Goal: Task Accomplishment & Management: Use online tool/utility

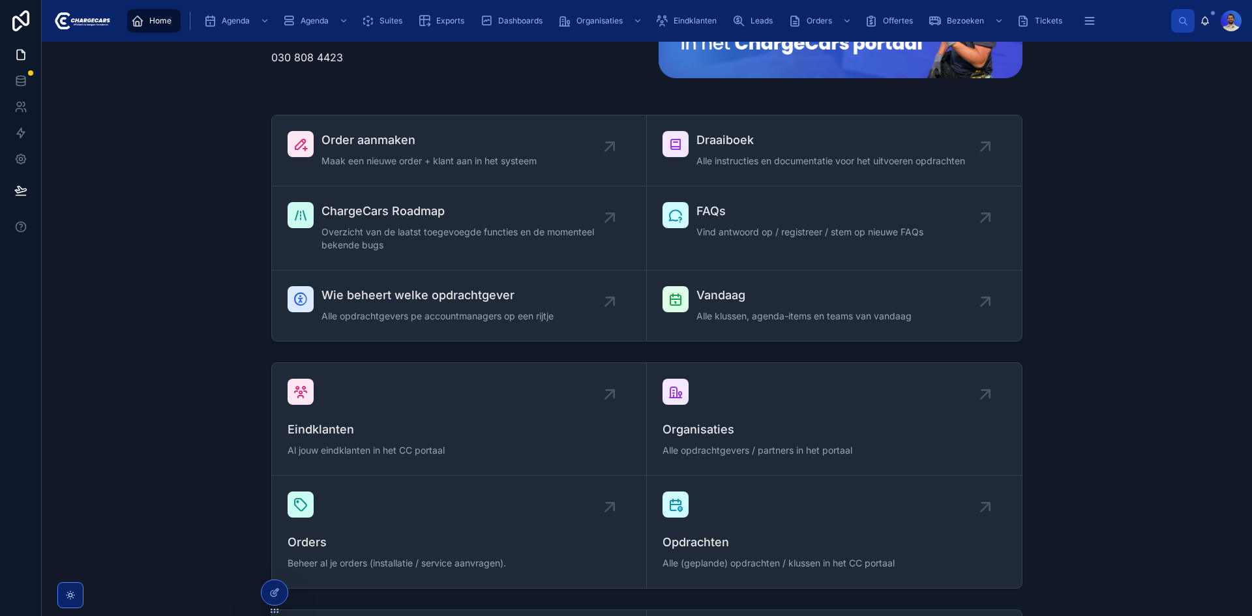
drag, startPoint x: 195, startPoint y: 193, endPoint x: 210, endPoint y: 193, distance: 15.0
click at [204, 193] on div "Order aanmaken Maak een nieuwe order + klant aan in het systeem Draaiboek Alle …" at bounding box center [646, 228] width 1189 height 237
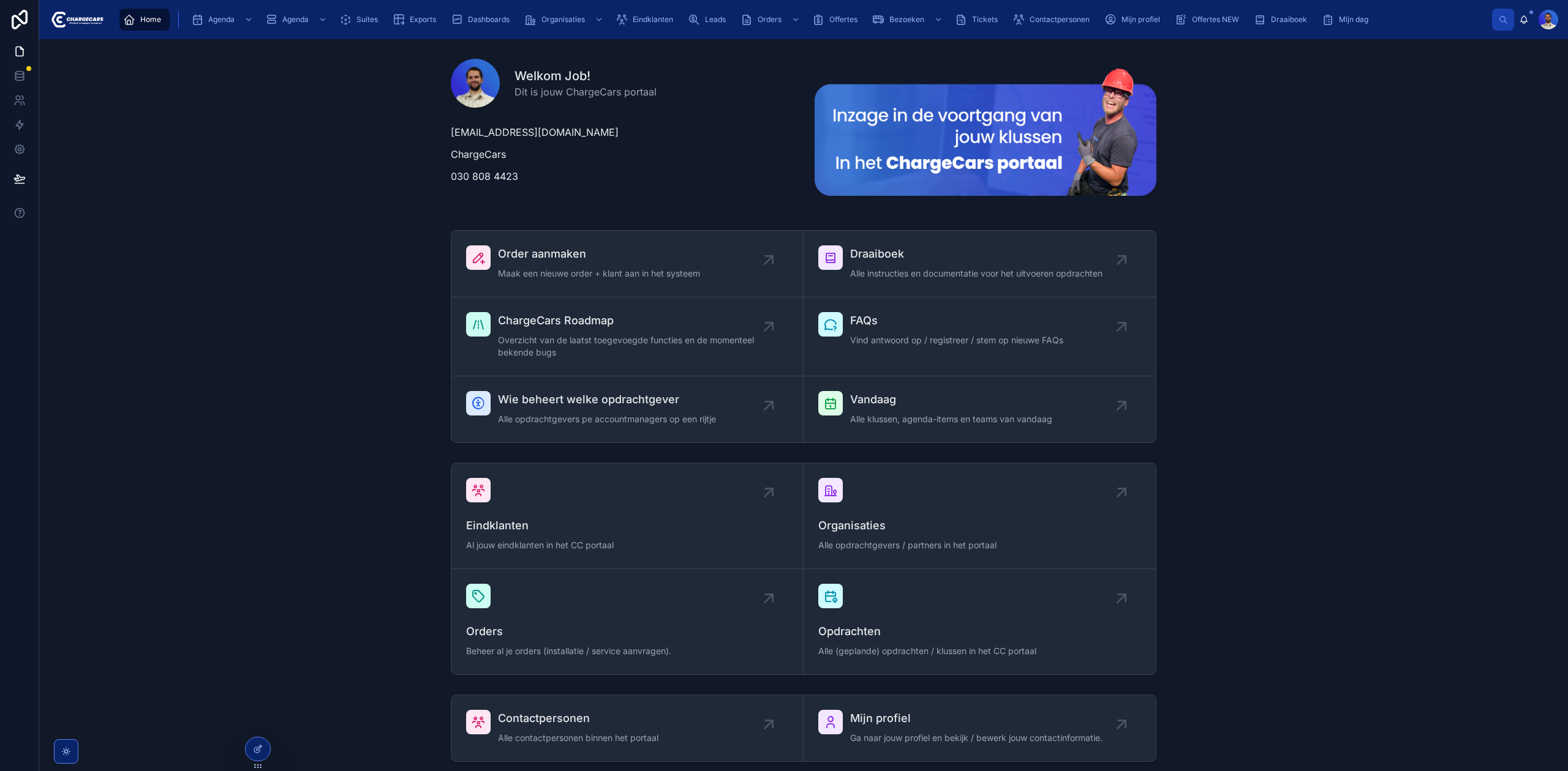
click at [341, 189] on div "Welkom Job! Dit is jouw ChargeCars portaal job@chargecars.nl ChargeCars 030 808…" at bounding box center [803, 131] width 1509 height 166
drag, startPoint x: 1270, startPoint y: 235, endPoint x: 1271, endPoint y: 229, distance: 6.1
click at [1175, 231] on div "Order aanmaken Maak een nieuwe order + klant aan in het systeem Draaiboek Alle …" at bounding box center [803, 336] width 1509 height 223
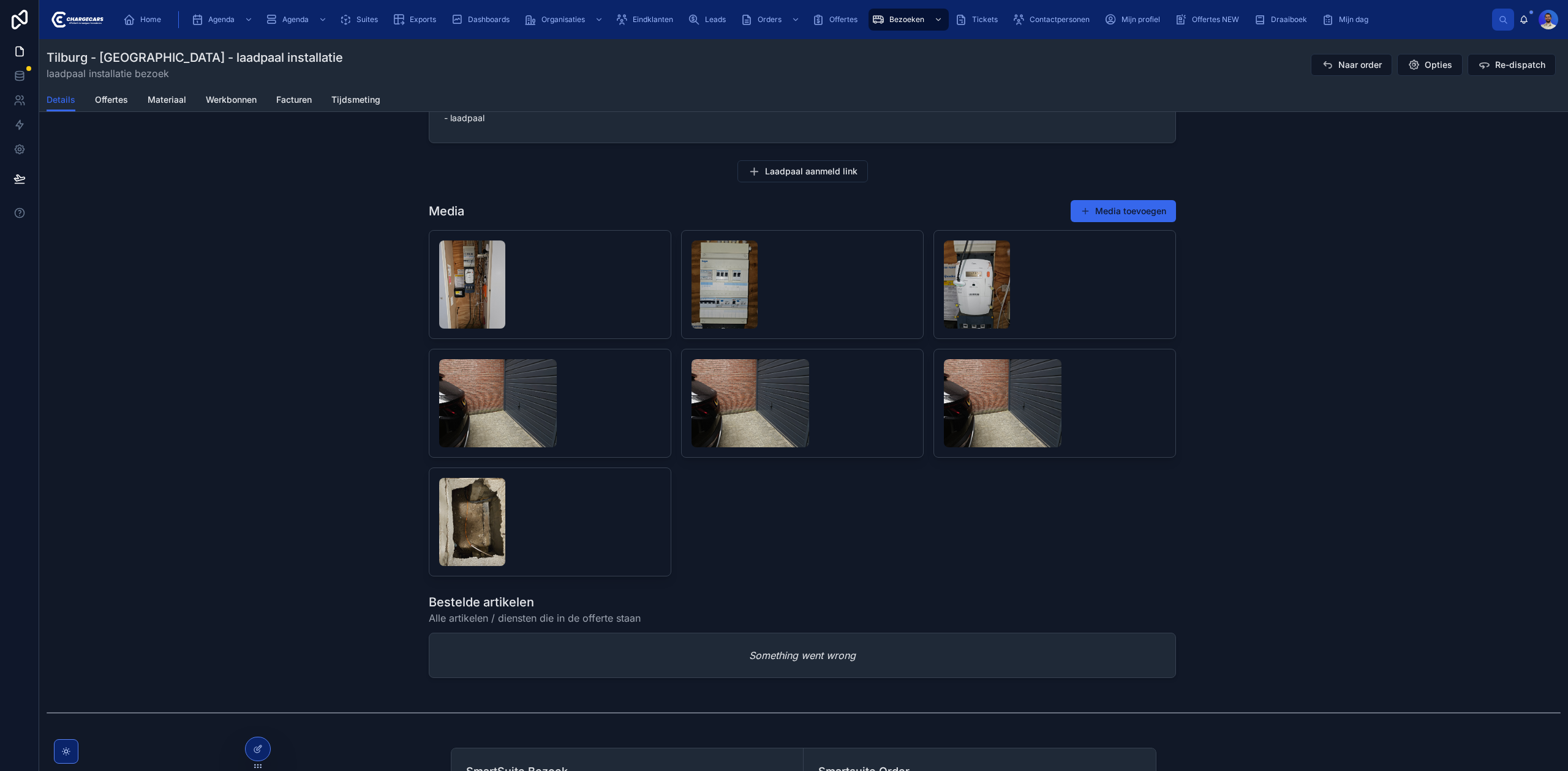
scroll to position [731, 0]
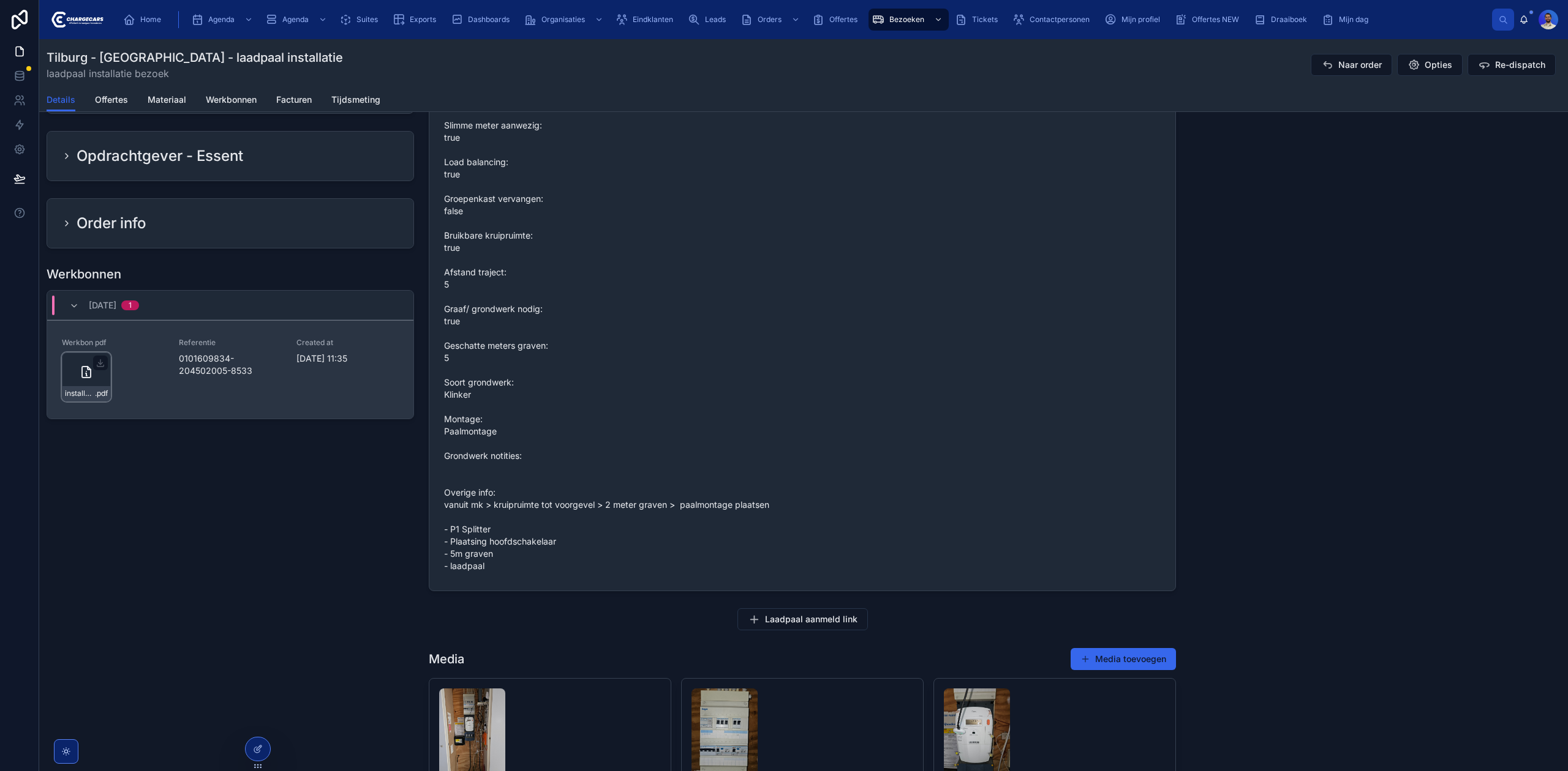
click at [70, 388] on div "installatie-werkbon_0101609834-204502005-8533_undefined-e-m-m-blonde_86c542d9f …" at bounding box center [86, 377] width 49 height 49
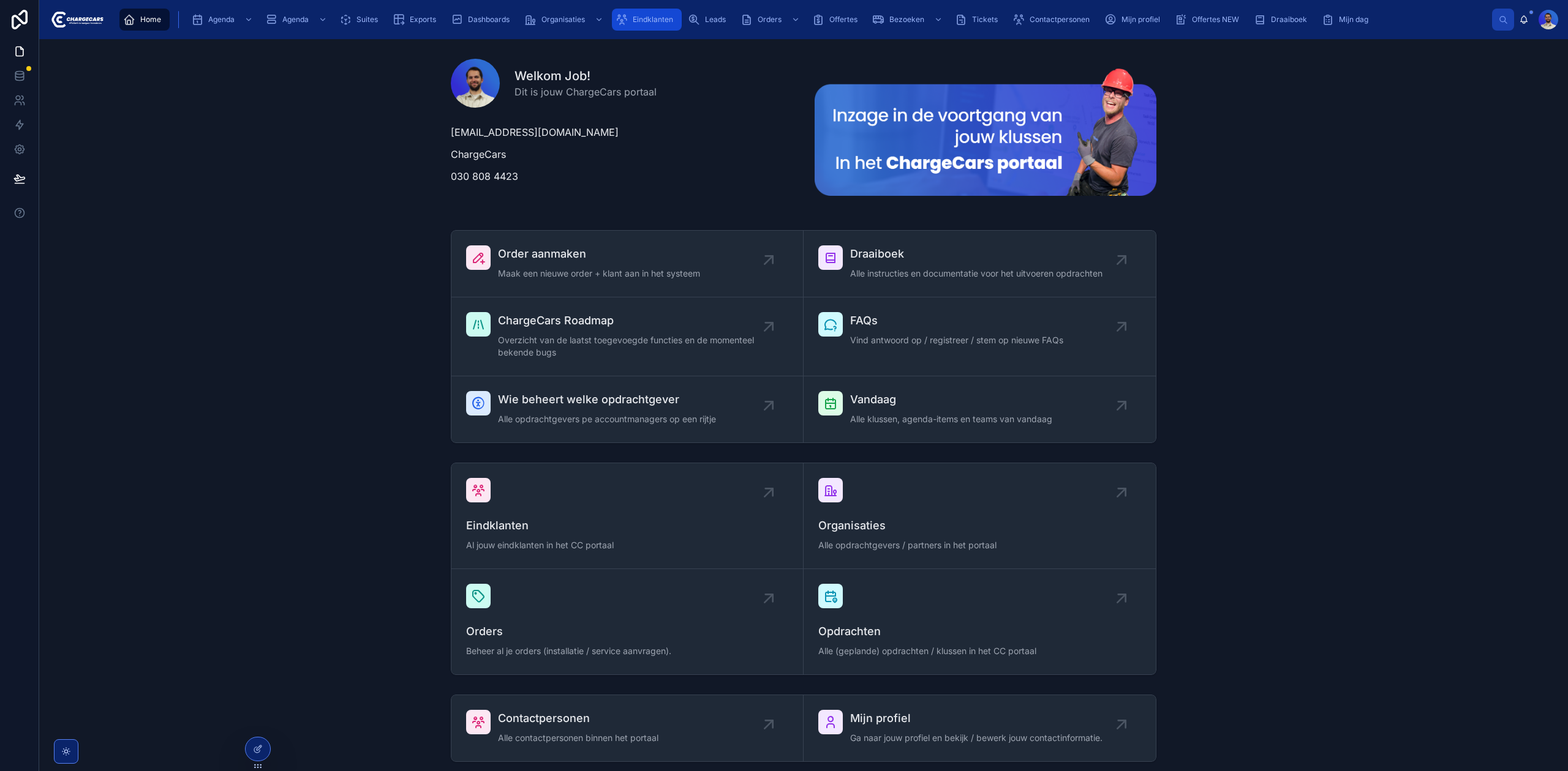
drag, startPoint x: 655, startPoint y: 16, endPoint x: 652, endPoint y: 36, distance: 20.2
click at [655, 16] on span "Eindklanten" at bounding box center [652, 20] width 40 height 9
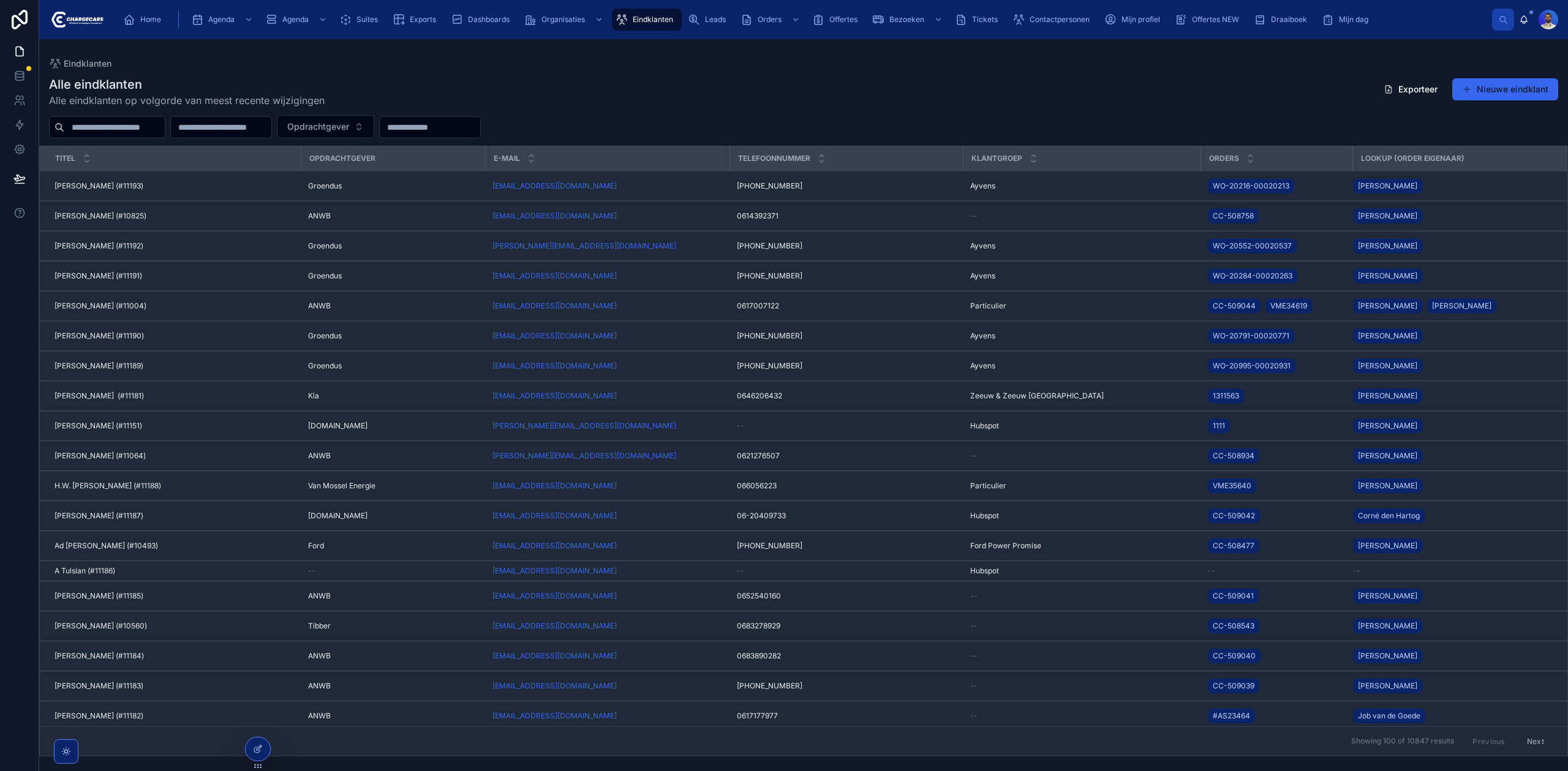
click at [116, 130] on input "text" at bounding box center [114, 127] width 101 height 17
type input "******"
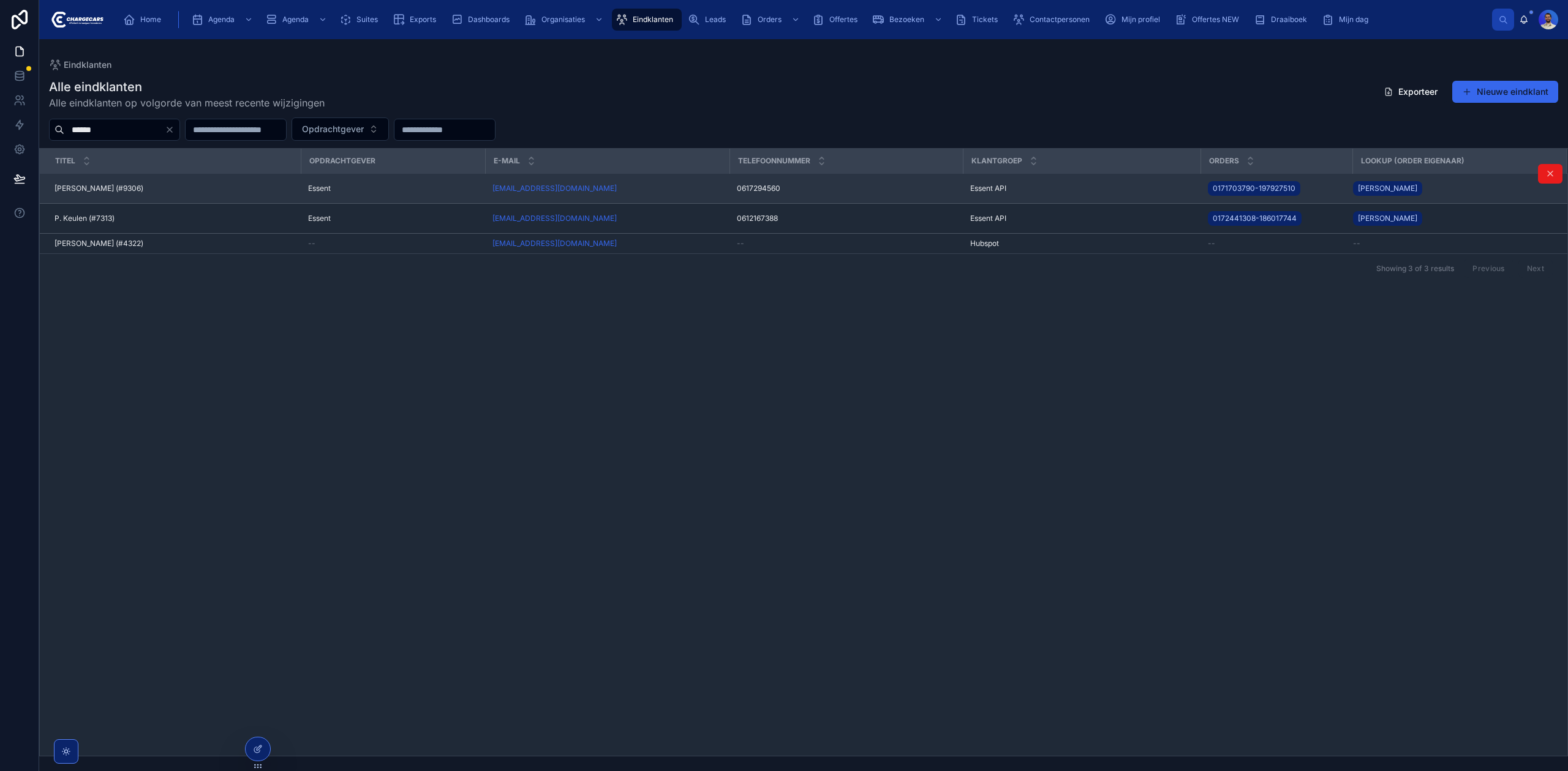
click at [173, 184] on div "A. Keulen (#9306) A. Keulen (#9306)" at bounding box center [174, 189] width 239 height 9
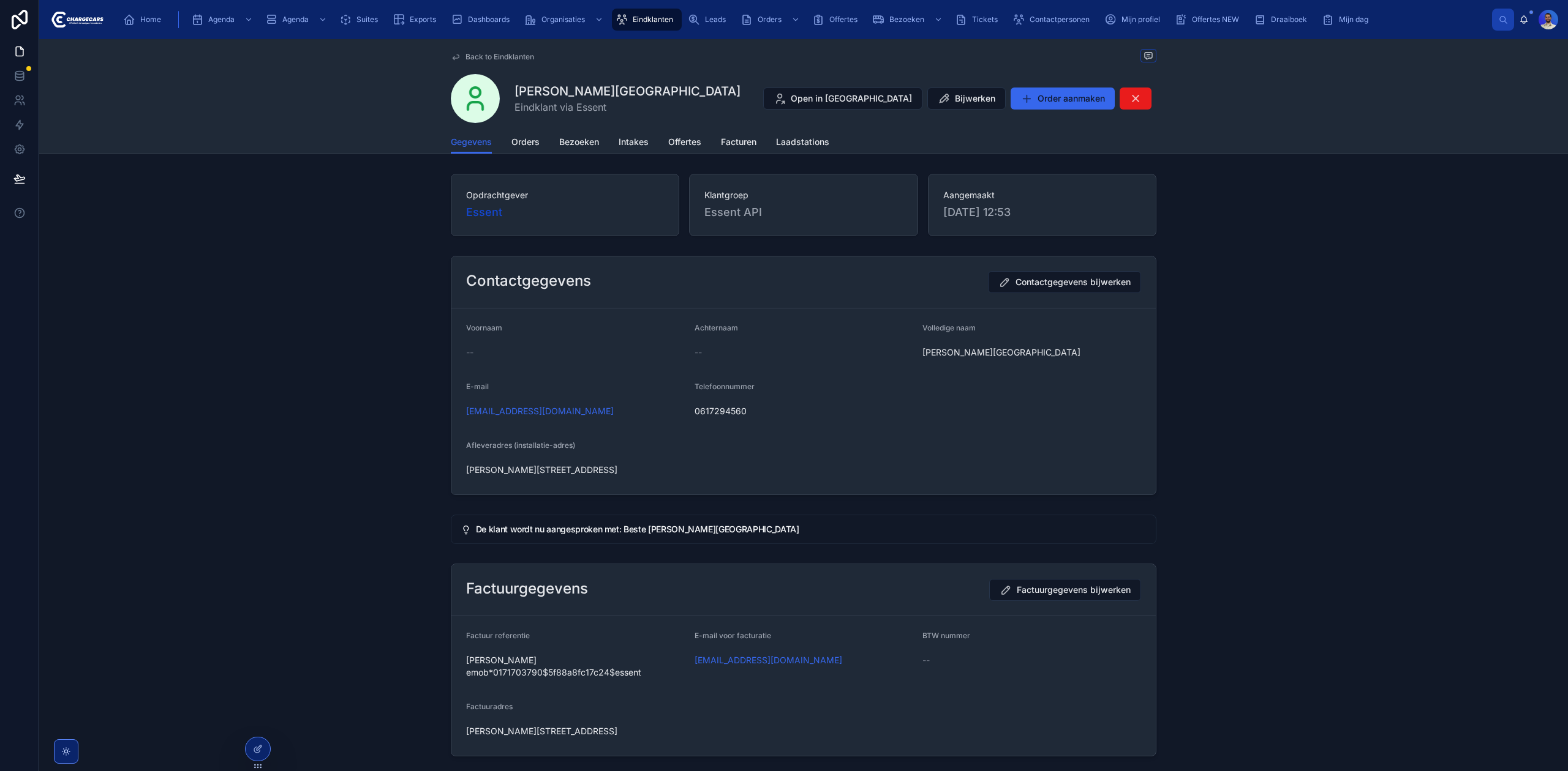
click at [498, 138] on div "Gegevens Orders Bezoeken Intakes Offertes Facturen Laadstations" at bounding box center [803, 142] width 706 height 23
click at [529, 140] on span "Orders" at bounding box center [525, 142] width 28 height 12
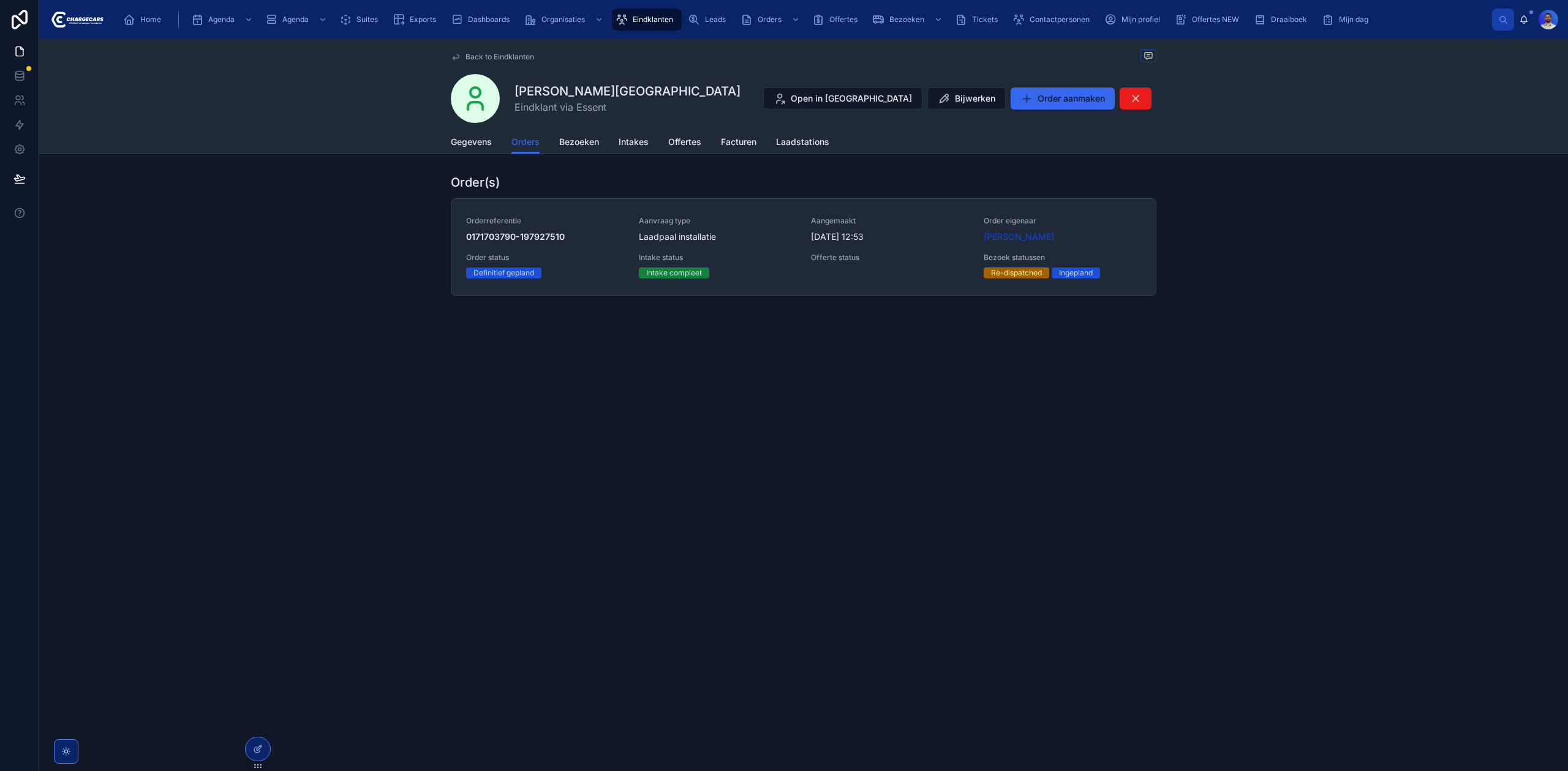
click at [551, 131] on div "Gegevens Orders Bezoeken Intakes Offertes Facturen Laadstations" at bounding box center [803, 142] width 706 height 23
click at [569, 128] on div "Back to Eindklanten A. Keulen Eindklant via Essent Open in Hubspot Bijwerken Or…" at bounding box center [803, 85] width 706 height 91
click at [577, 142] on span "Bezoeken" at bounding box center [579, 142] width 39 height 12
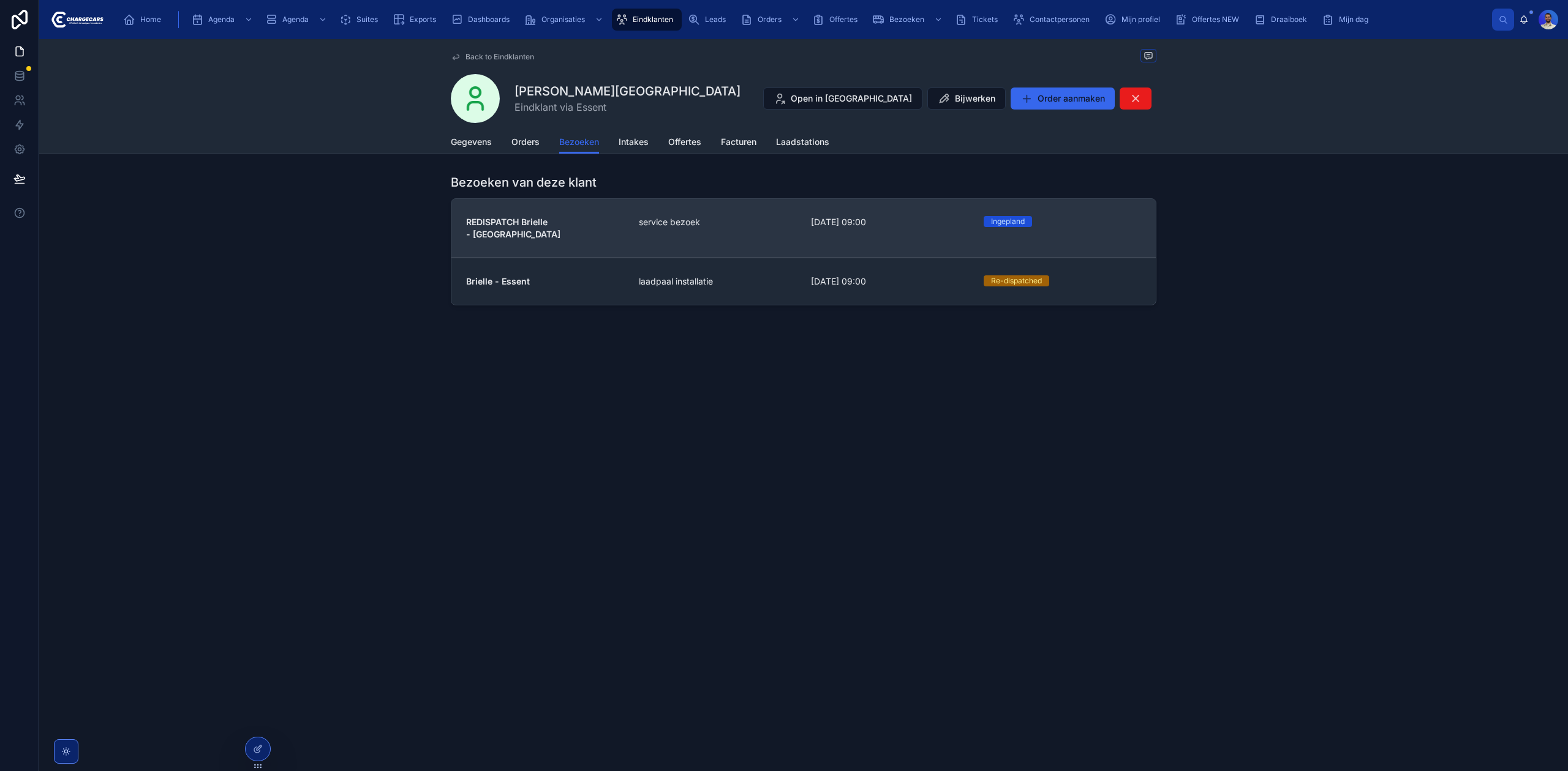
click at [591, 217] on span "REDISPATCH Brielle - Essent" at bounding box center [545, 228] width 158 height 24
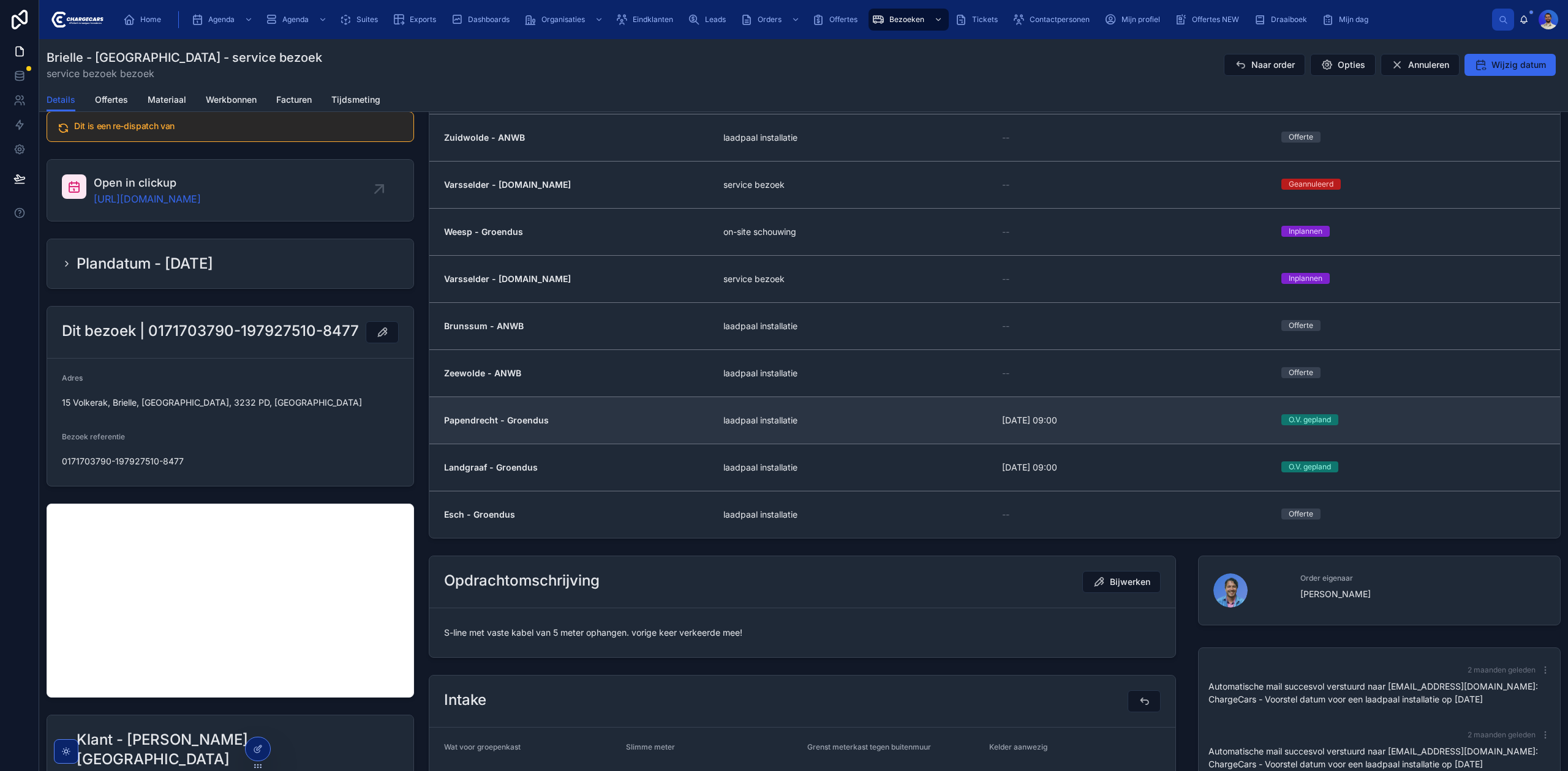
scroll to position [162, 0]
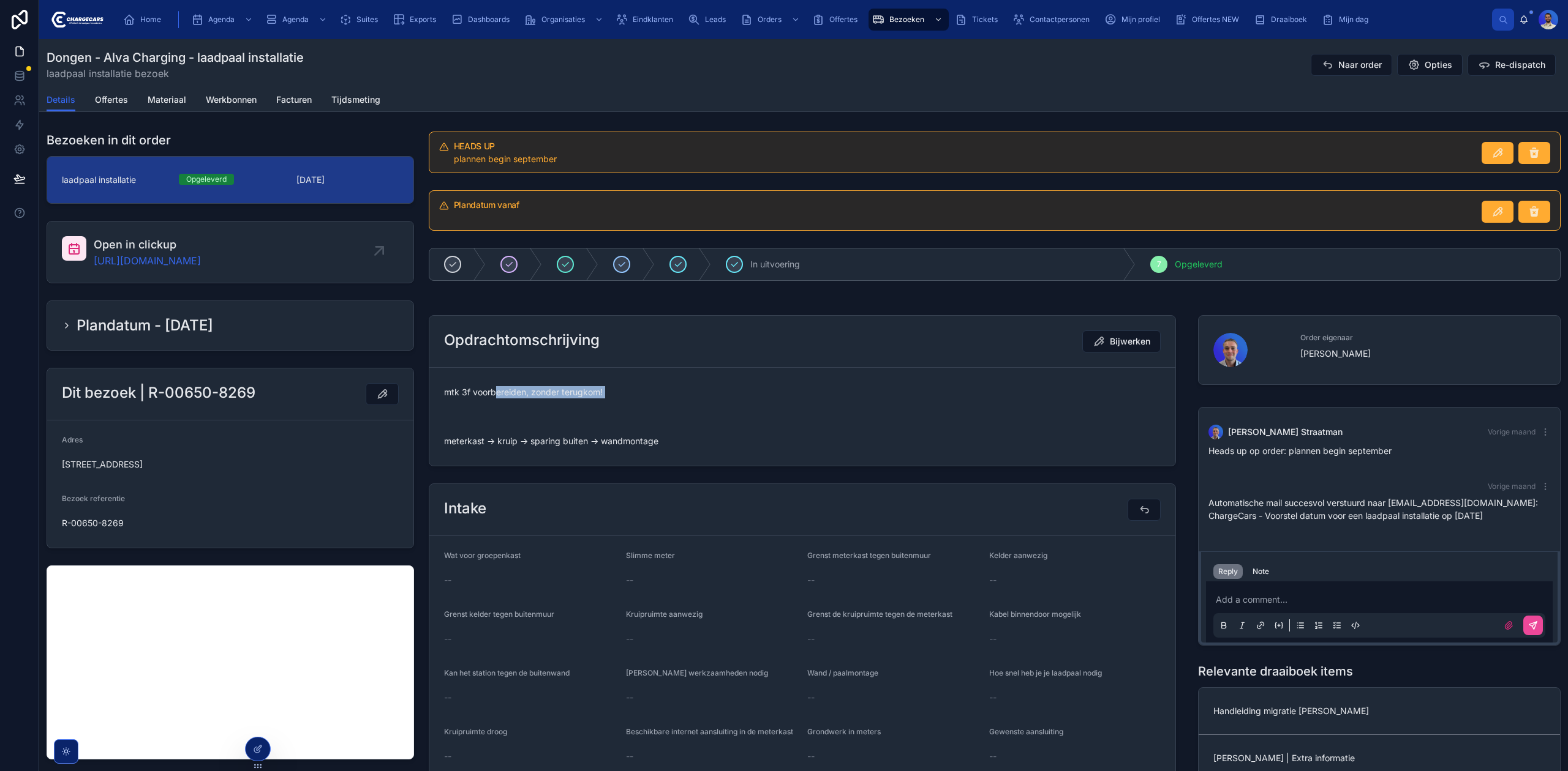
drag, startPoint x: 493, startPoint y: 394, endPoint x: 705, endPoint y: 406, distance: 212.3
click at [705, 406] on span "mtk 3f voorbereiden, zonder terugkom! meterkast -> kruip -> sparing buiten -> w…" at bounding box center [802, 416] width 717 height 61
click at [618, 392] on span "mtk 3f voorbereiden, zonder terugkom! meterkast -> kruip -> sparing buiten -> w…" at bounding box center [802, 416] width 717 height 61
click at [566, 390] on span "mtk 3f voorbereiden, zonder terugkom! meterkast -> kruip -> sparing buiten -> w…" at bounding box center [802, 416] width 717 height 61
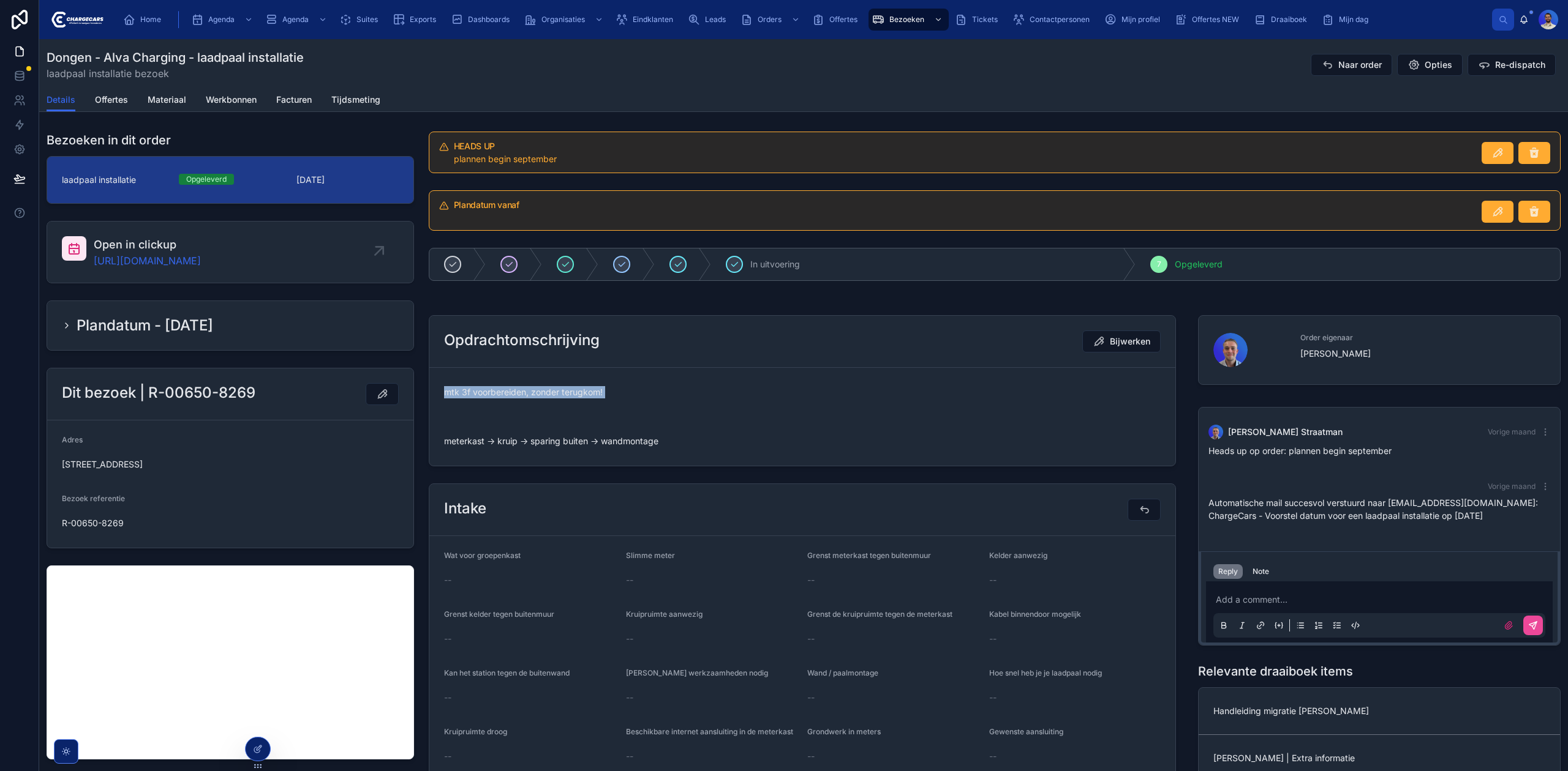
click at [566, 390] on span "mtk 3f voorbereiden, zonder terugkom! meterkast -> kruip -> sparing buiten -> w…" at bounding box center [802, 416] width 717 height 61
click at [545, 393] on span "mtk 3f voorbereiden, zonder terugkom! meterkast -> kruip -> sparing buiten -> w…" at bounding box center [802, 416] width 717 height 61
click at [523, 437] on span "mtk 3f voorbereiden, zonder terugkom! meterkast -> kruip -> sparing buiten -> w…" at bounding box center [802, 416] width 717 height 61
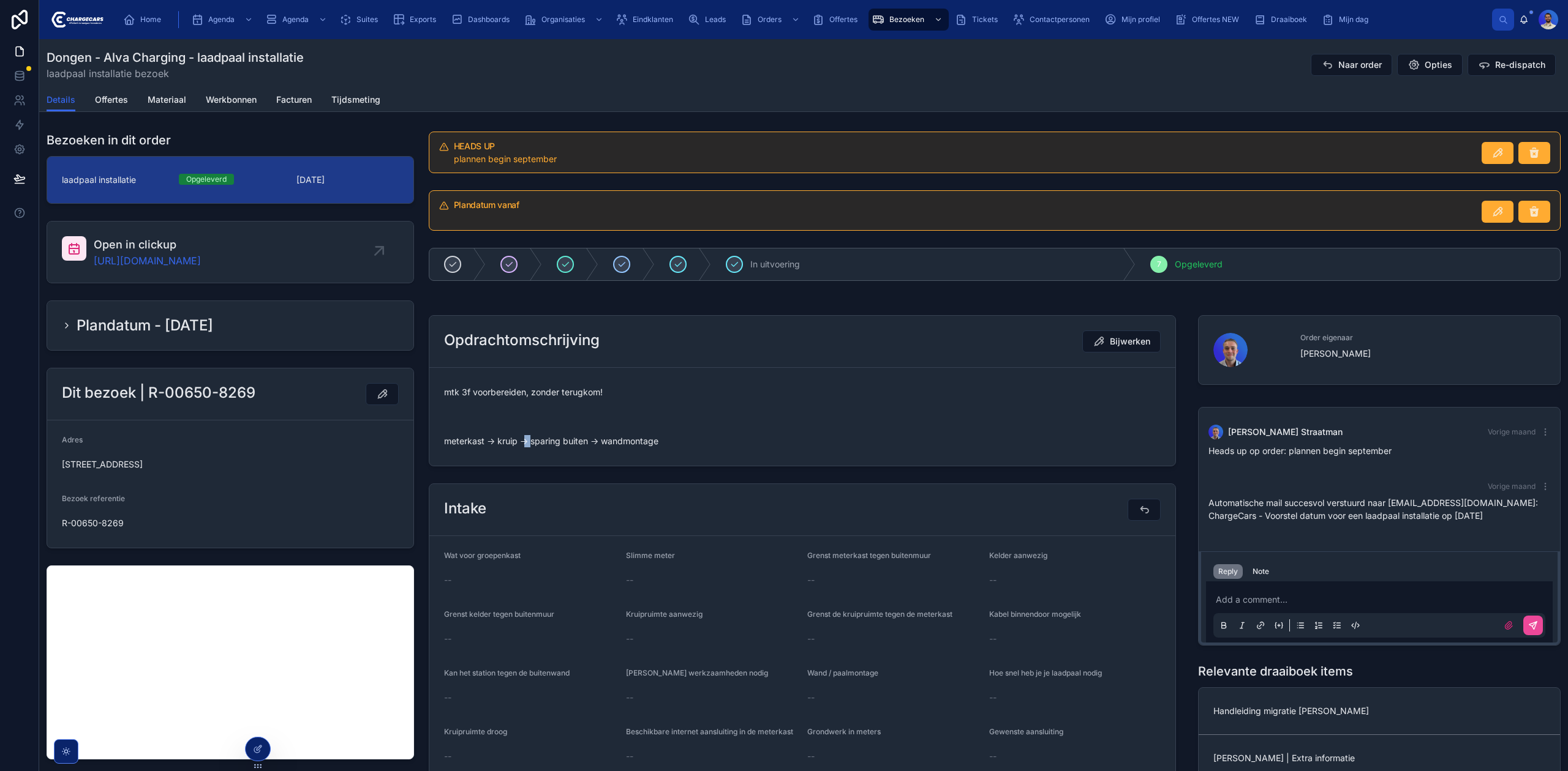
click at [523, 437] on span "mtk 3f voorbereiden, zonder terugkom! meterkast -> kruip -> sparing buiten -> w…" at bounding box center [802, 416] width 717 height 61
click at [574, 444] on span "mtk 3f voorbereiden, zonder terugkom! meterkast -> kruip -> sparing buiten -> w…" at bounding box center [802, 416] width 717 height 61
click at [518, 447] on span "mtk 3f voorbereiden, zonder terugkom! meterkast -> kruip -> sparing buiten -> w…" at bounding box center [802, 416] width 717 height 61
click at [518, 446] on span "mtk 3f voorbereiden, zonder terugkom! meterkast -> kruip -> sparing buiten -> w…" at bounding box center [802, 416] width 717 height 61
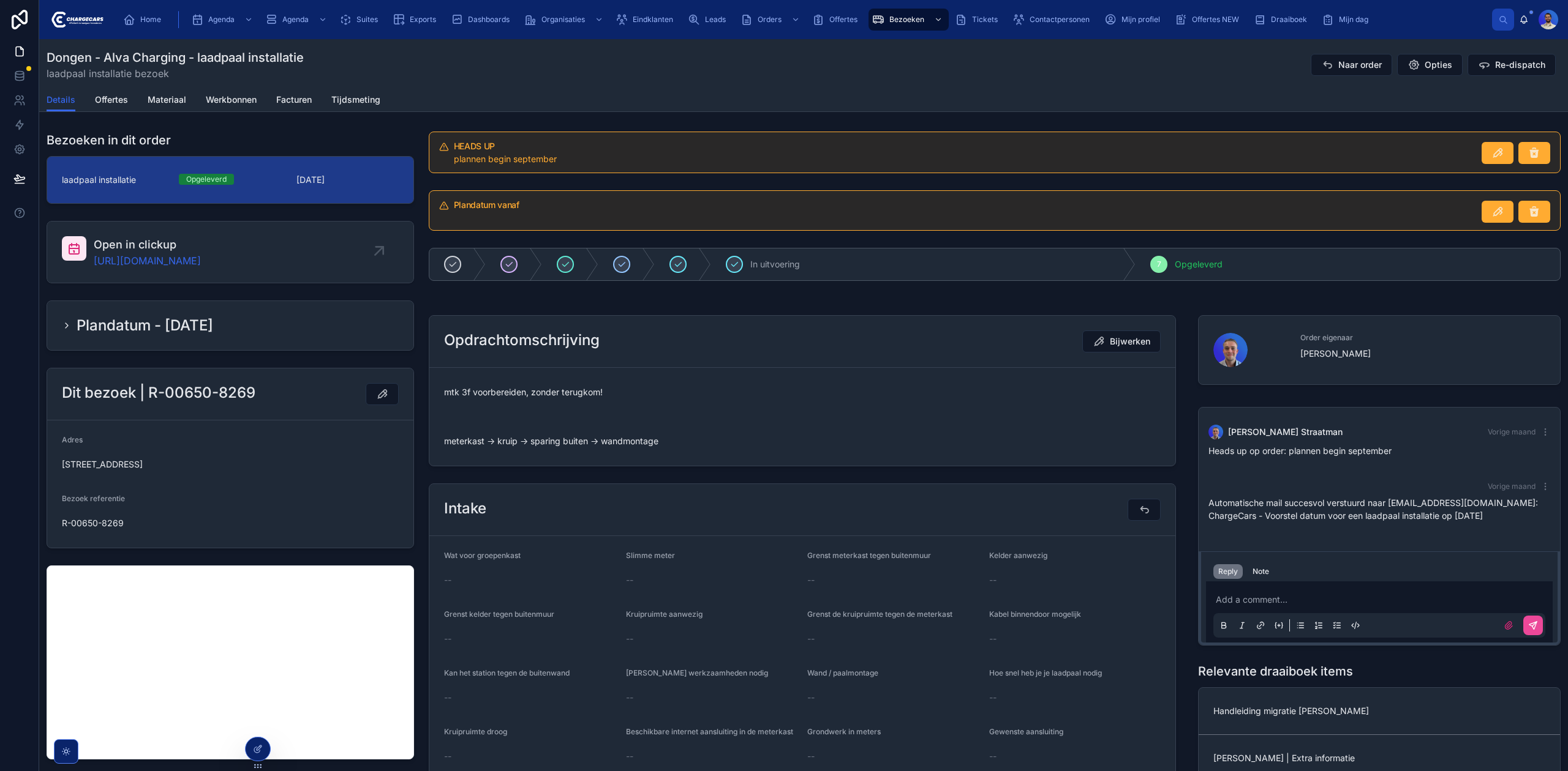
click at [525, 444] on span "mtk 3f voorbereiden, zonder terugkom! meterkast -> kruip -> sparing buiten -> w…" at bounding box center [802, 416] width 717 height 61
click at [465, 447] on span "mtk 3f voorbereiden, zonder terugkom! meterkast -> kruip -> sparing buiten -> w…" at bounding box center [802, 416] width 717 height 61
drag, startPoint x: 458, startPoint y: 443, endPoint x: 562, endPoint y: 441, distance: 104.0
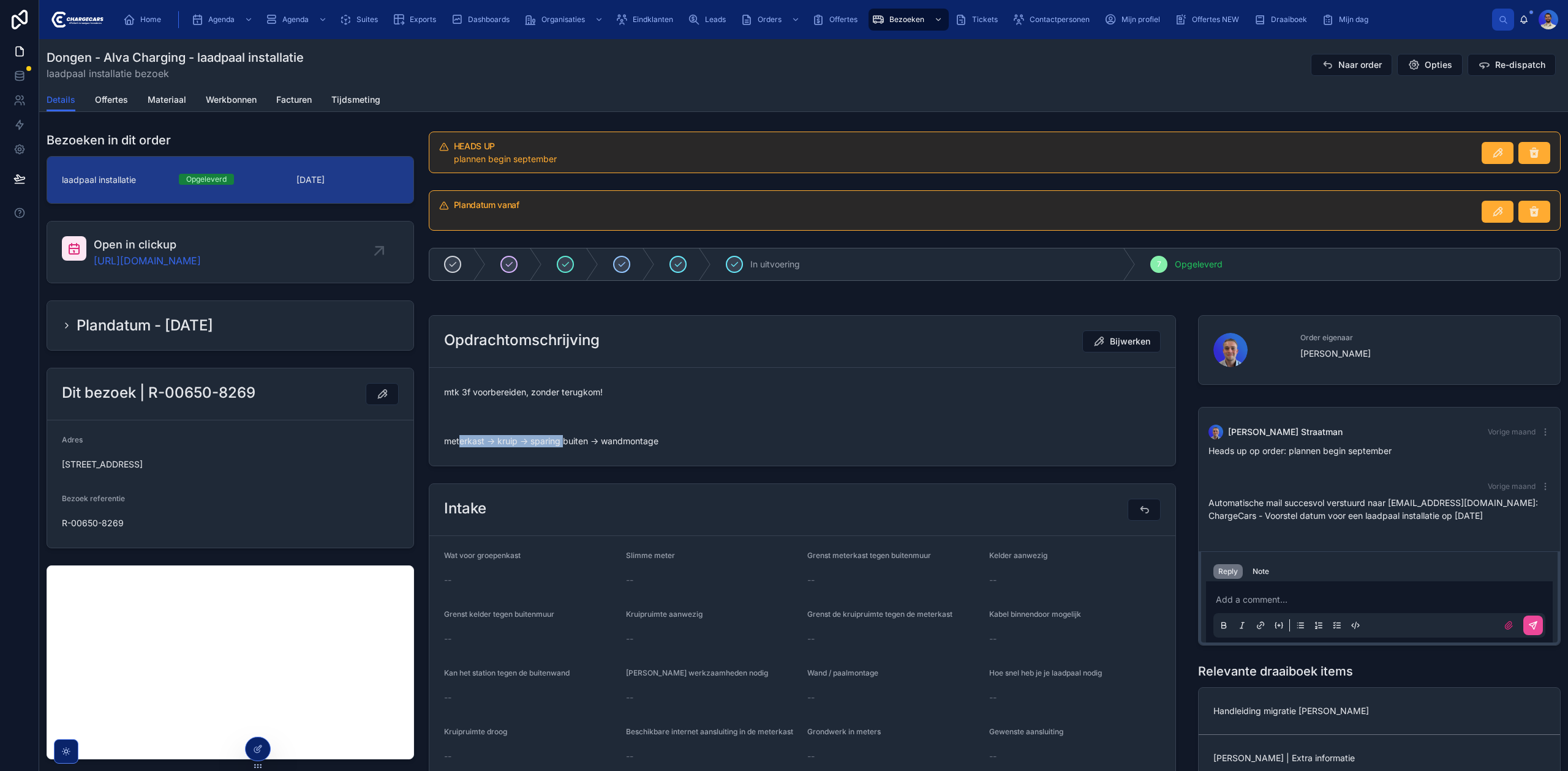
click at [562, 441] on span "mtk 3f voorbereiden, zonder terugkom! meterkast -> kruip -> sparing buiten -> w…" at bounding box center [802, 416] width 717 height 61
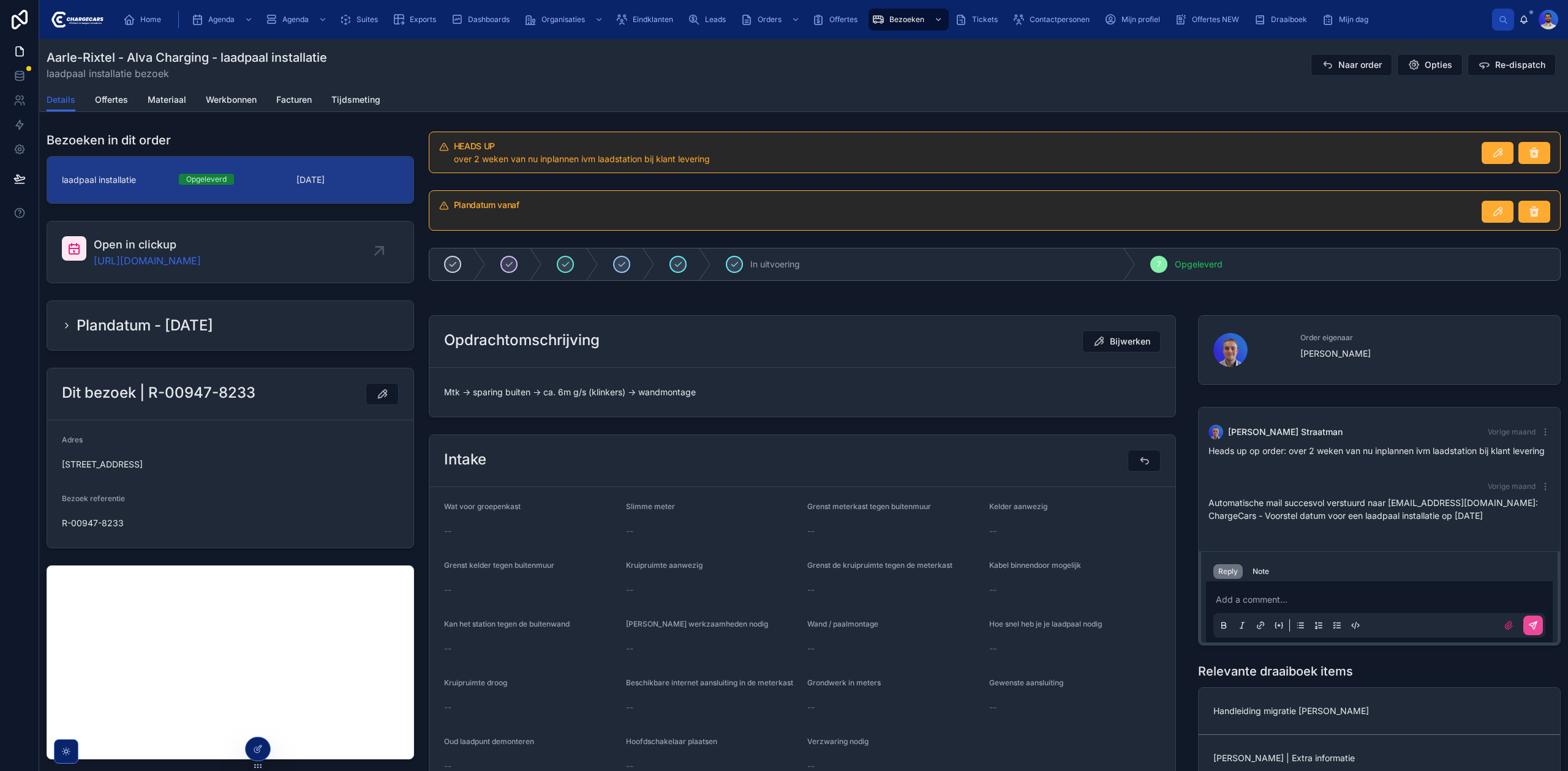
click at [582, 392] on span "Mtk -> sparing buiten -> ca. 6m g/s (klinkers) -> wandmontage" at bounding box center [802, 392] width 717 height 12
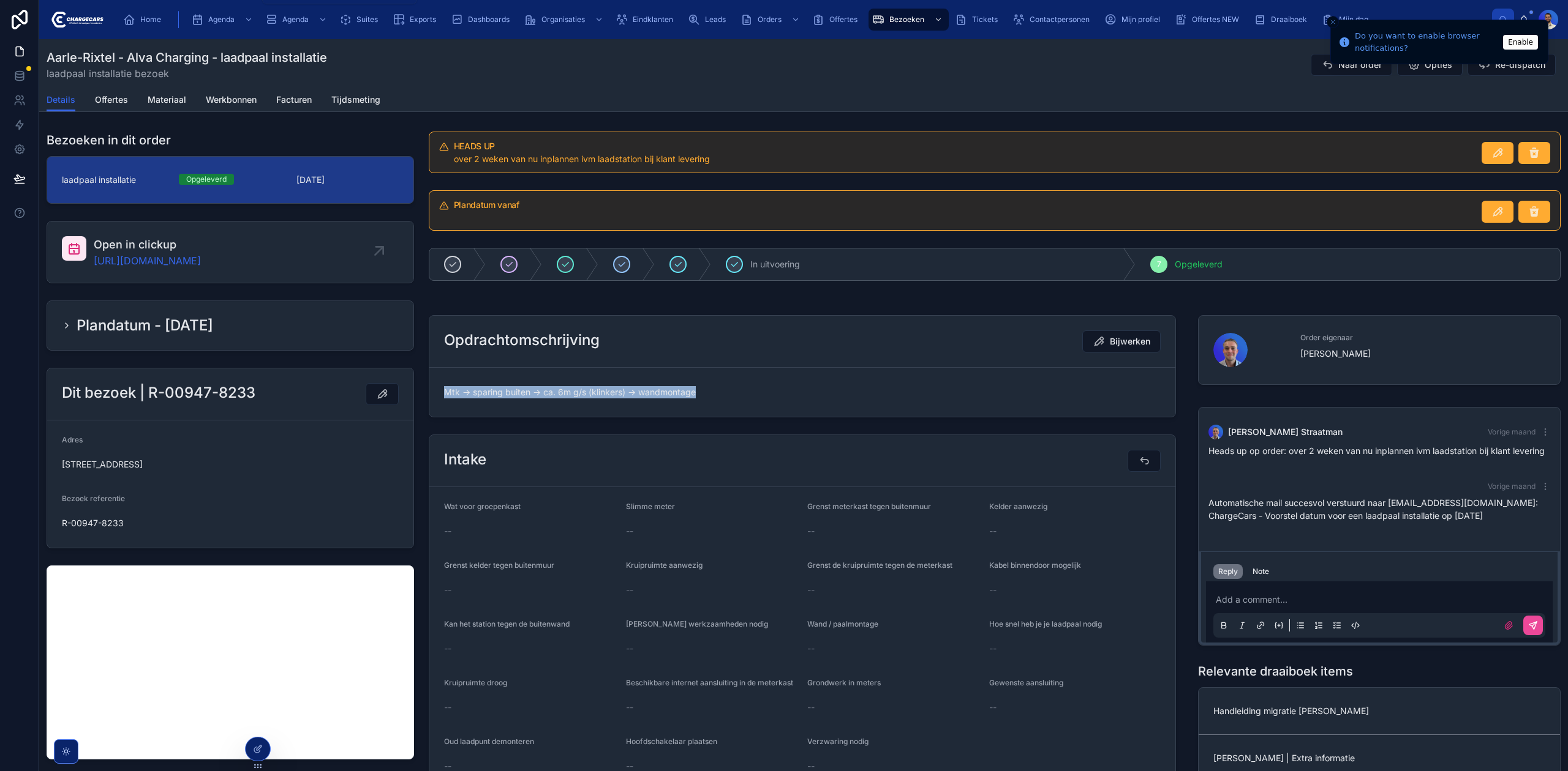
drag, startPoint x: 185, startPoint y: 21, endPoint x: 178, endPoint y: 19, distance: 7.3
click at [179, 19] on div "Home Agenda Agenda Suites Exports Dashboards Organisaties Eindklanten Leads Ord…" at bounding box center [802, 20] width 1378 height 27
click at [167, 19] on link "Home" at bounding box center [144, 19] width 50 height 22
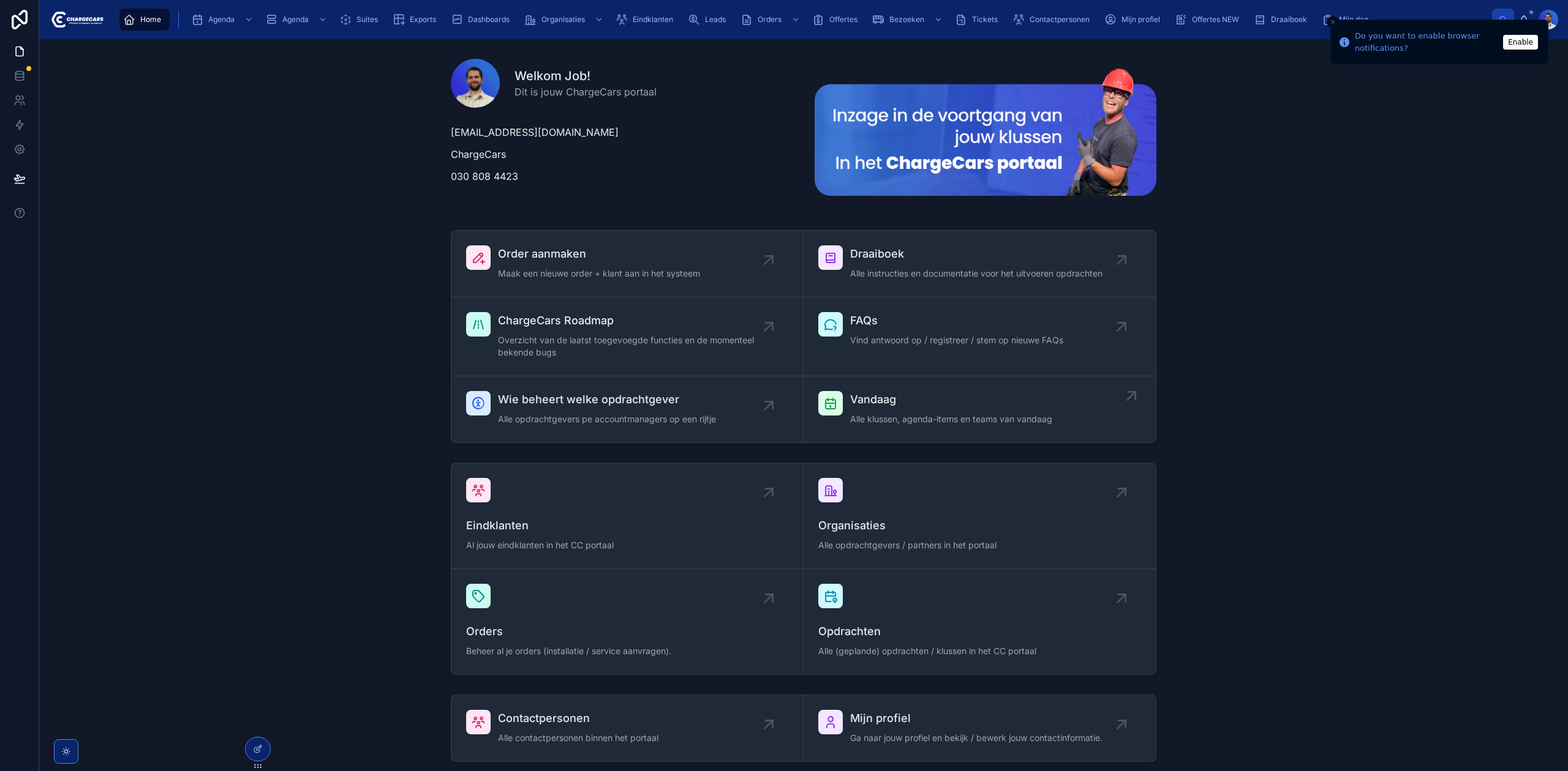
click at [887, 414] on span "Alle klussen, agenda-items en teams van vandaag" at bounding box center [951, 419] width 202 height 12
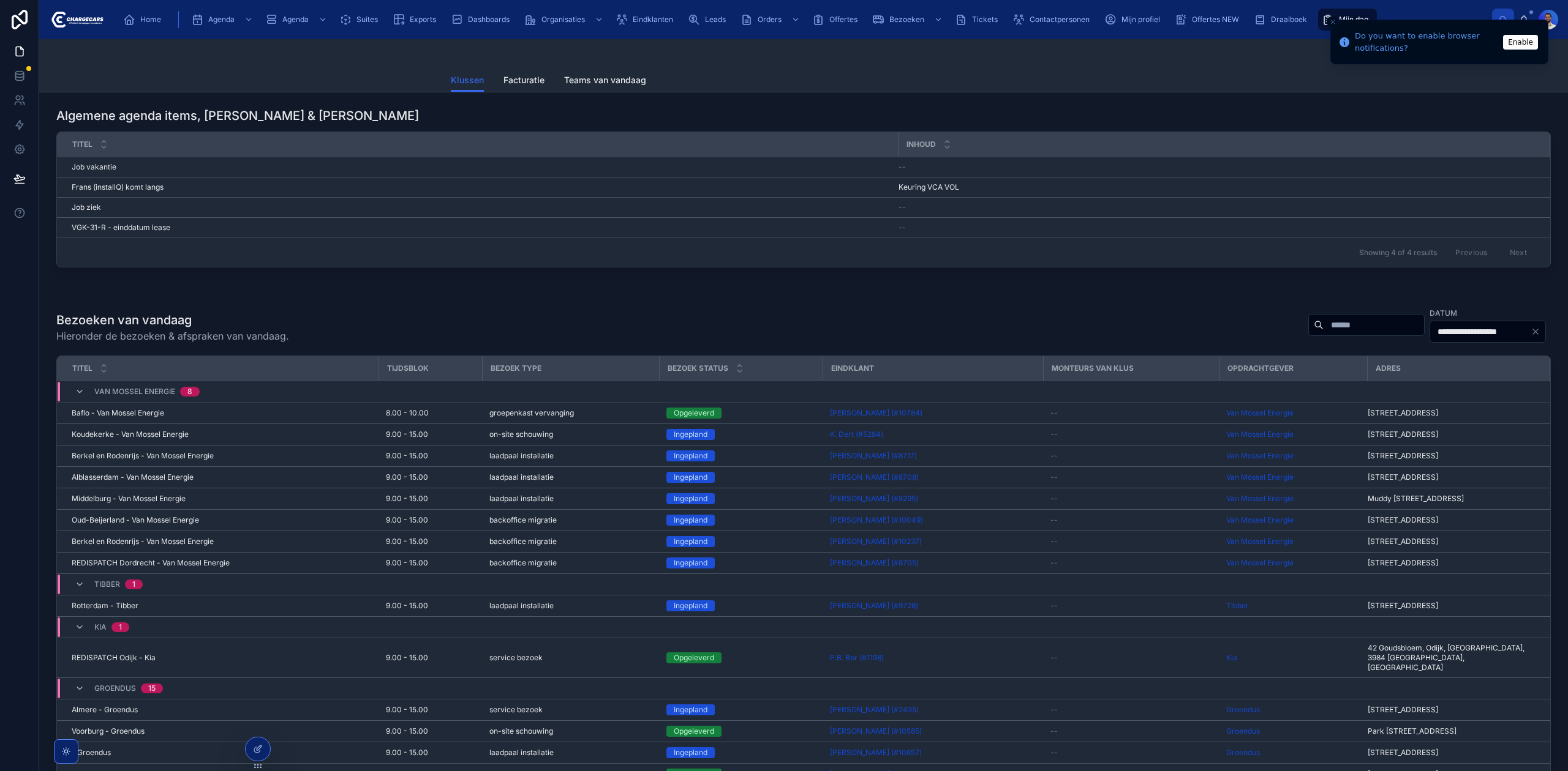
click at [1324, 331] on input "text" at bounding box center [1374, 325] width 101 height 17
type input "**********"
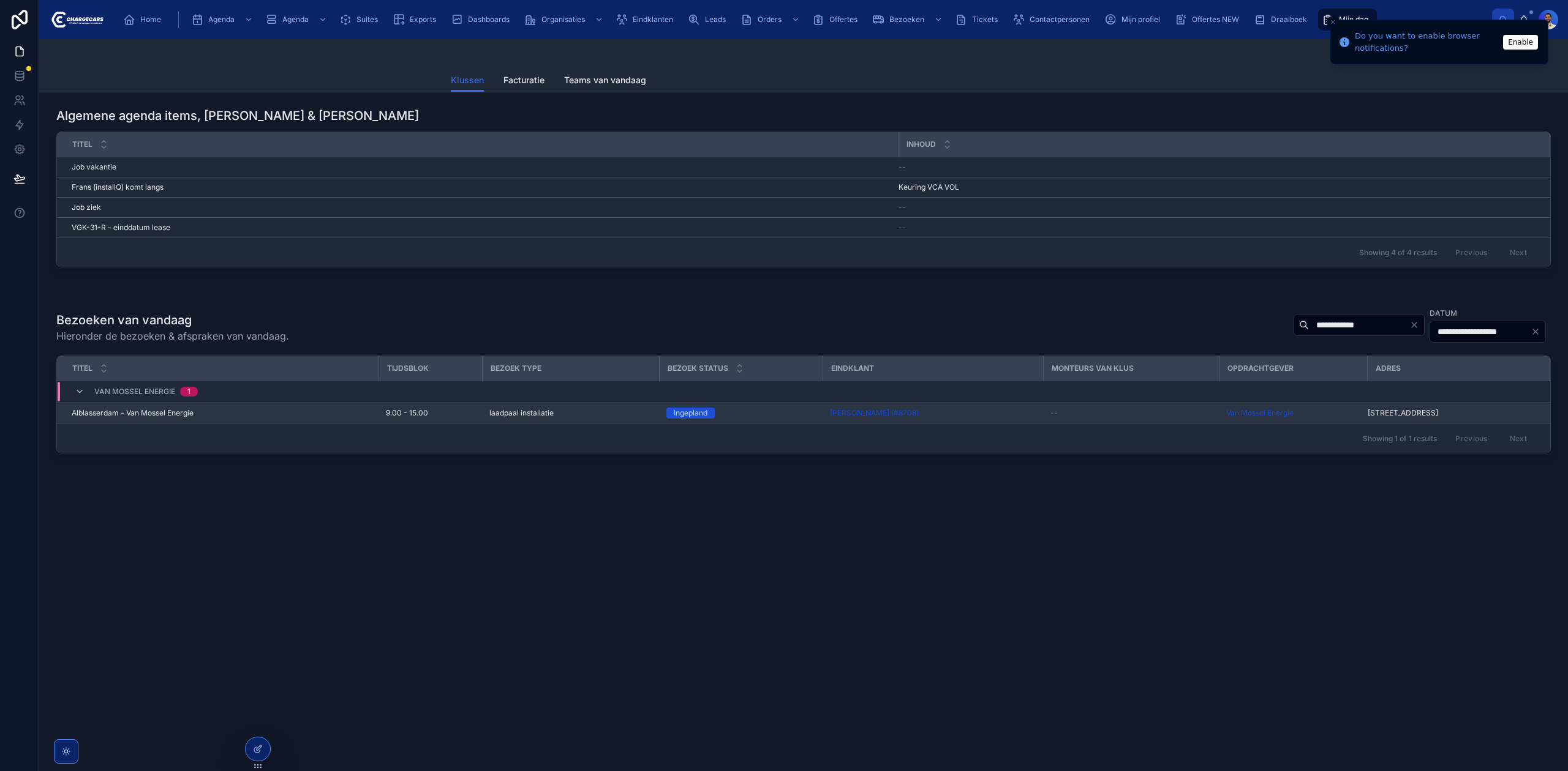
click at [173, 414] on span "Alblasserdam - Van Mossel Energie" at bounding box center [132, 413] width 122 height 9
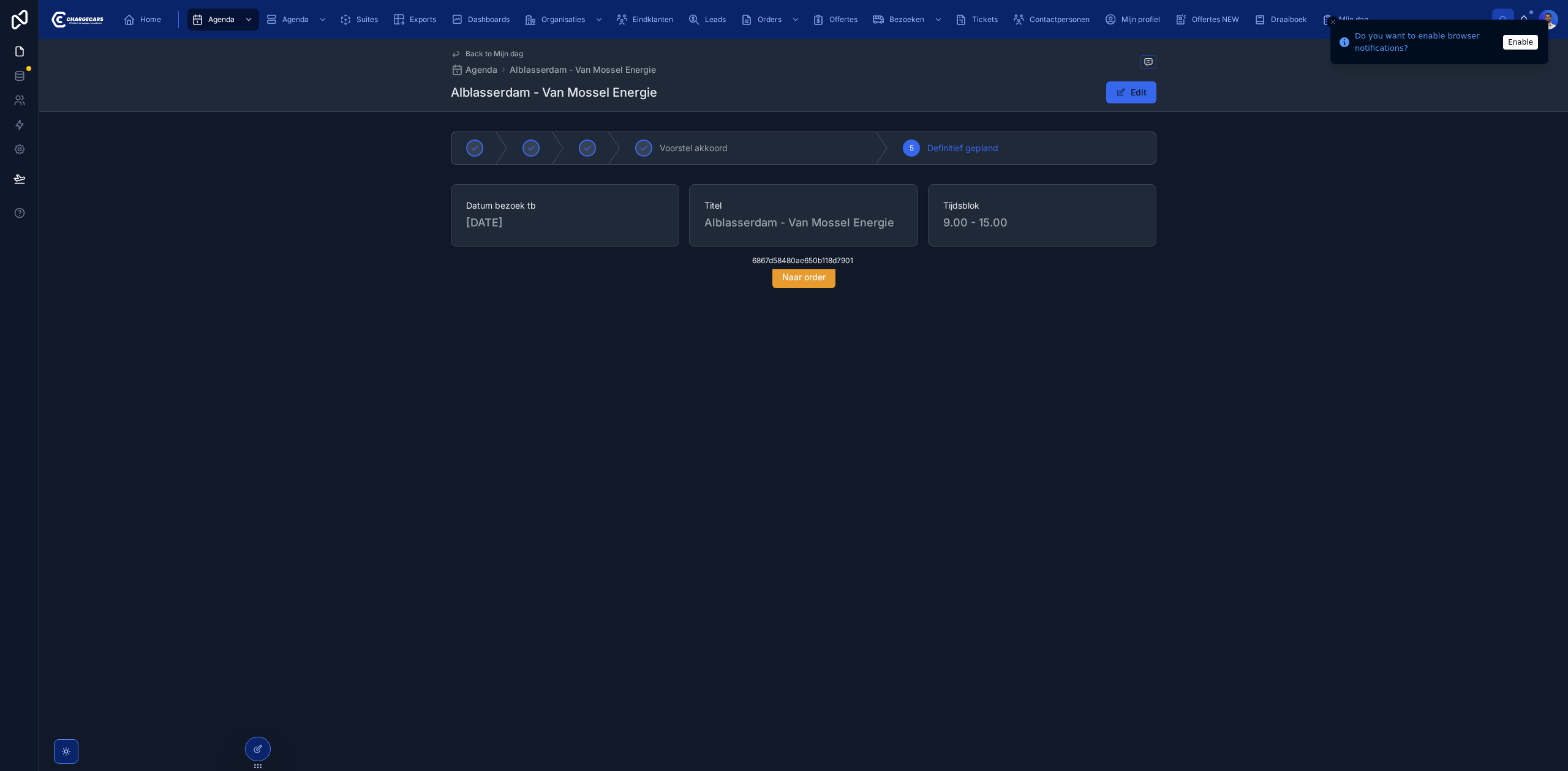
click at [822, 283] on span "Naar order" at bounding box center [803, 277] width 43 height 12
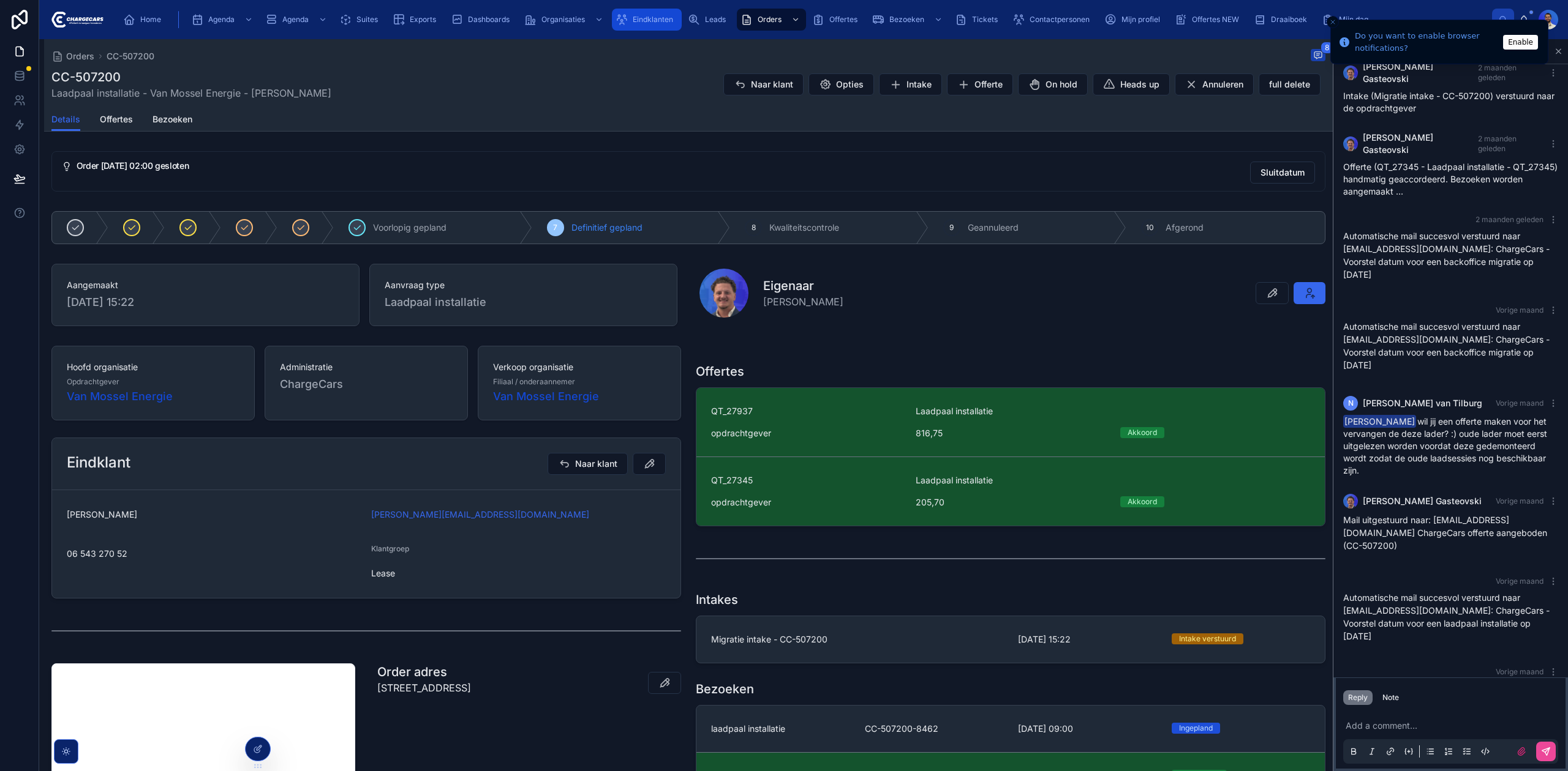
click at [674, 24] on div "Eindklanten" at bounding box center [646, 19] width 62 height 20
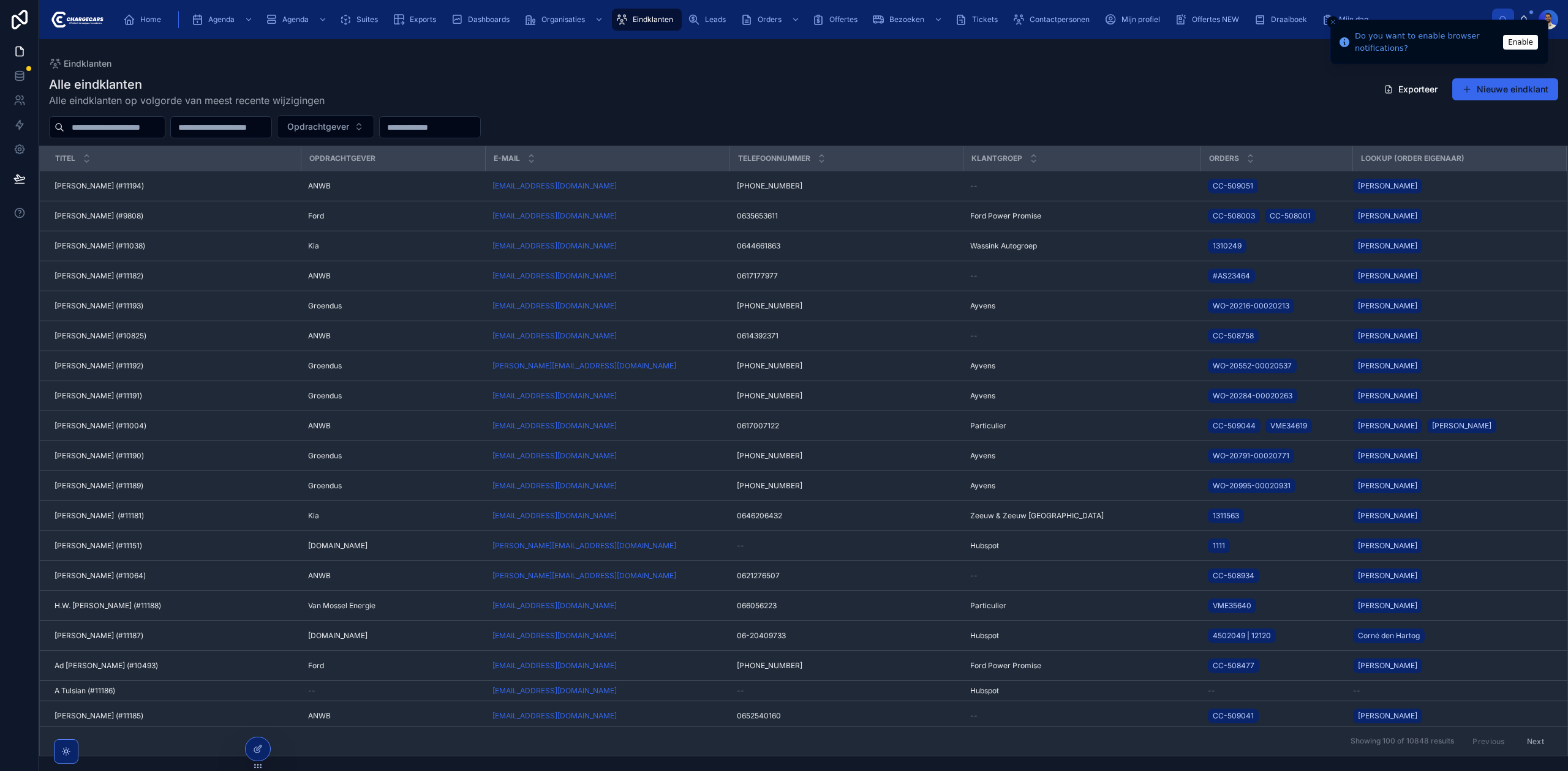
click at [124, 130] on input "text" at bounding box center [114, 127] width 101 height 17
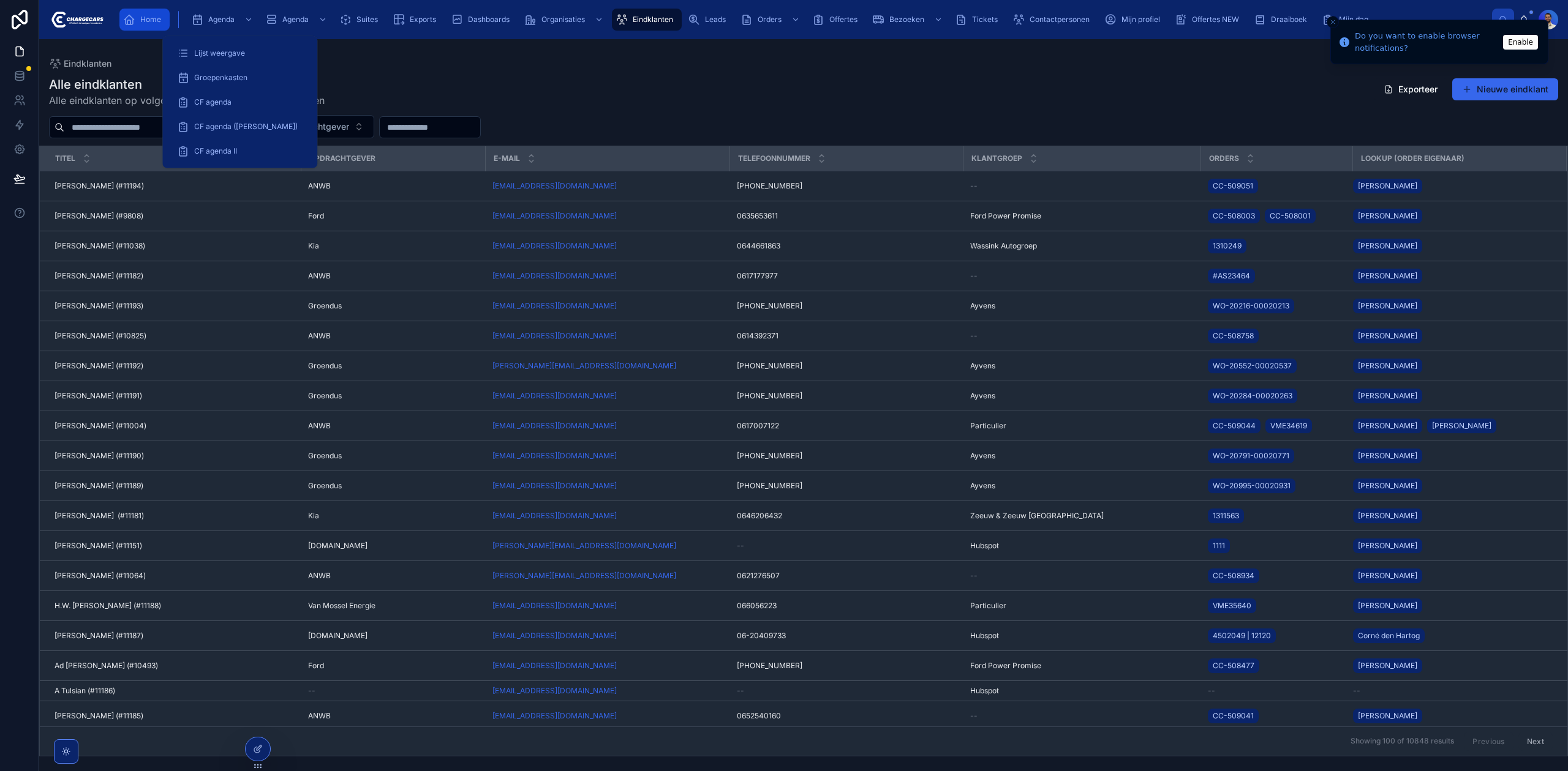
click at [163, 15] on div "Home" at bounding box center [145, 19] width 43 height 20
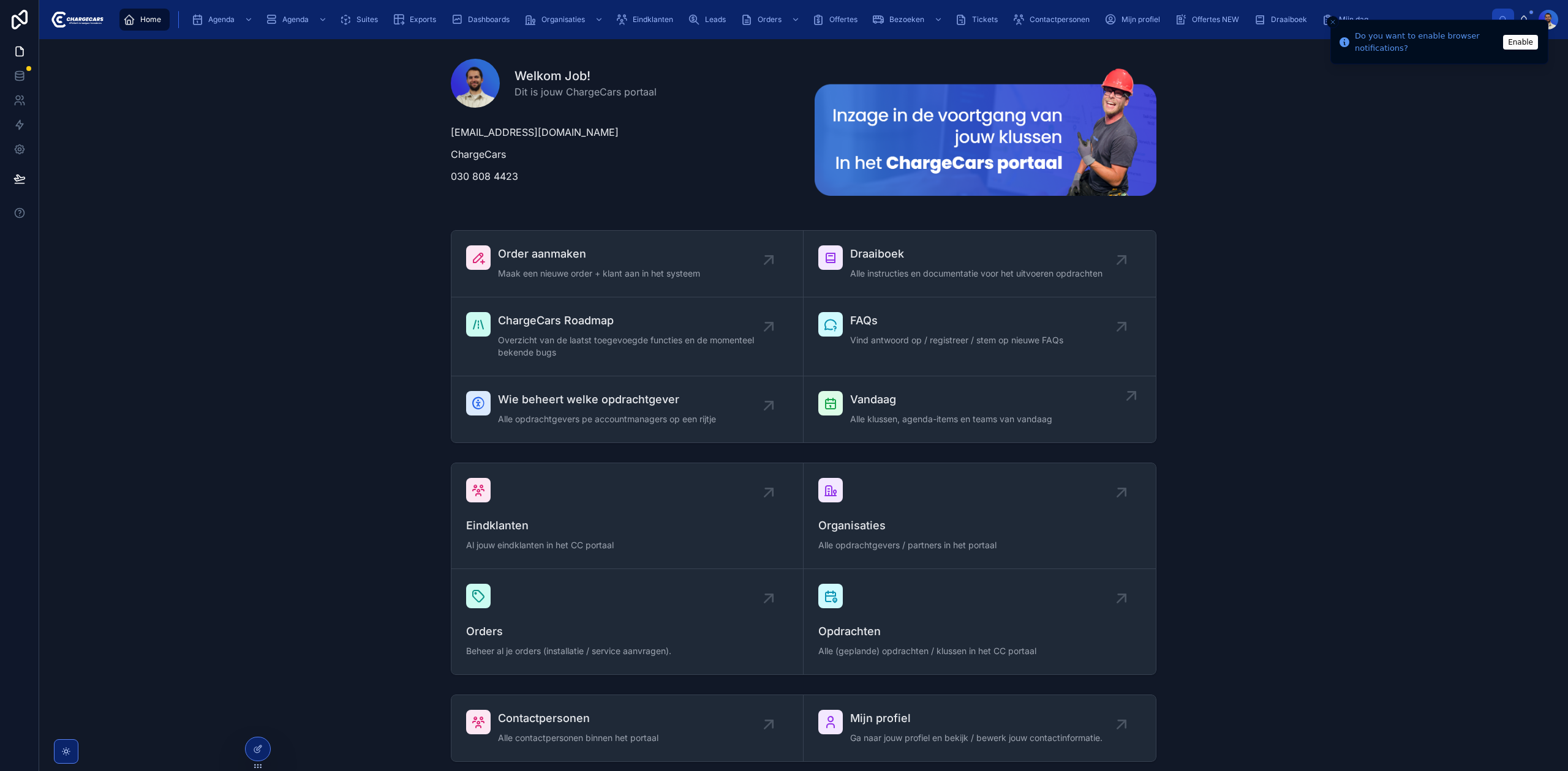
click at [1005, 424] on span "Alle klussen, agenda-items en teams van vandaag" at bounding box center [951, 419] width 202 height 12
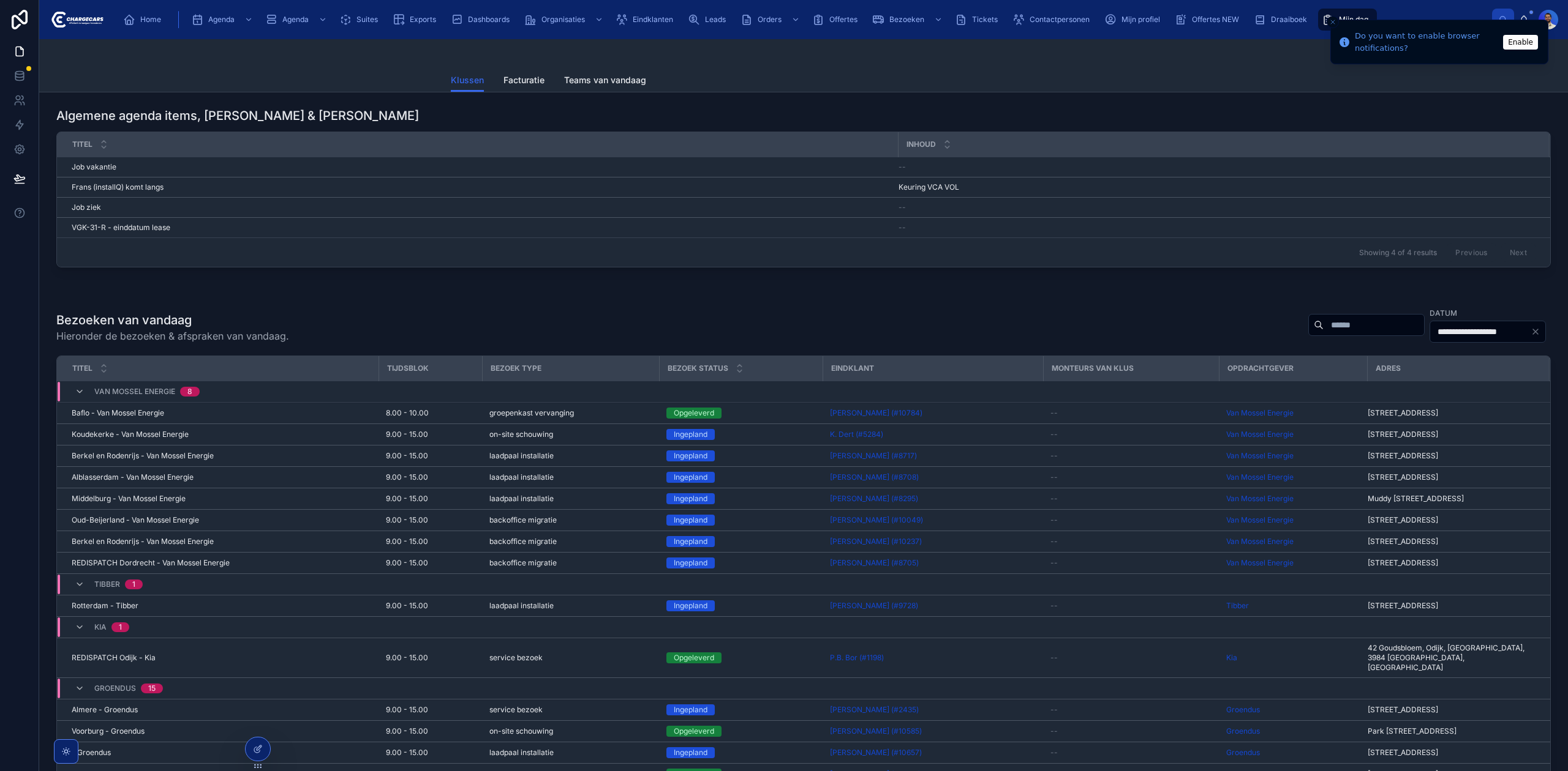
click at [1350, 319] on div "**********" at bounding box center [1424, 325] width 253 height 37
click at [1324, 333] on input "text" at bounding box center [1374, 325] width 101 height 17
type input "**********"
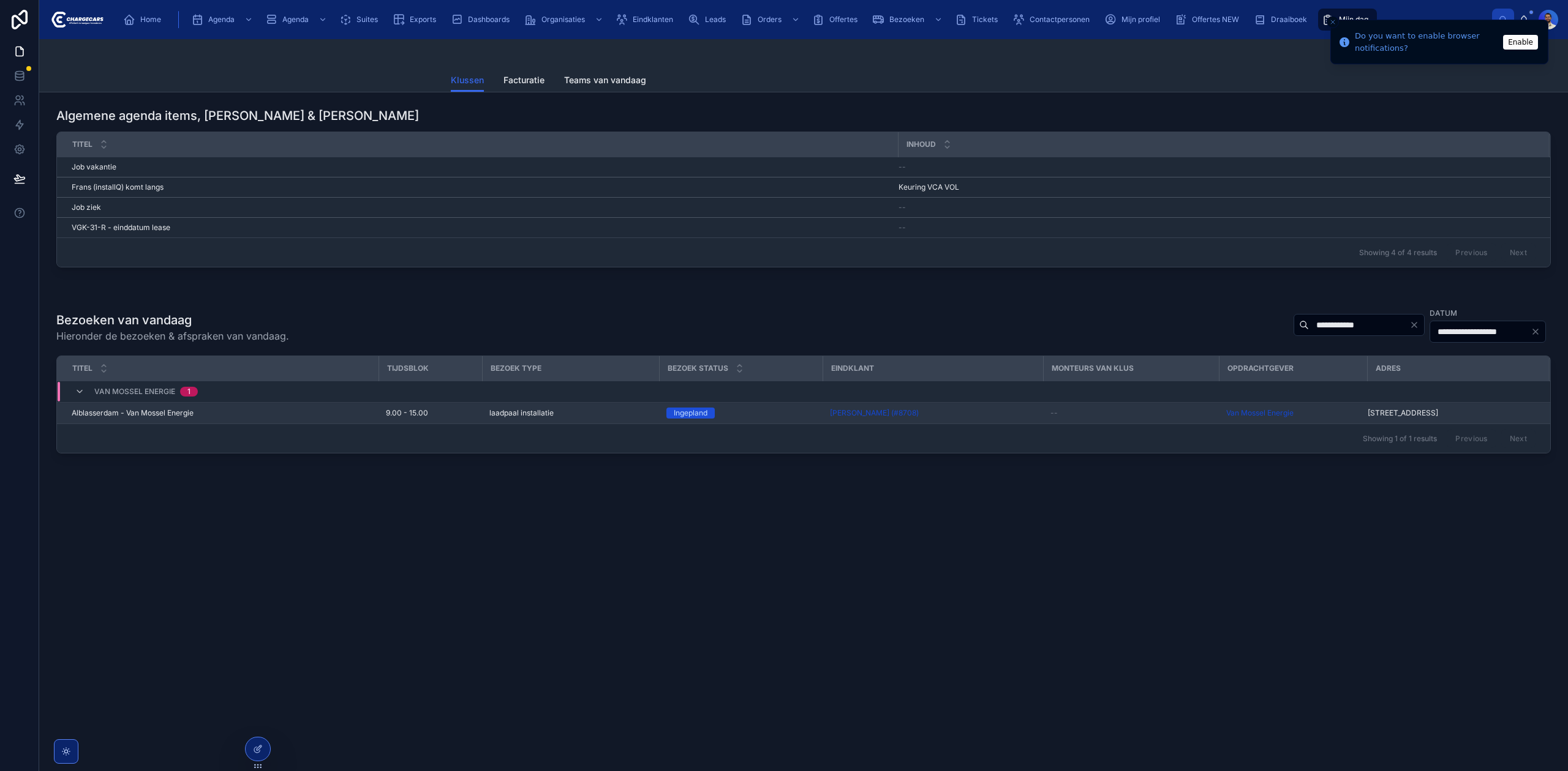
click at [233, 424] on td "Alblasserdam - Van Mossel Energie Alblasserdam - Van Mossel Energie" at bounding box center [218, 413] width 321 height 22
click at [162, 418] on span "Alblasserdam - Van Mossel Energie" at bounding box center [132, 413] width 122 height 9
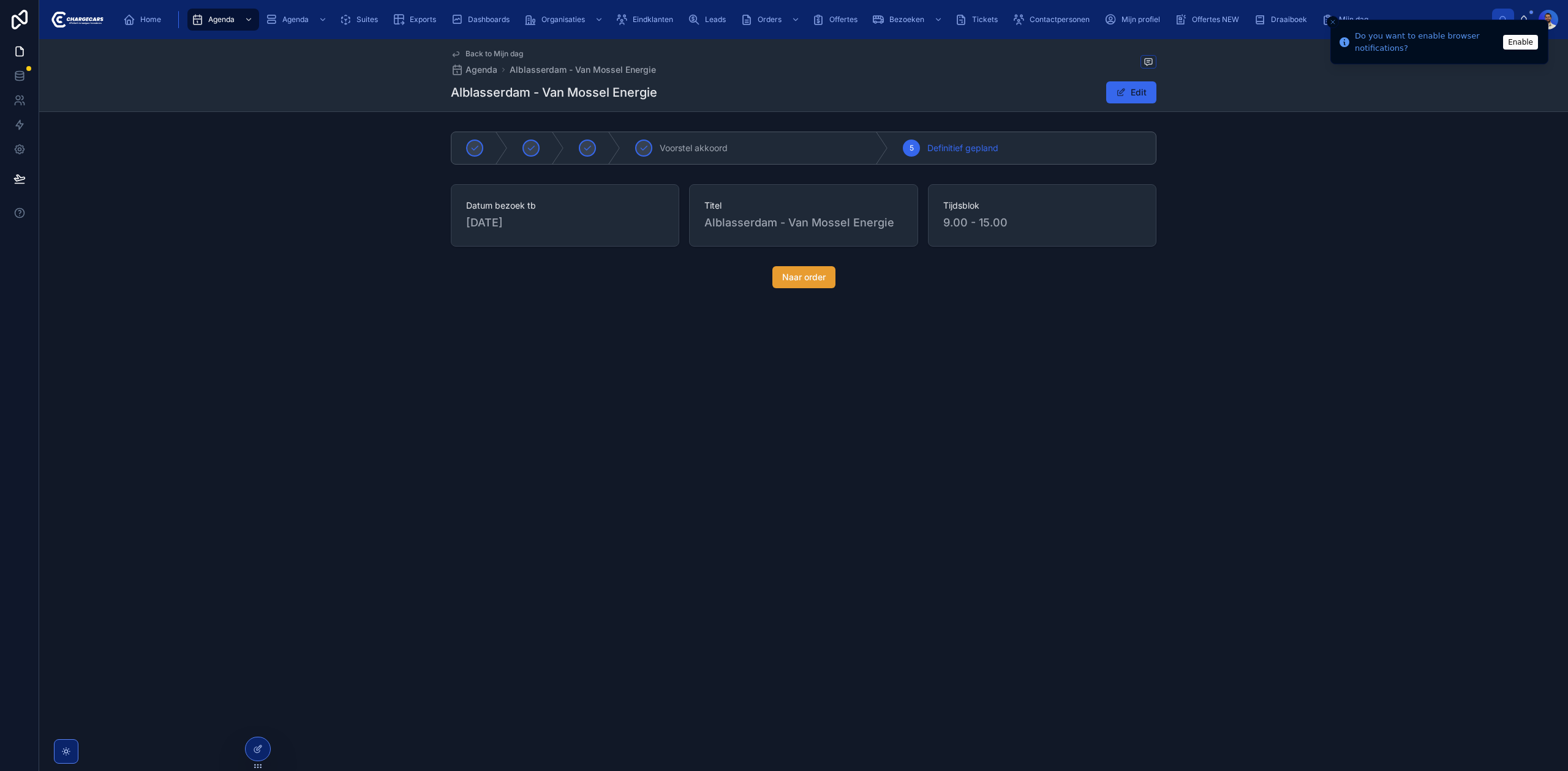
click at [786, 282] on span "Naar order" at bounding box center [803, 277] width 43 height 12
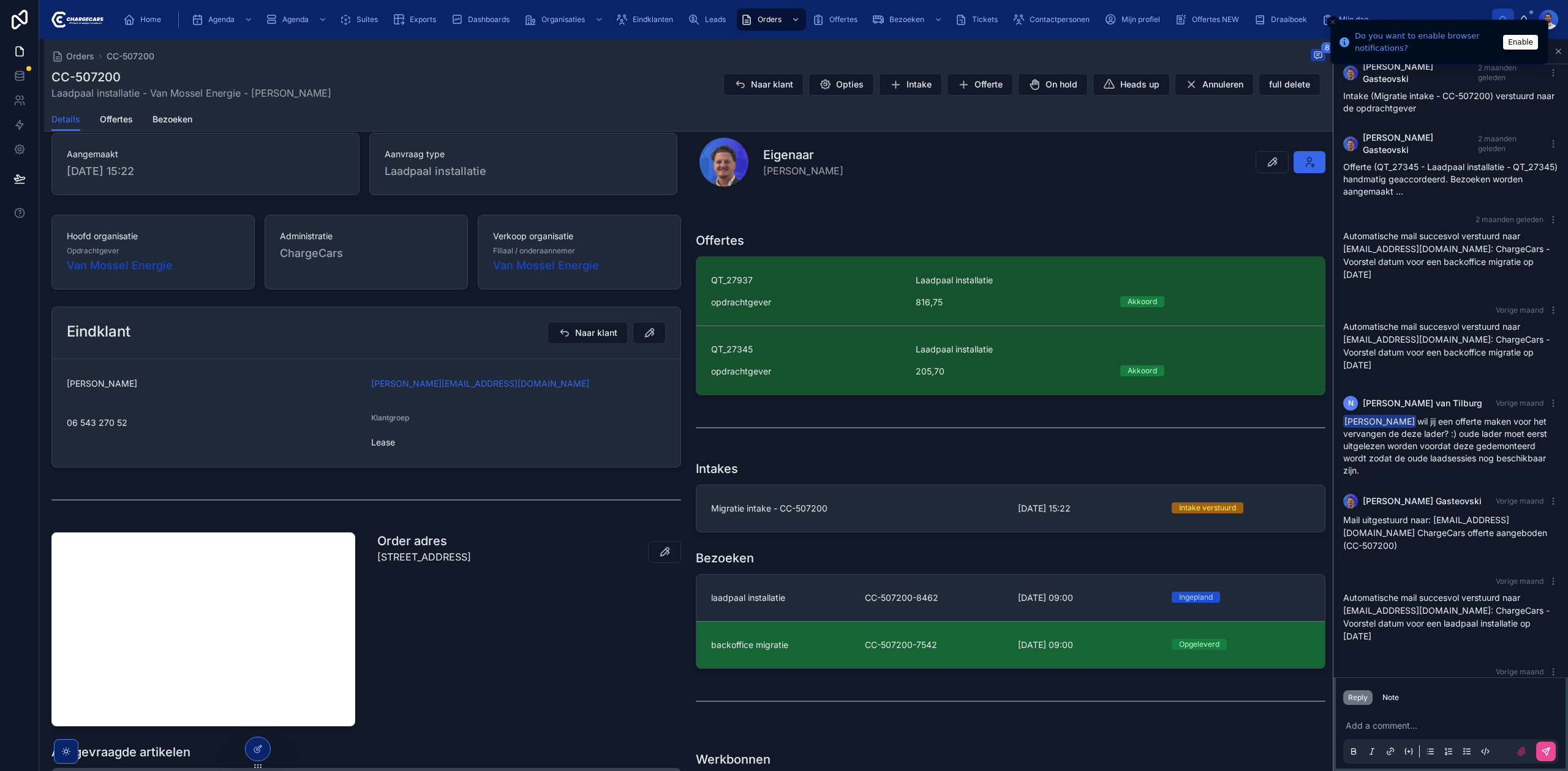
scroll to position [350, 0]
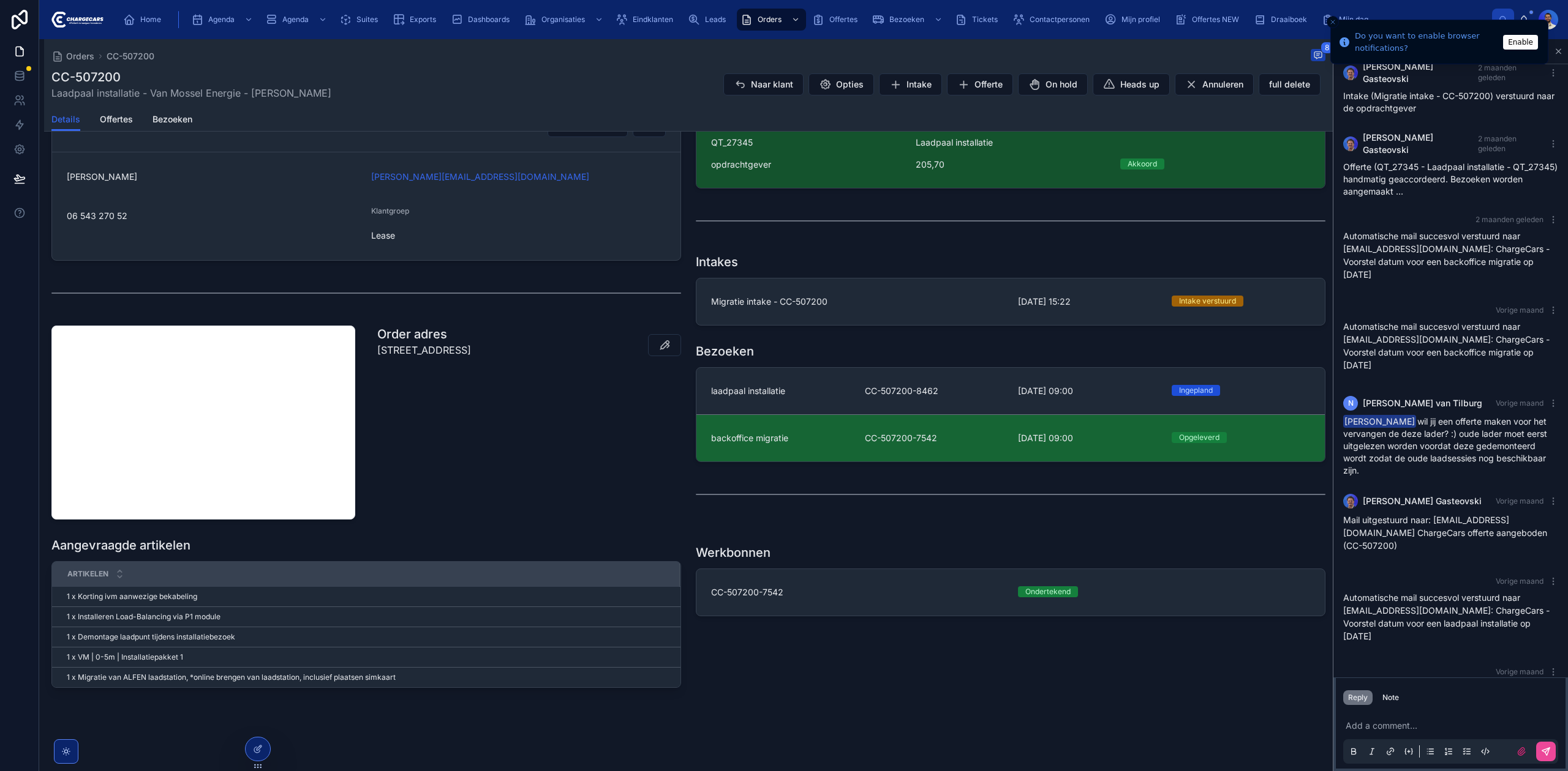
click at [808, 432] on div "backoffice migratie" at bounding box center [781, 438] width 139 height 12
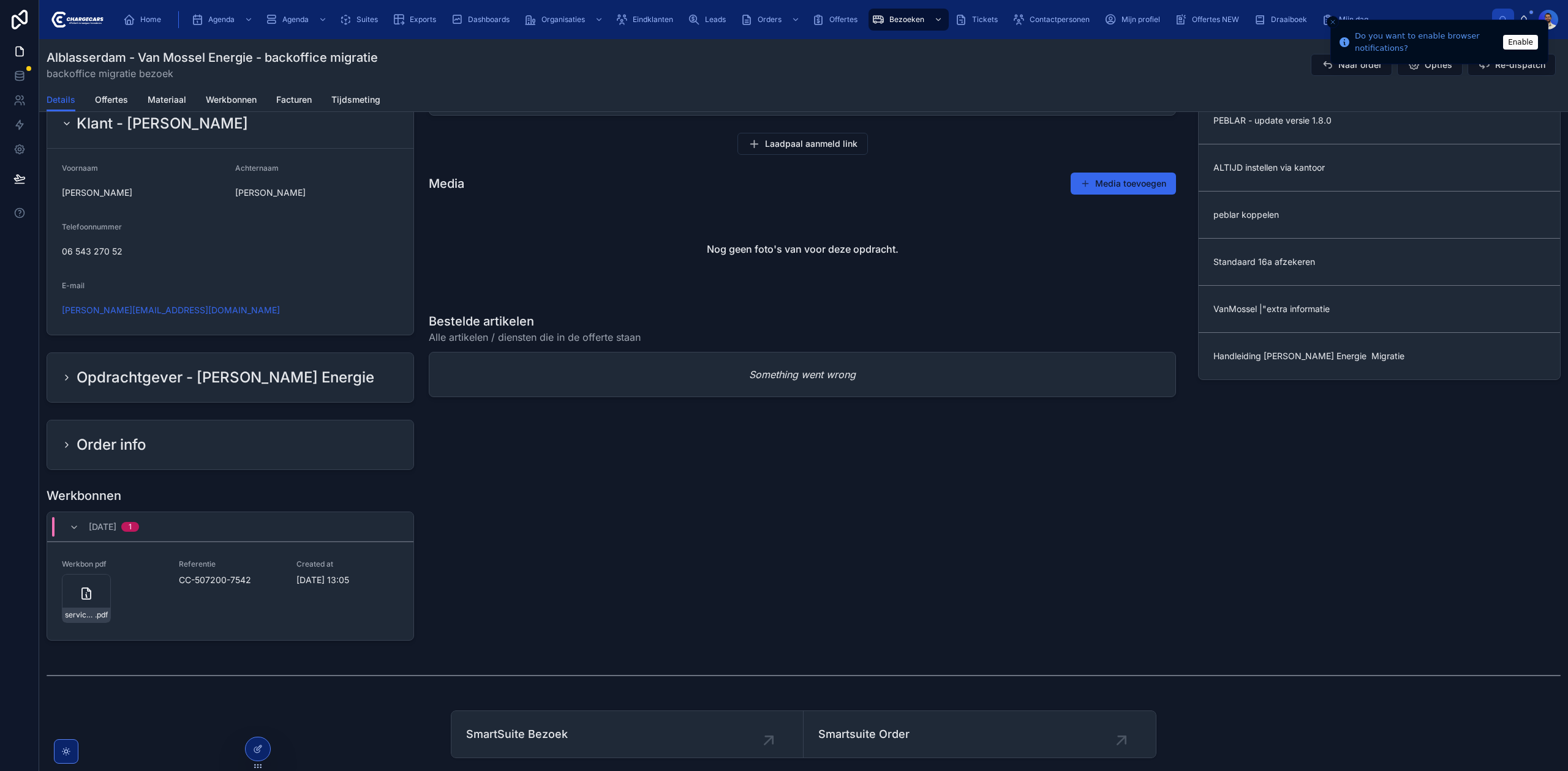
scroll to position [816, 0]
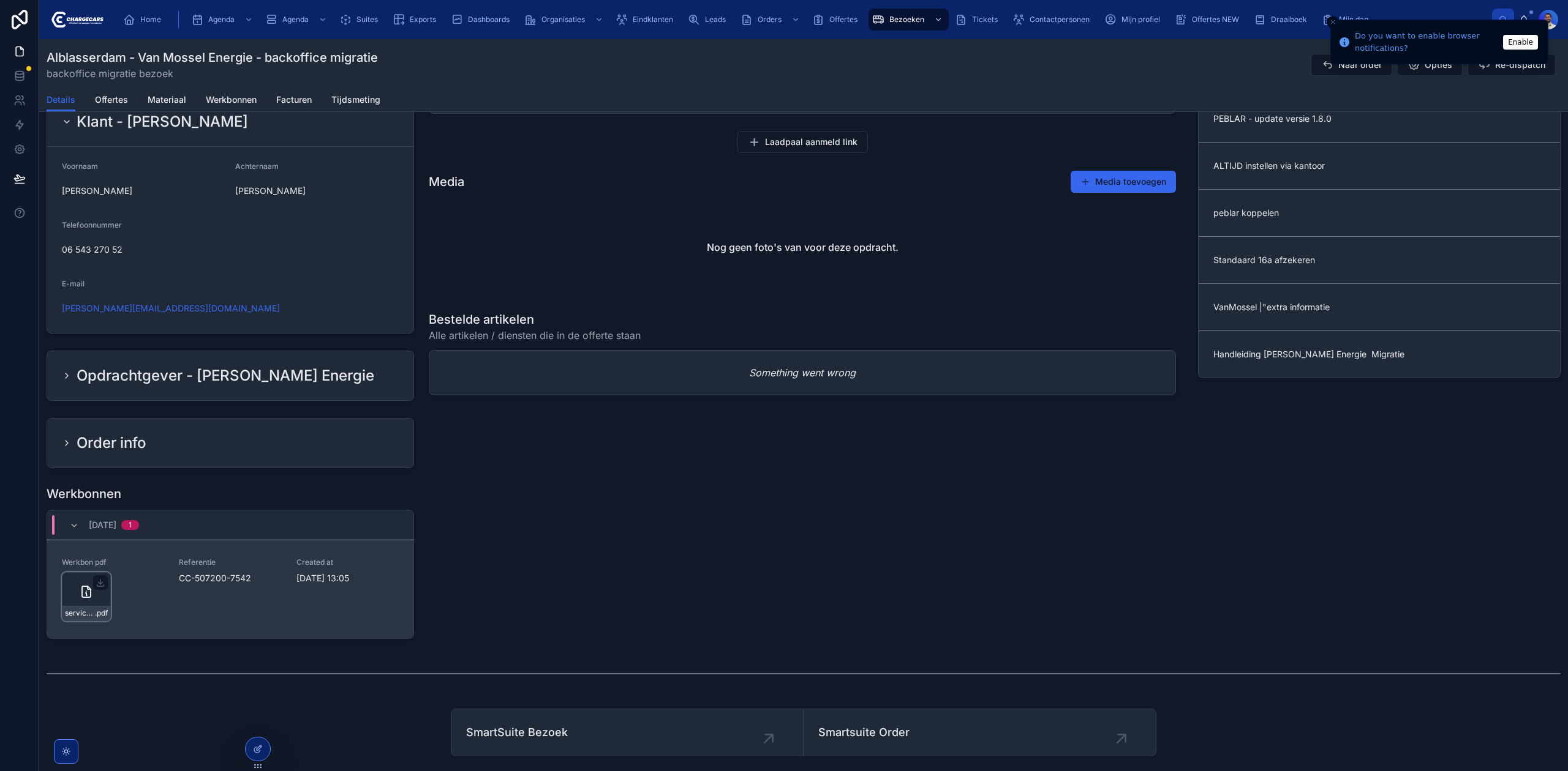
click at [81, 613] on span "service-werkbon_cc-507200-7542_undefined-martin-smit_86c4pkgct" at bounding box center [80, 613] width 30 height 9
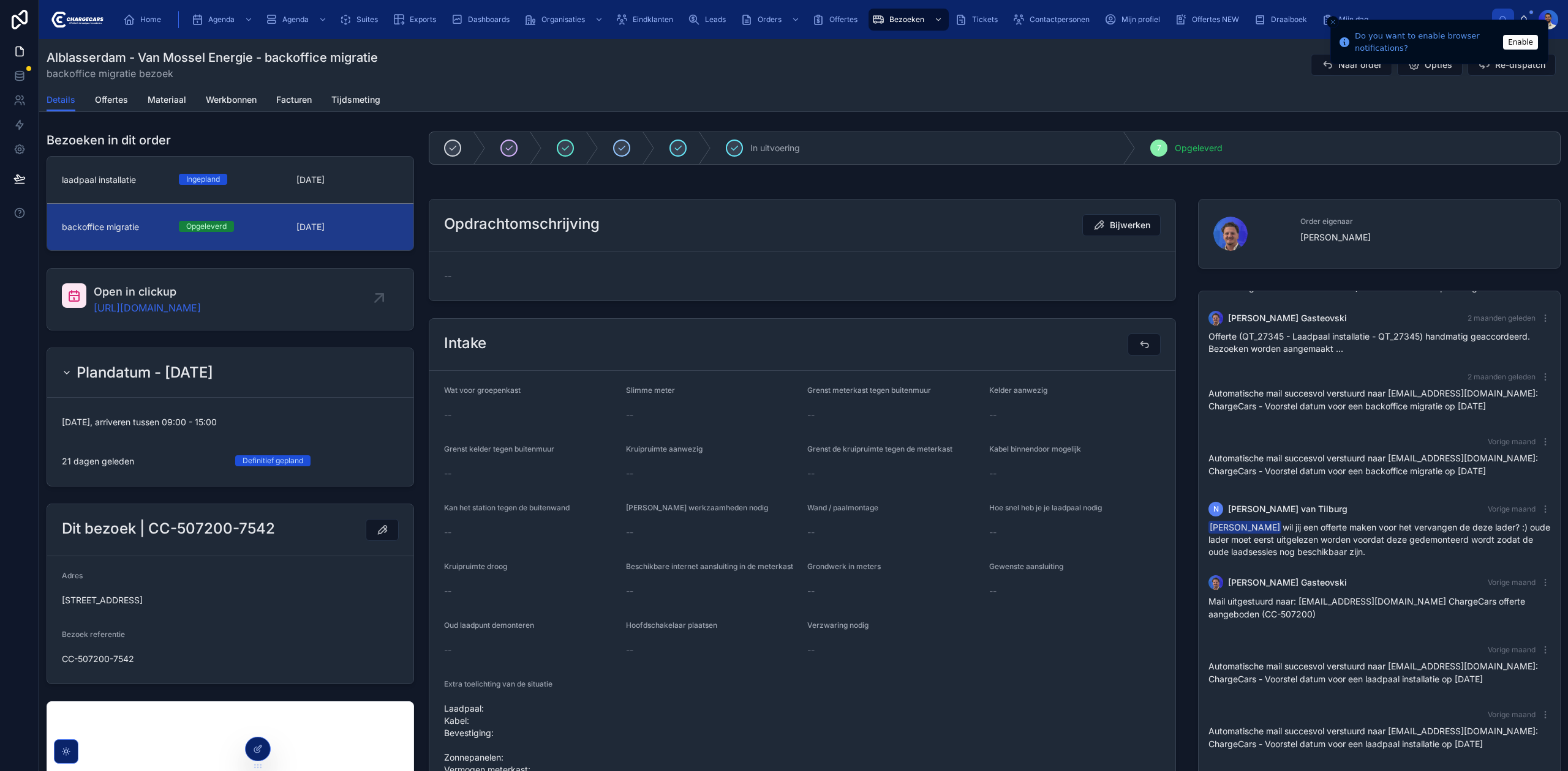
scroll to position [489, 0]
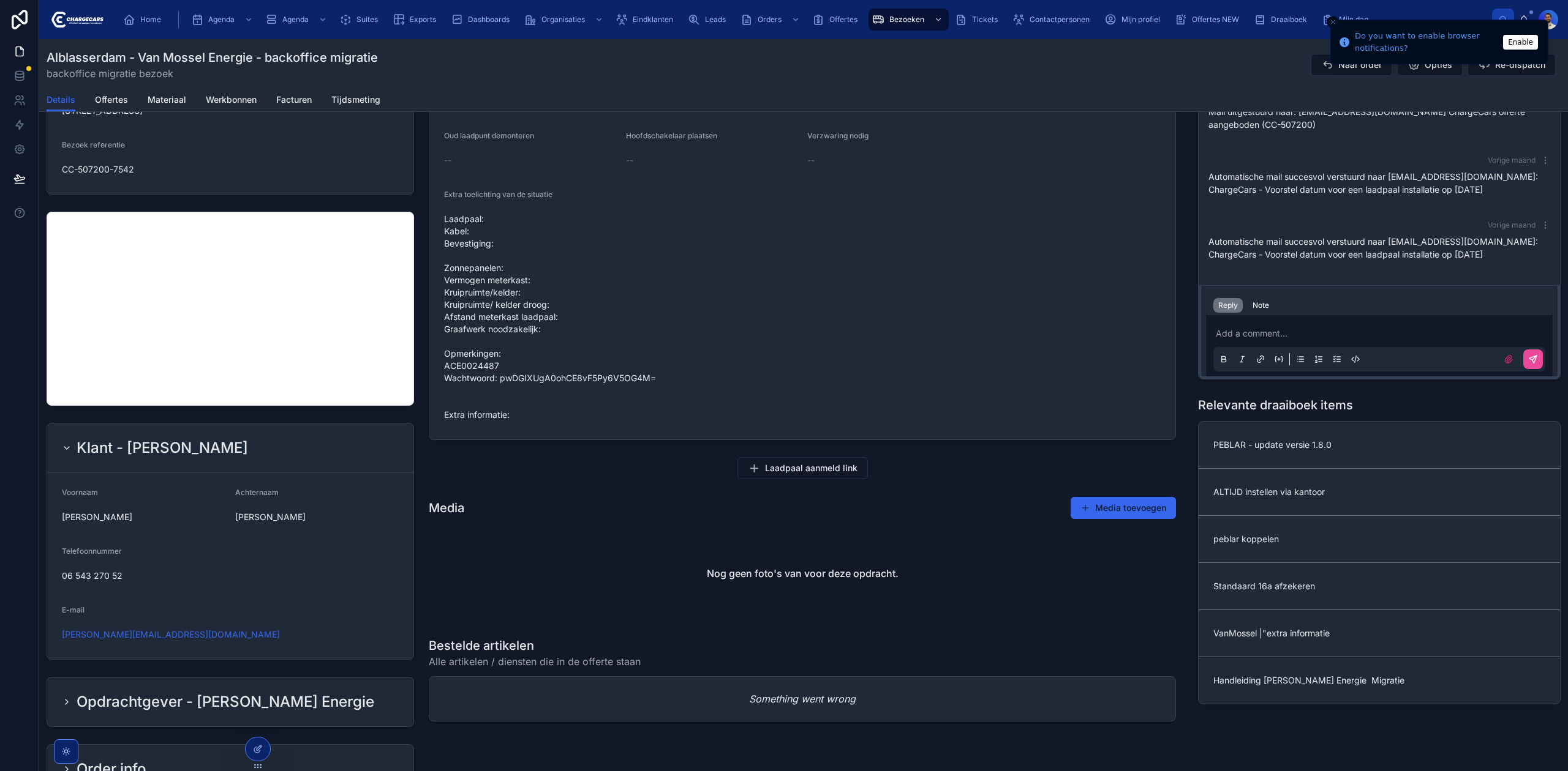
click at [648, 378] on span "Laadpaal: Kabel: Bevestiging: Zonnepanelen: Vermogen meterkast: Kruipruimte/kel…" at bounding box center [802, 317] width 717 height 208
drag, startPoint x: 655, startPoint y: 378, endPoint x: 499, endPoint y: 382, distance: 156.1
click at [499, 382] on span "Laadpaal: Kabel: Bevestiging: Zonnepanelen: Vermogen meterkast: Kruipruimte/kel…" at bounding box center [802, 317] width 717 height 208
copy span "pwDGIXUgA0ohCE8vF5Py6V5OG4M="
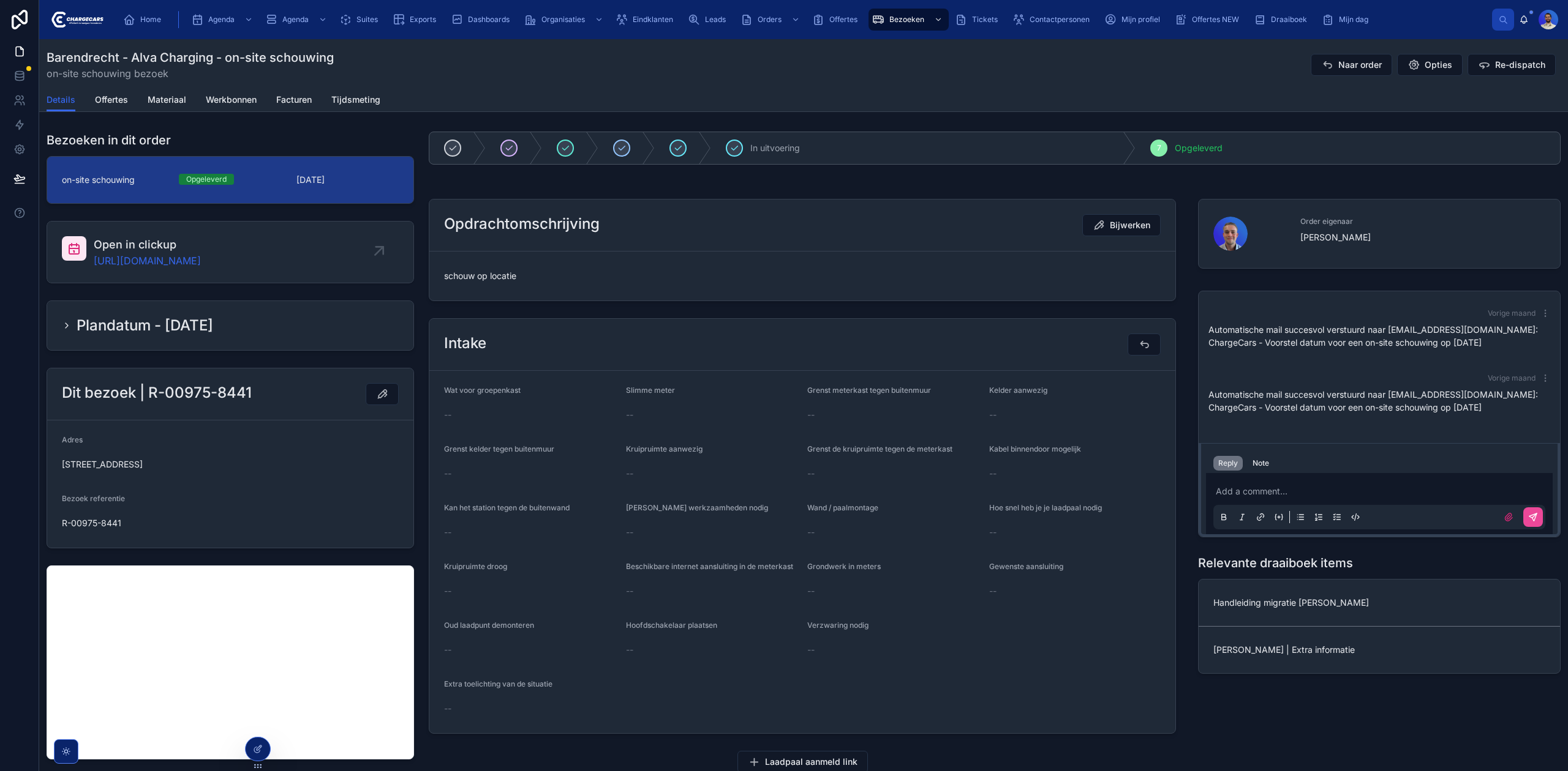
click at [1288, 488] on p at bounding box center [1381, 491] width 332 height 12
click at [1255, 458] on button "Note" at bounding box center [1261, 464] width 26 height 15
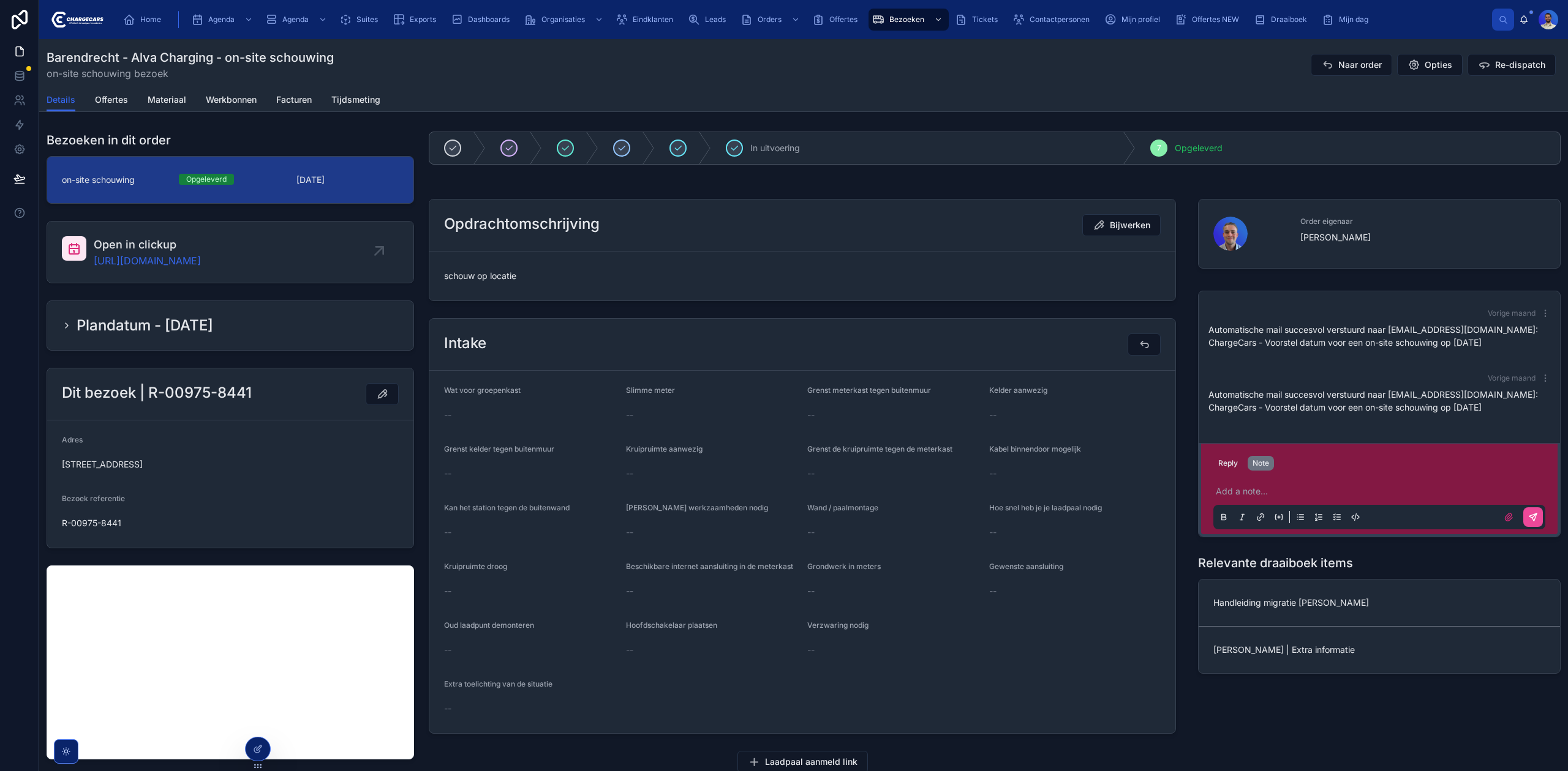
click at [1277, 527] on div at bounding box center [1378, 517] width 332 height 24
click at [1255, 502] on div "Add a note..." at bounding box center [1378, 503] width 332 height 52
click at [1252, 493] on p at bounding box center [1381, 491] width 332 height 12
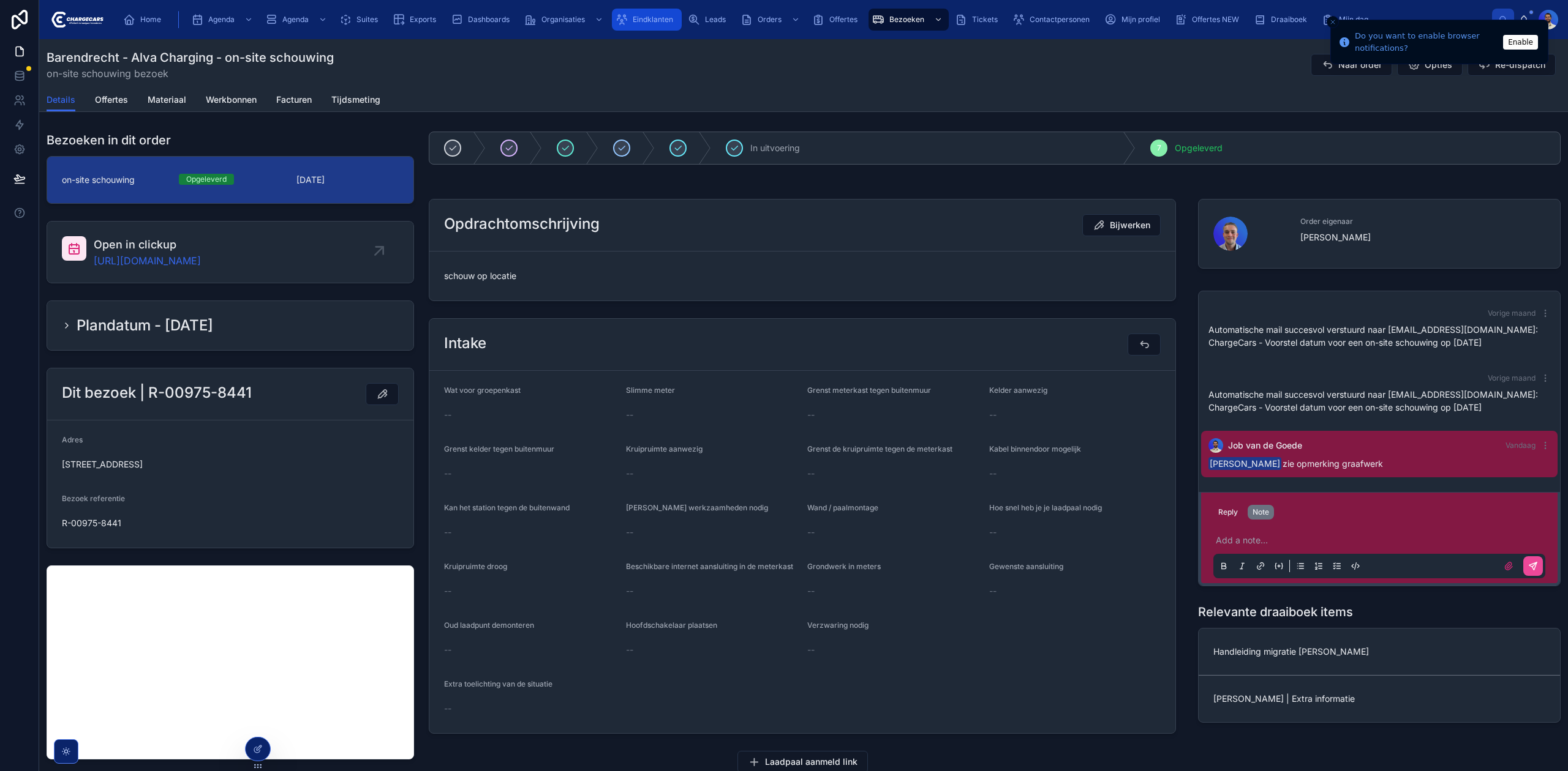
click at [623, 13] on icon "scrollable content" at bounding box center [621, 19] width 12 height 12
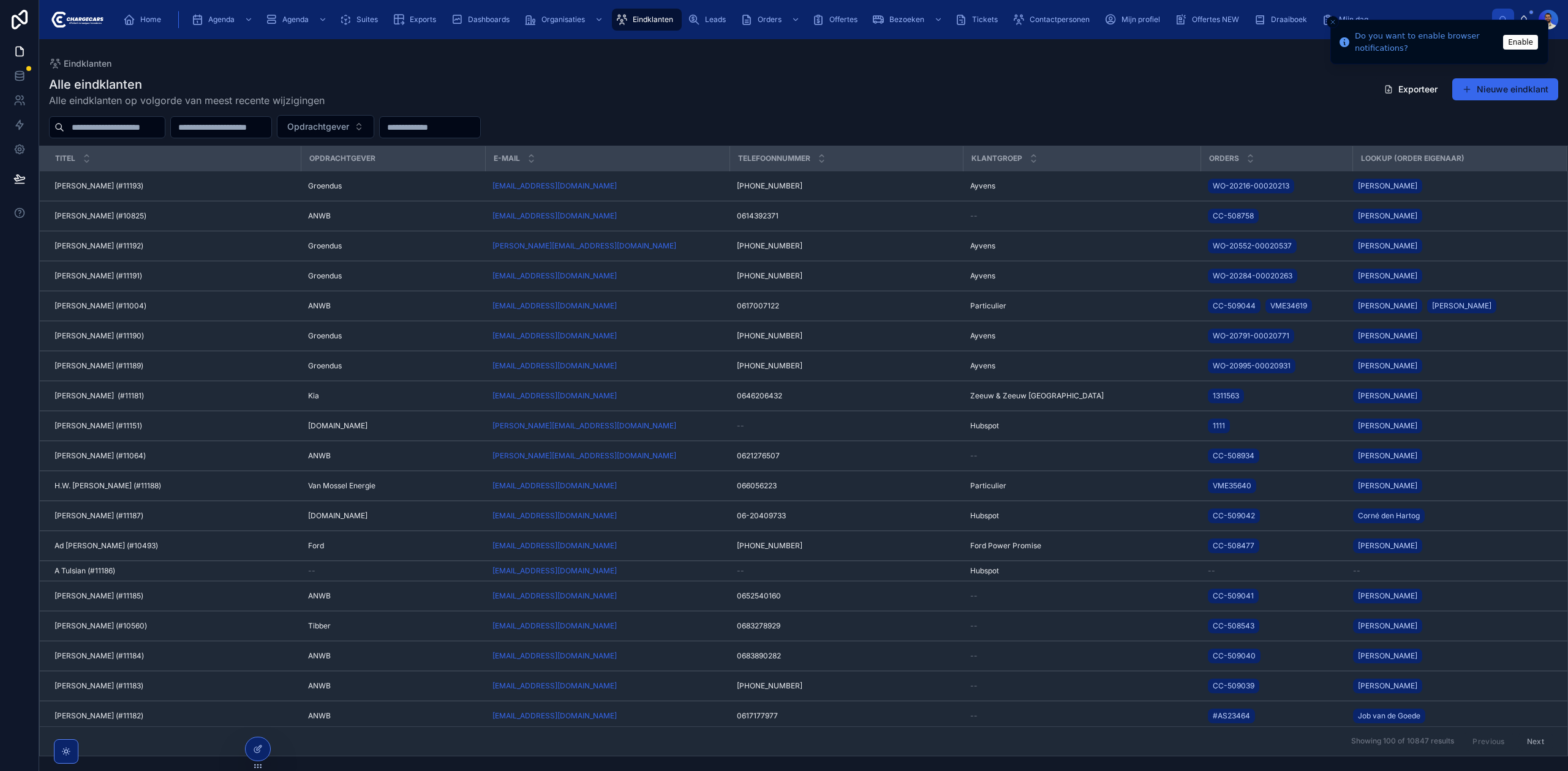
click at [140, 129] on input "text" at bounding box center [114, 127] width 101 height 17
type input "********"
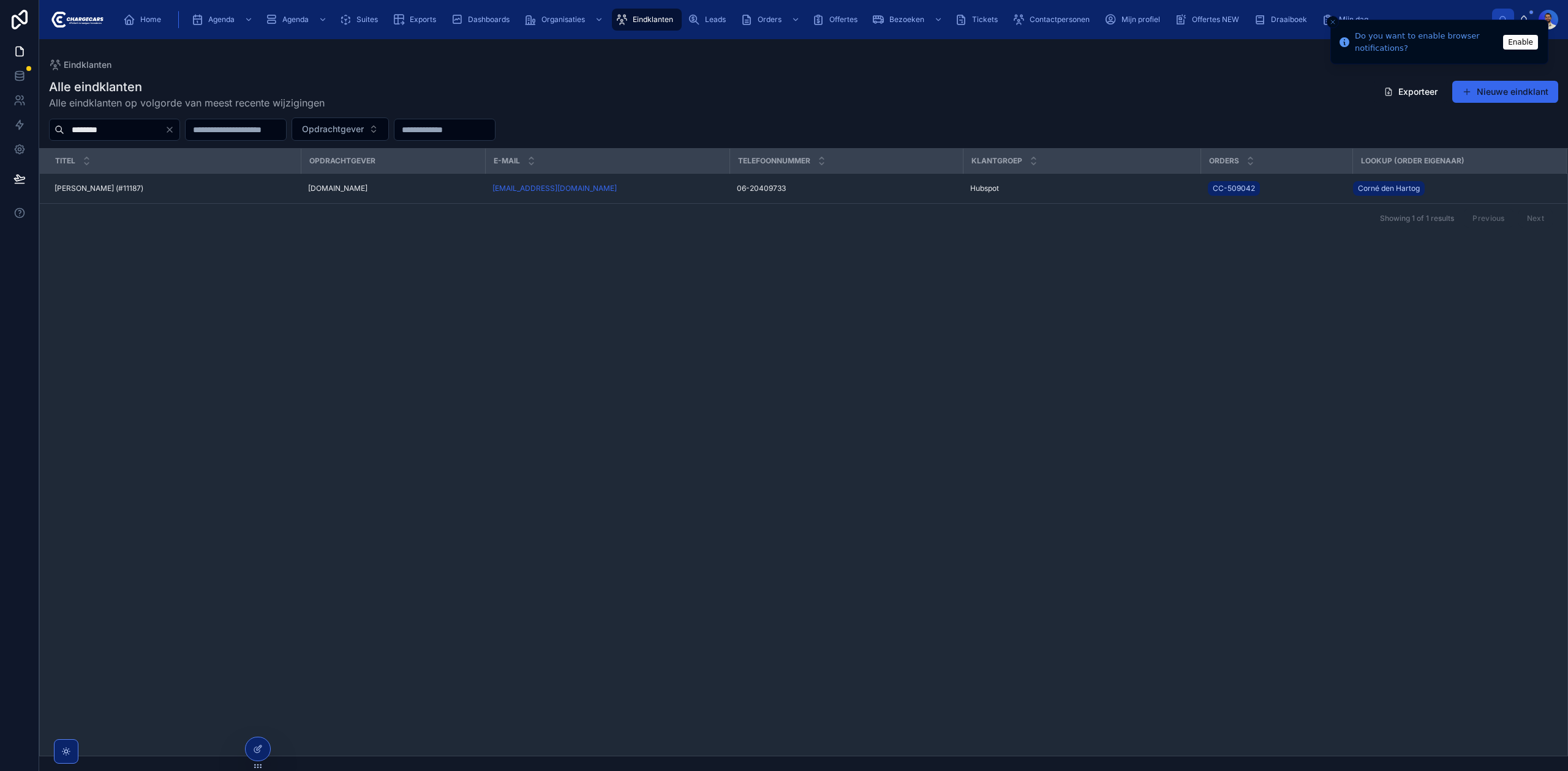
click at [88, 173] on div "Titel" at bounding box center [170, 161] width 259 height 23
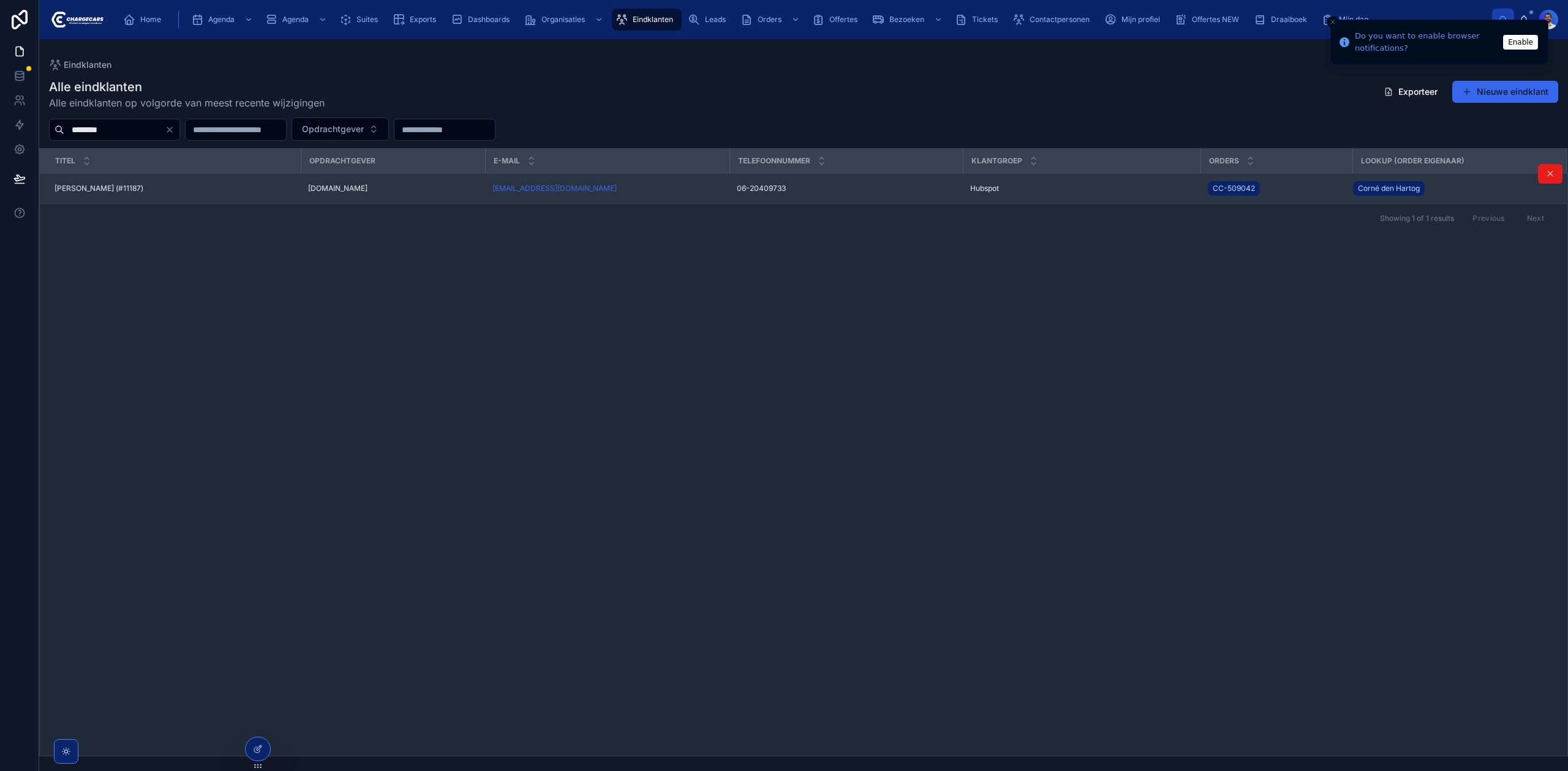
click at [88, 192] on span "[PERSON_NAME] (#11187)" at bounding box center [99, 189] width 89 height 9
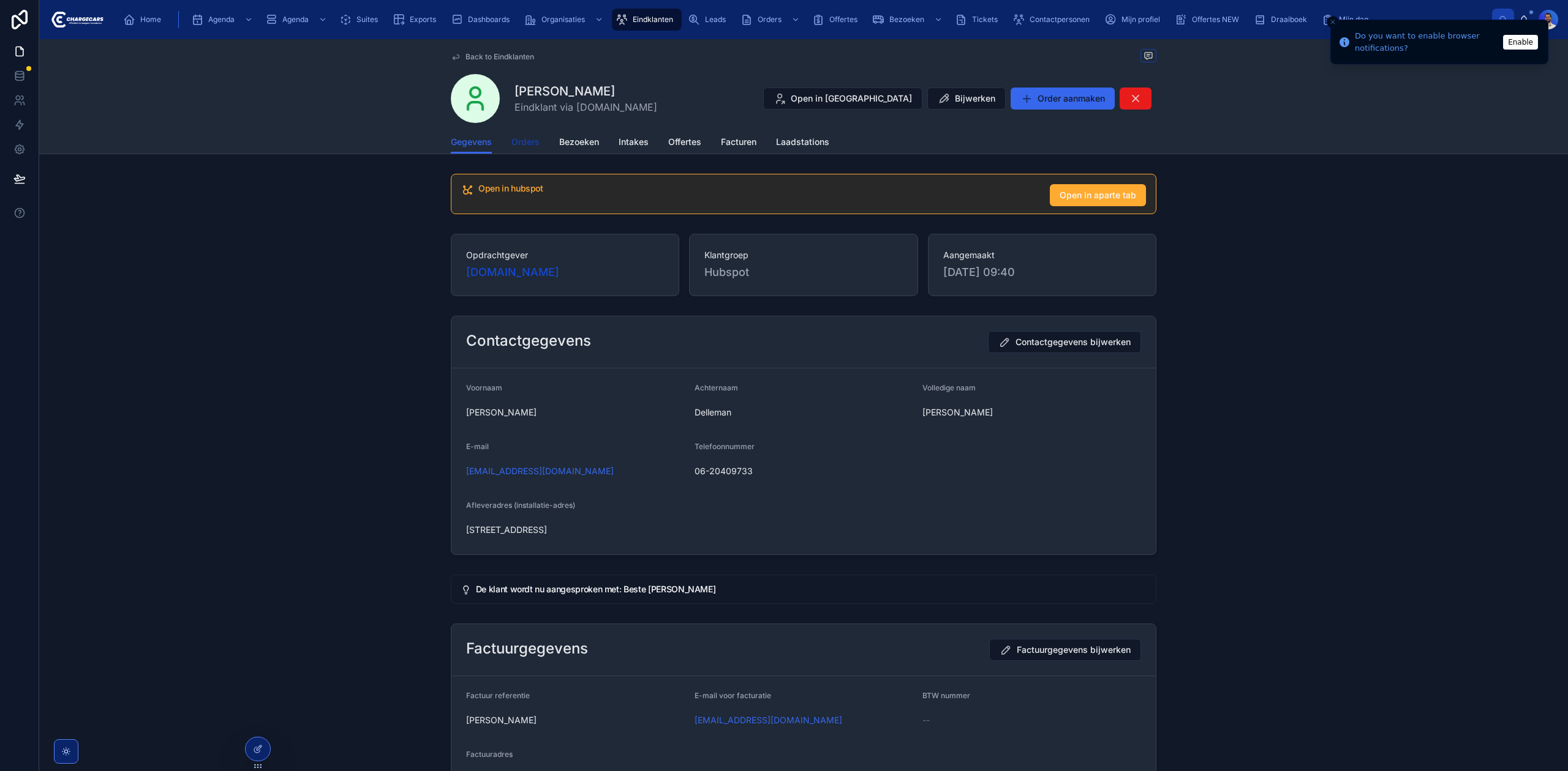
click at [511, 136] on span "Orders" at bounding box center [525, 142] width 28 height 12
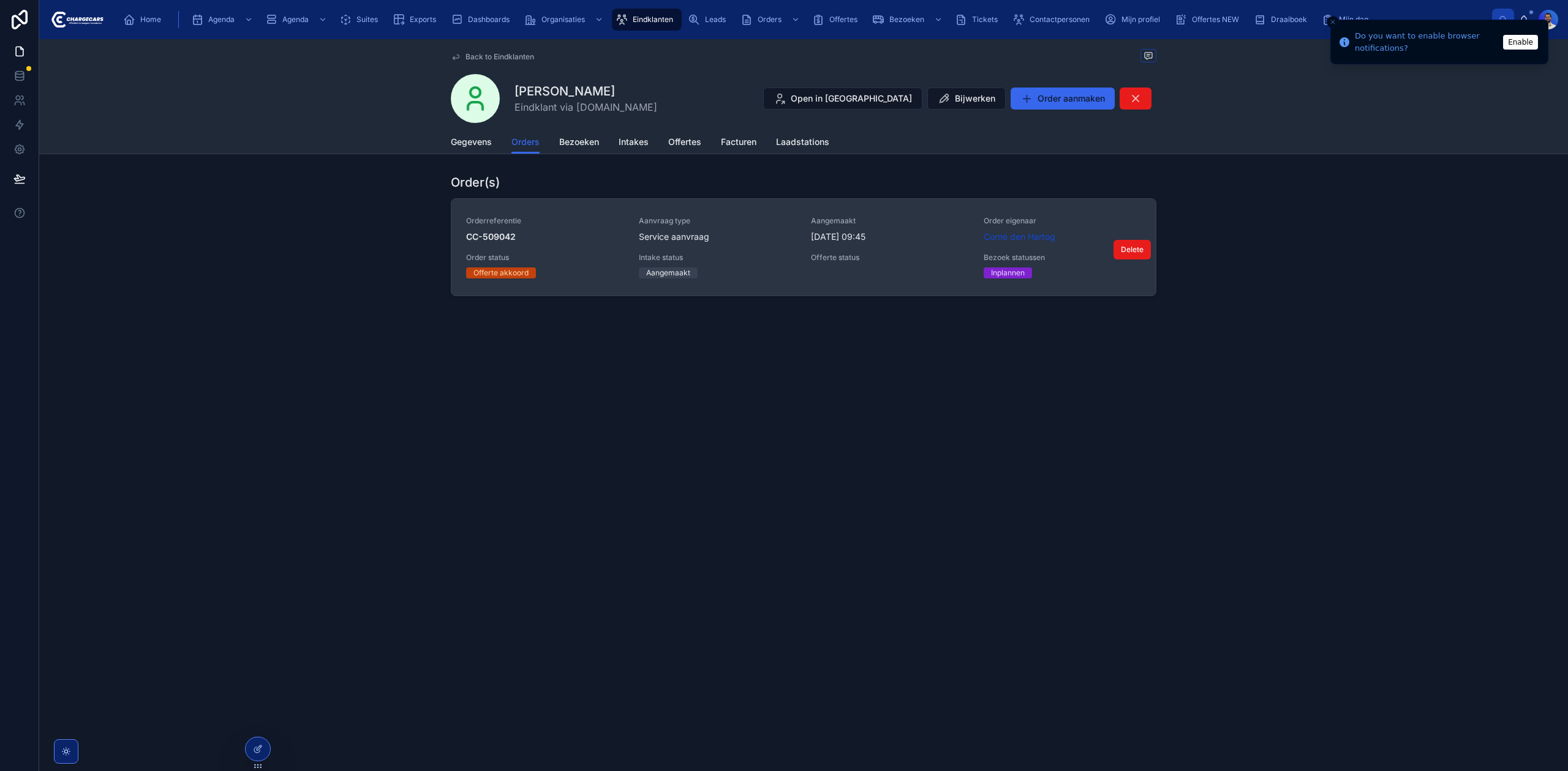
click at [715, 231] on div "Service aanvraag" at bounding box center [718, 237] width 158 height 12
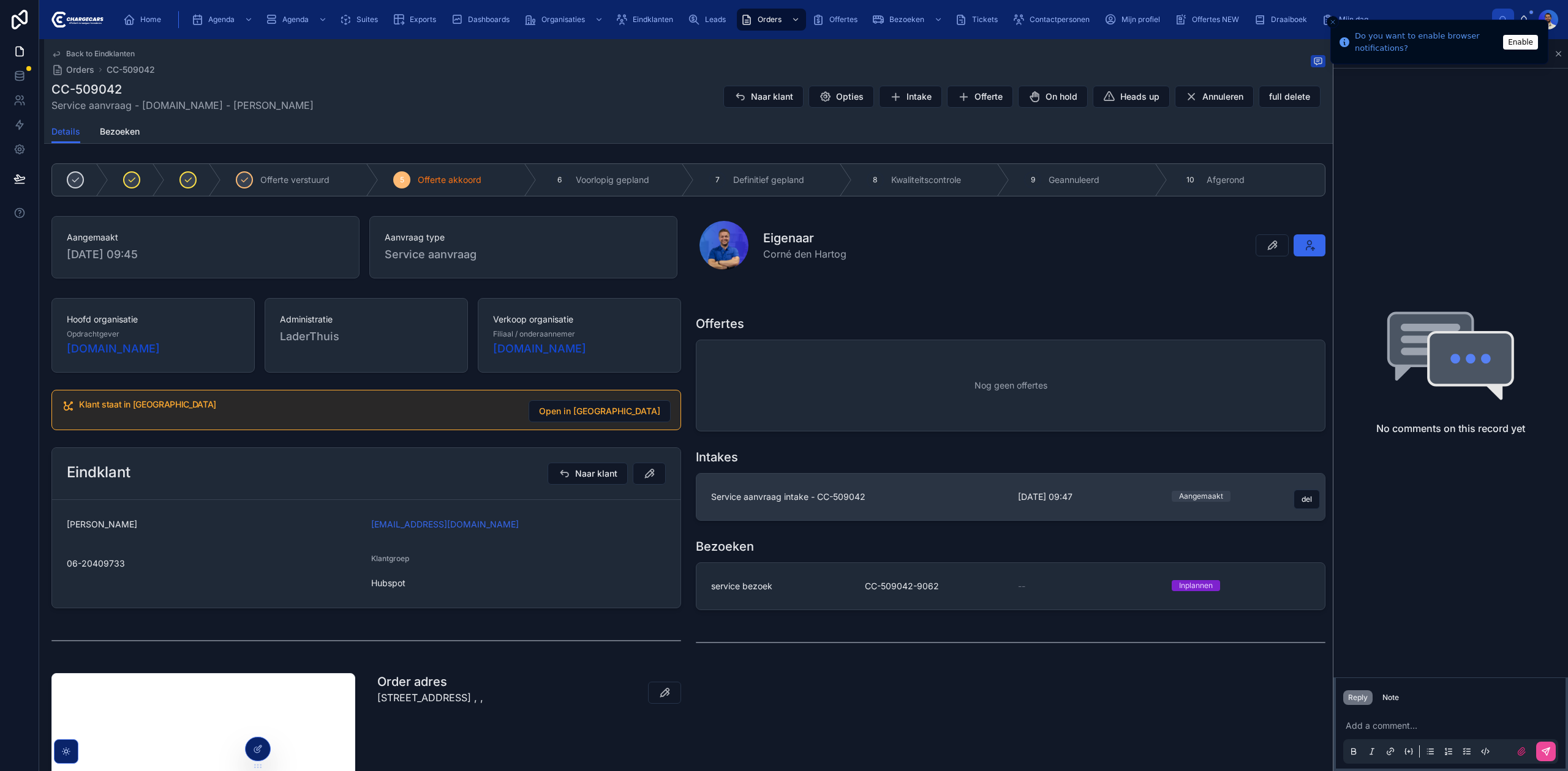
click at [809, 507] on link "Service aanvraag intake - CC-509042 3-9-2025 09:47 Aangemaakt del" at bounding box center [1010, 498] width 629 height 47
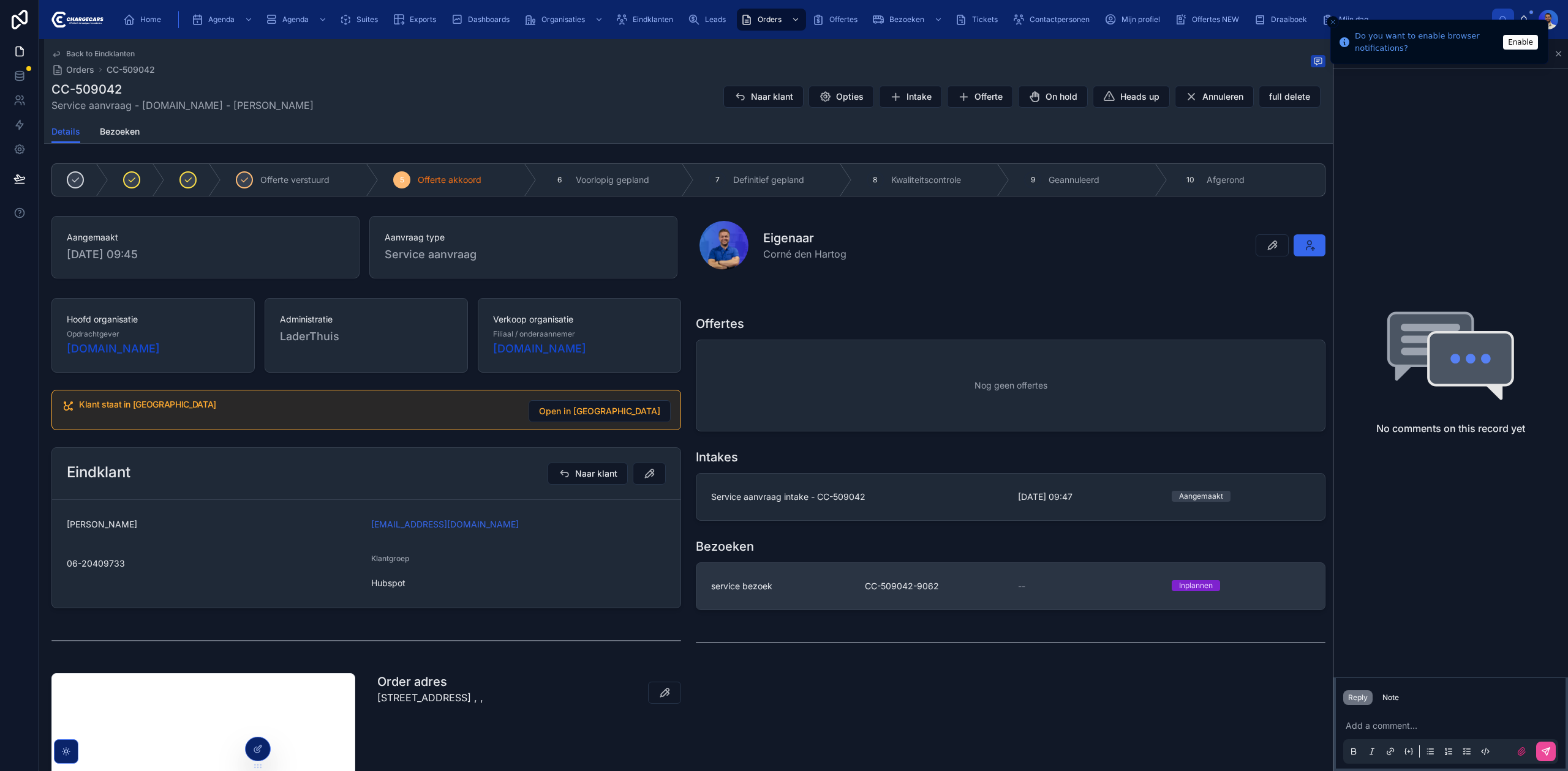
click at [786, 581] on div "service bezoek" at bounding box center [781, 586] width 139 height 12
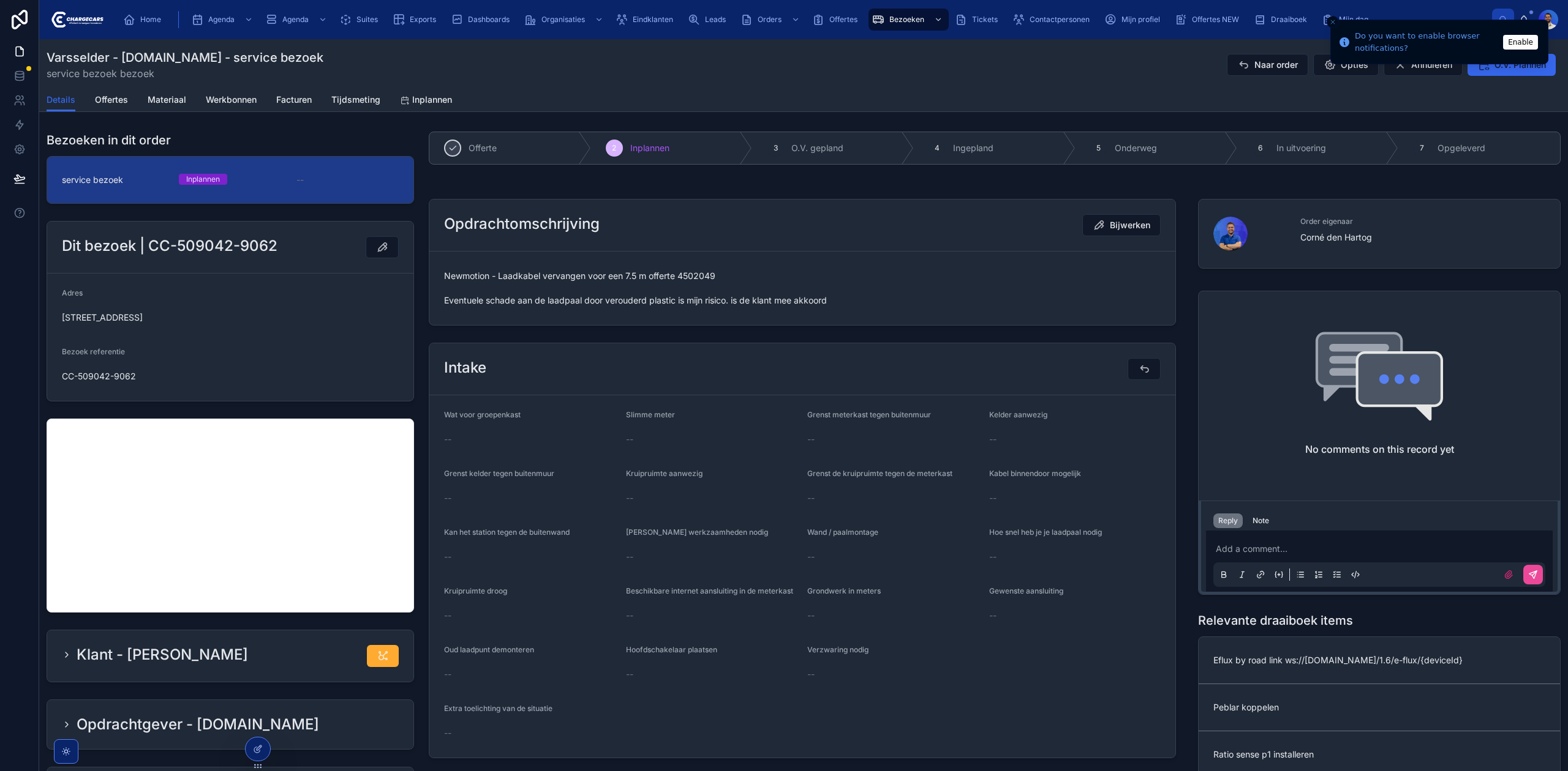
click at [690, 279] on span "Newmotion - Laadkabel vervangen voor een 7.5 m offerte 4502049 Eventuele schade…" at bounding box center [802, 287] width 717 height 37
copy span "4502049"
click at [942, 258] on form "Newmotion - Laadkabel vervangen voor een 7.5 m offerte 4502049 Eventuele schade…" at bounding box center [802, 288] width 746 height 73
click at [1253, 57] on button "Naar order" at bounding box center [1267, 64] width 82 height 22
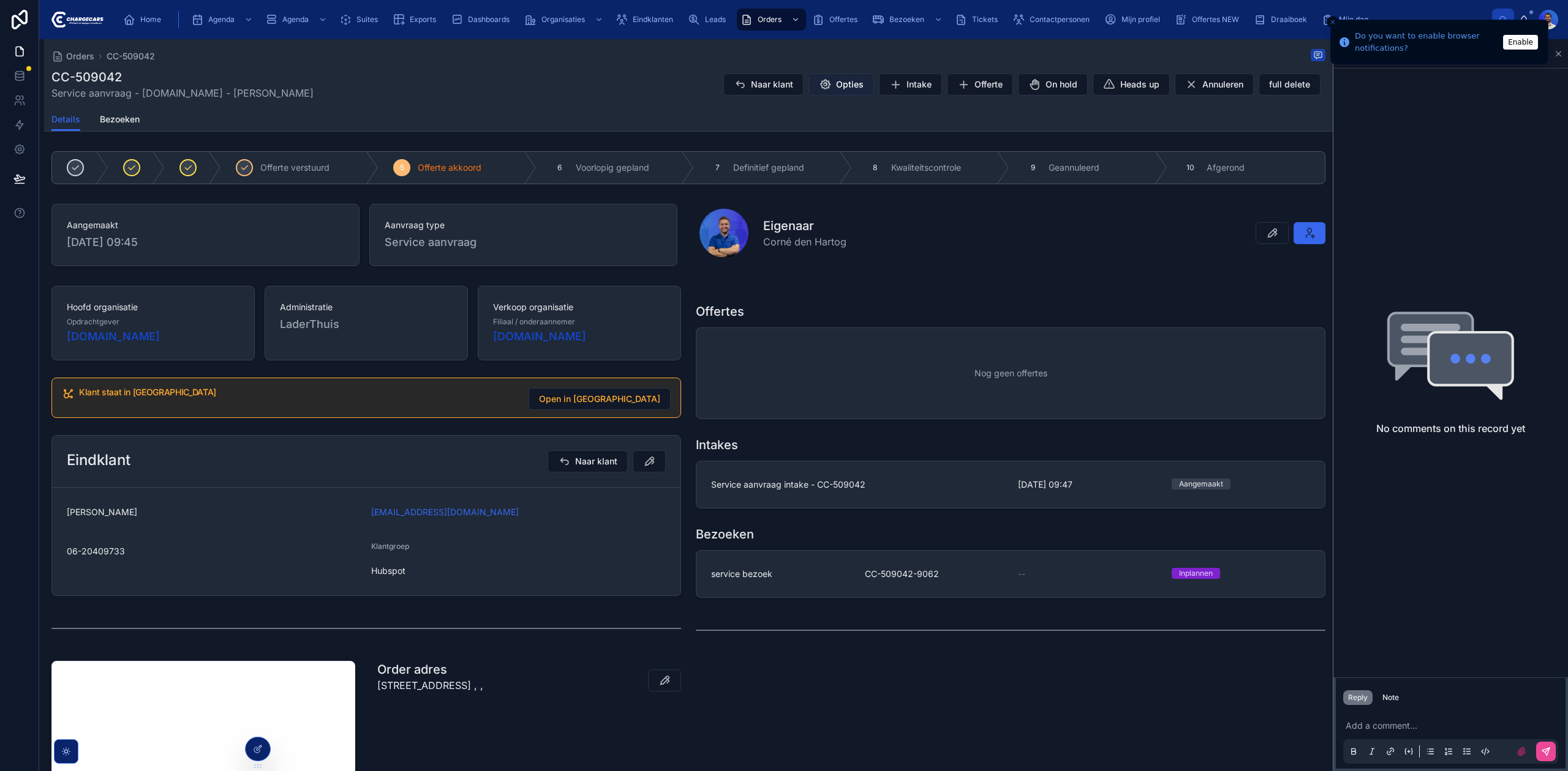
click at [844, 81] on span "Opties" at bounding box center [849, 84] width 27 height 12
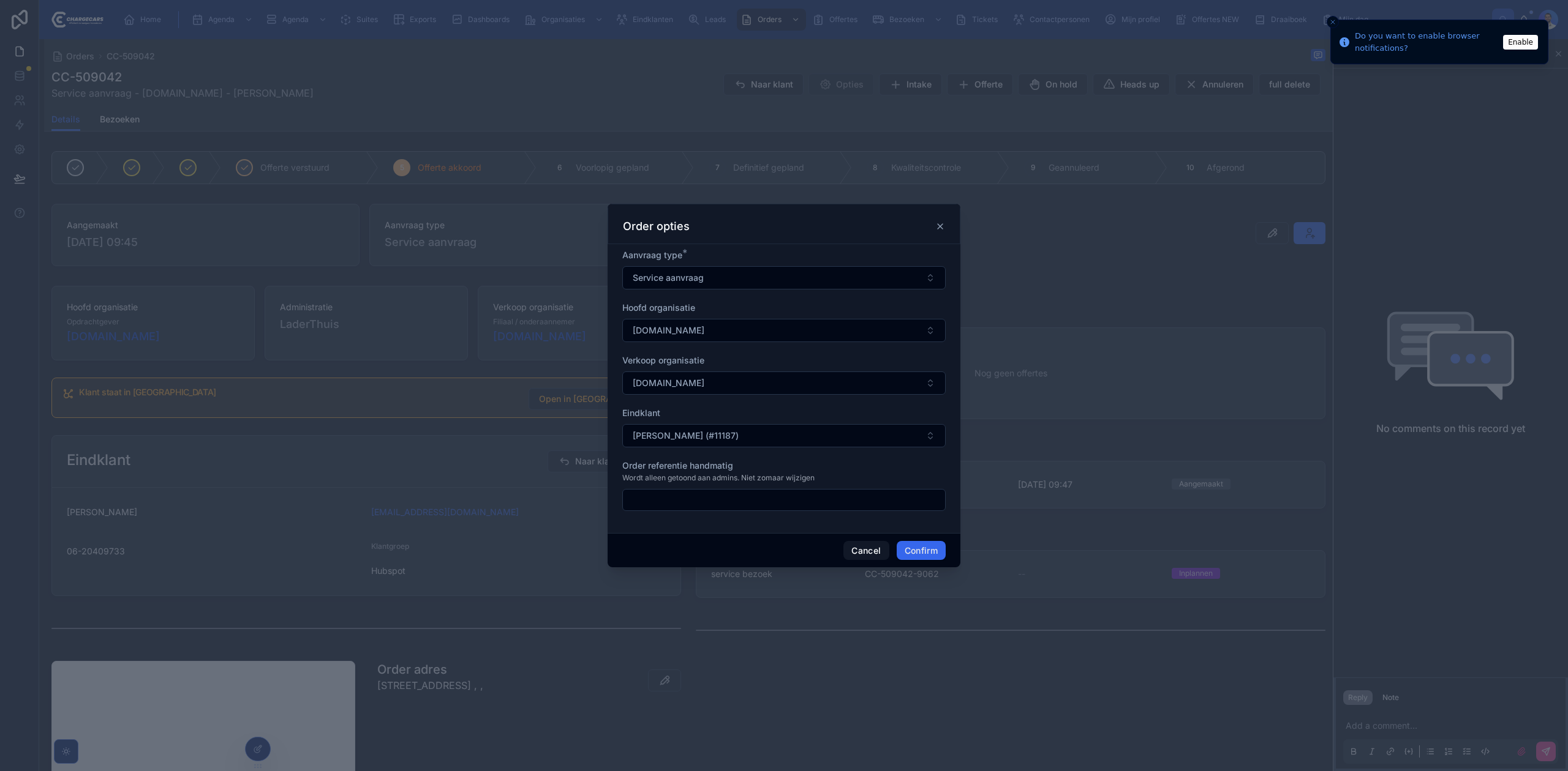
drag, startPoint x: 643, startPoint y: 507, endPoint x: 652, endPoint y: 502, distance: 10.3
click at [643, 507] on input "text" at bounding box center [784, 500] width 322 height 17
click at [654, 499] on input "text" at bounding box center [784, 500] width 322 height 17
type input "**********"
click at [920, 548] on button "Confirm" at bounding box center [921, 550] width 49 height 20
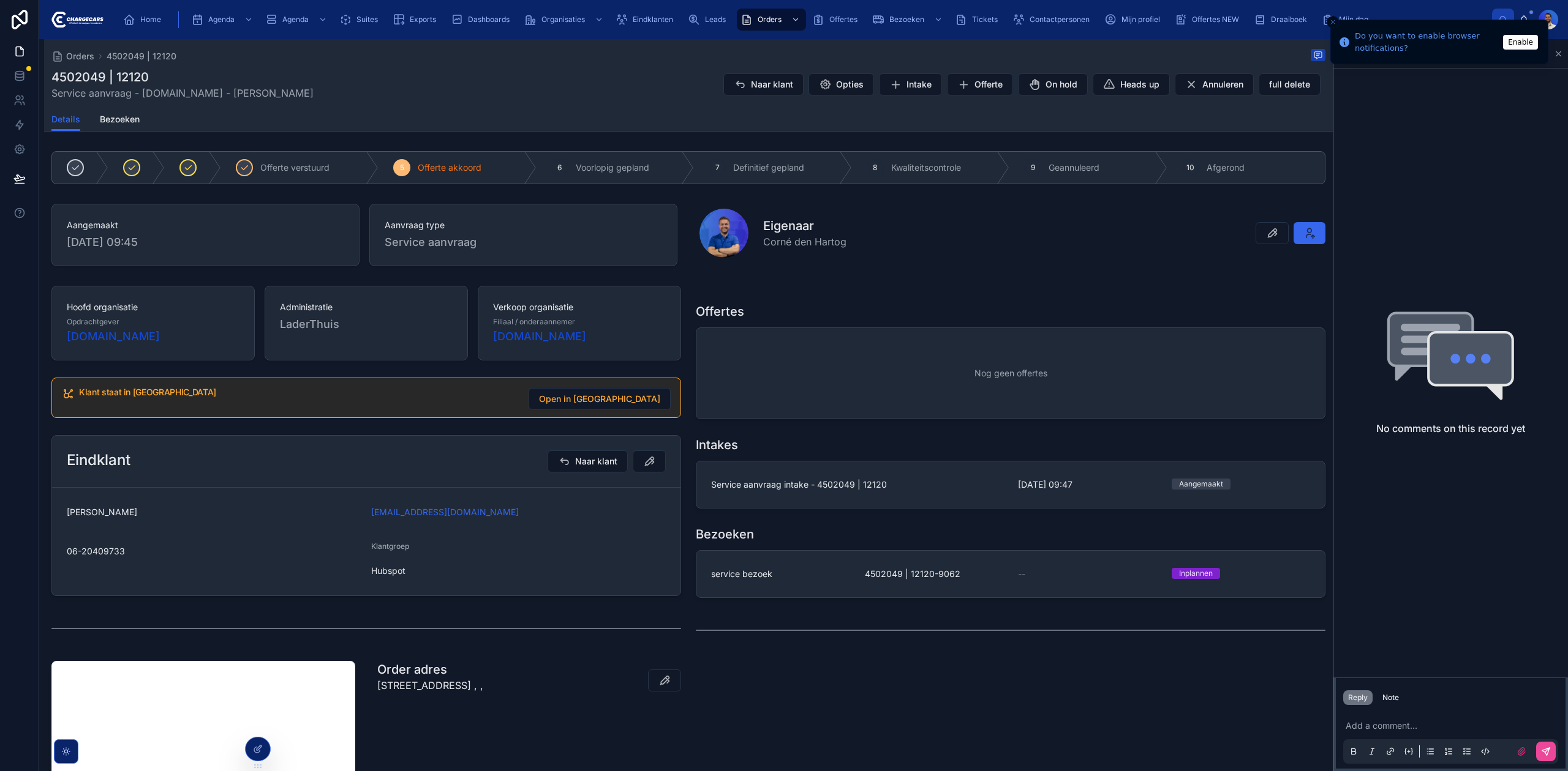
click at [101, 74] on h1 "4502049 | 12120" at bounding box center [182, 77] width 262 height 17
click at [101, 73] on h1 "4502049 | 12120" at bounding box center [182, 77] width 262 height 17
click at [838, 82] on span "Opties" at bounding box center [849, 84] width 27 height 12
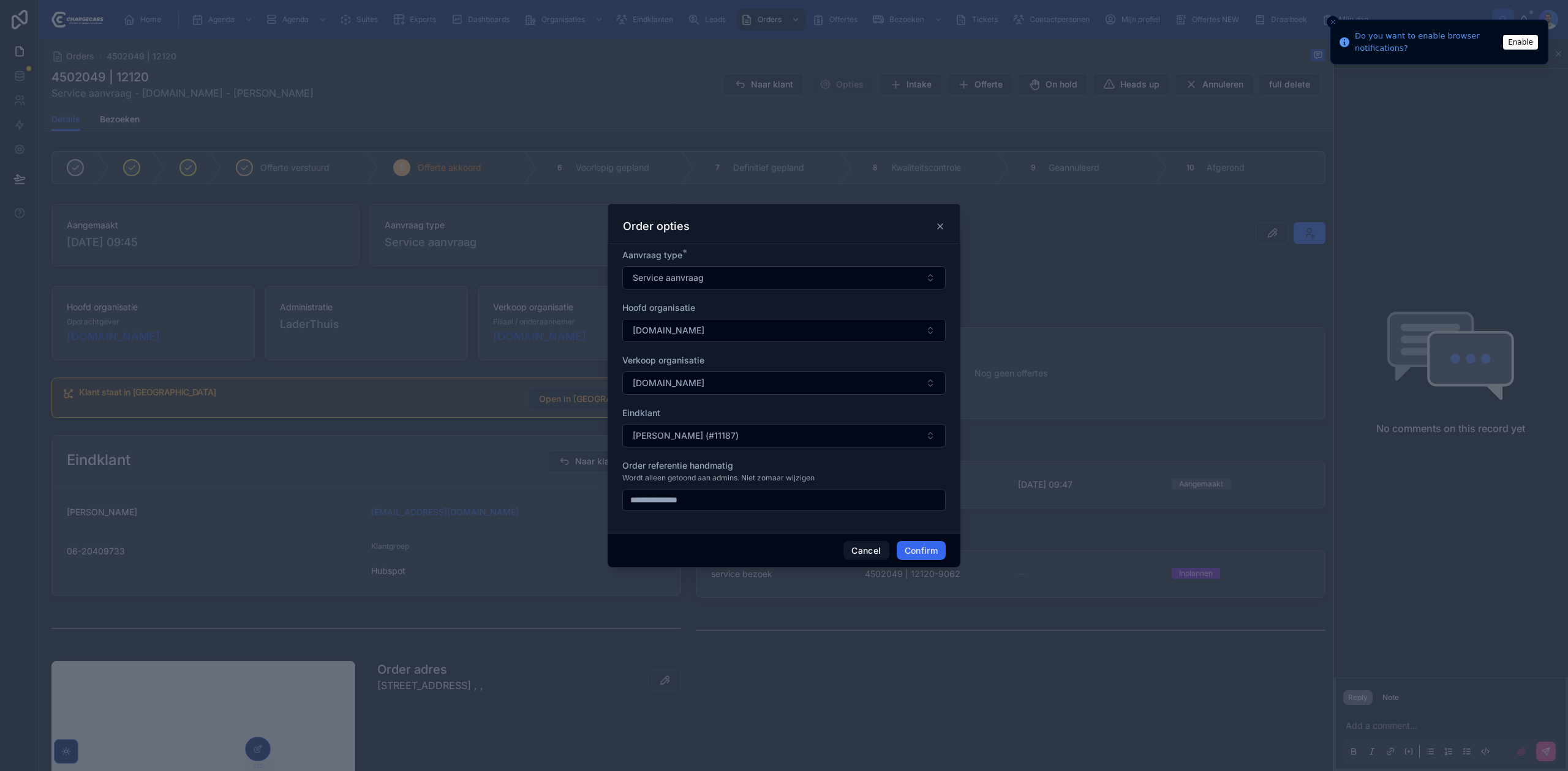
click at [942, 228] on icon at bounding box center [939, 226] width 9 height 9
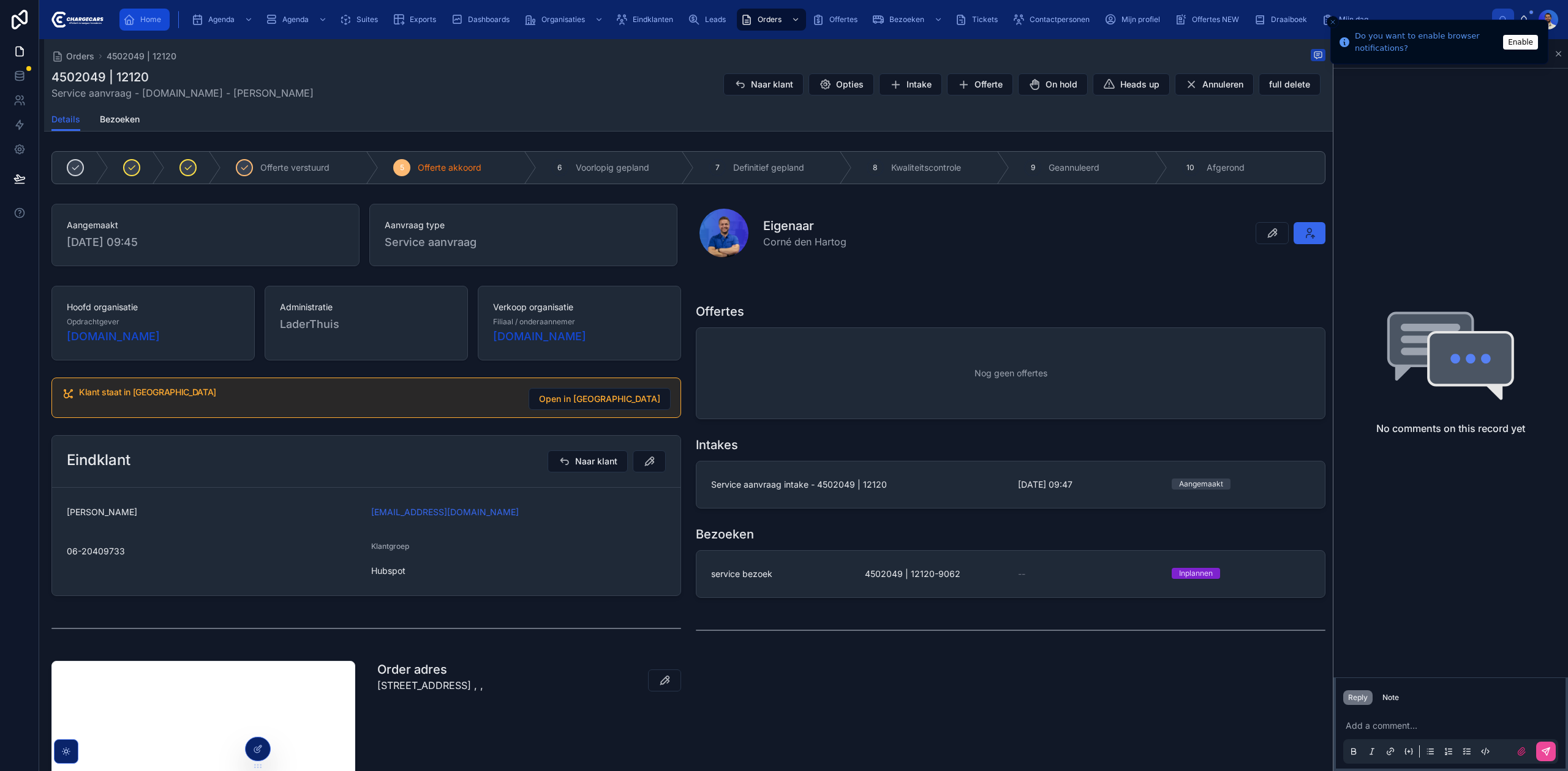
click at [150, 22] on span "Home" at bounding box center [150, 20] width 21 height 9
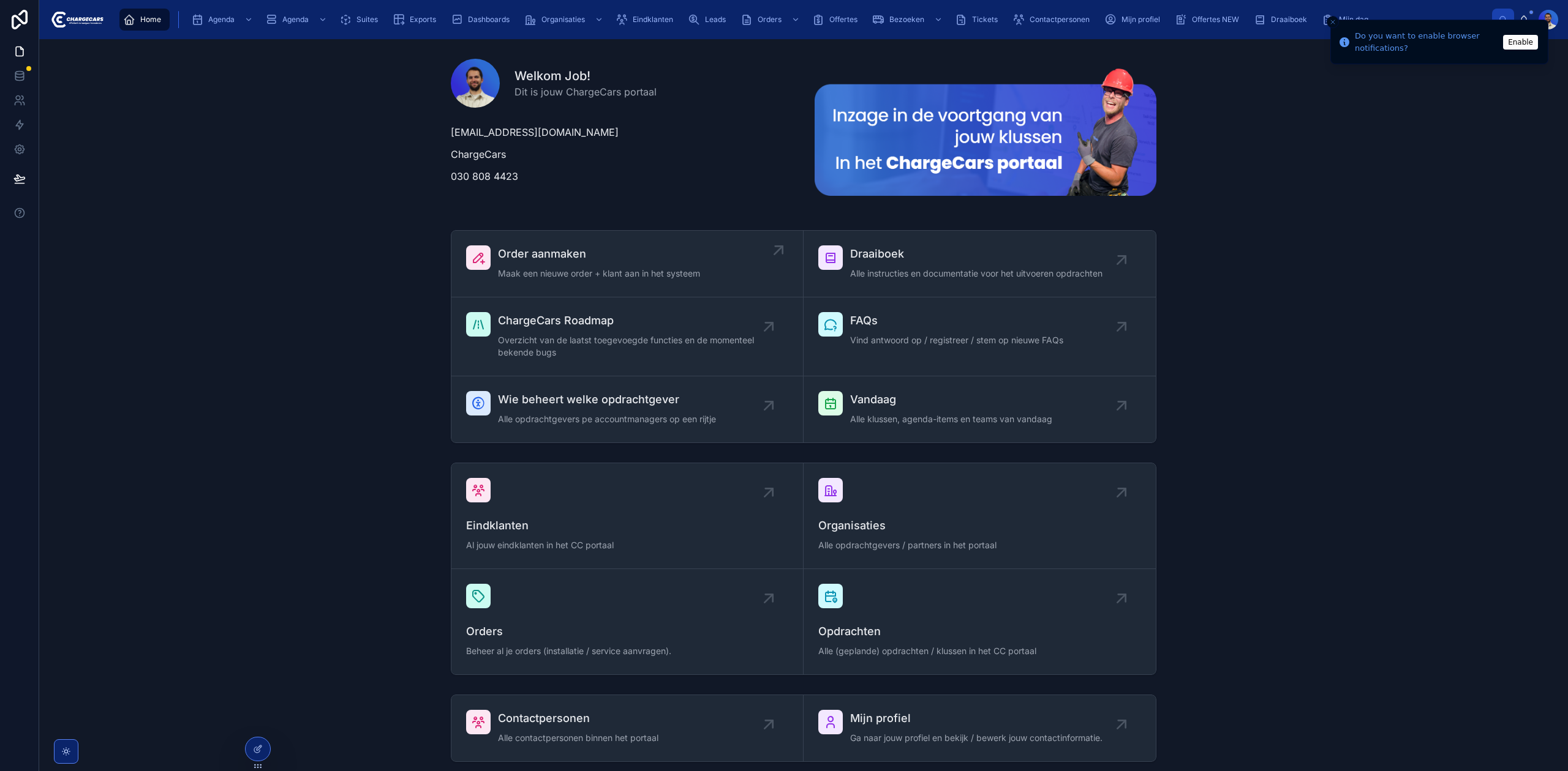
click at [553, 274] on span "Maak een nieuwe order + klant aan in het systeem" at bounding box center [598, 273] width 202 height 12
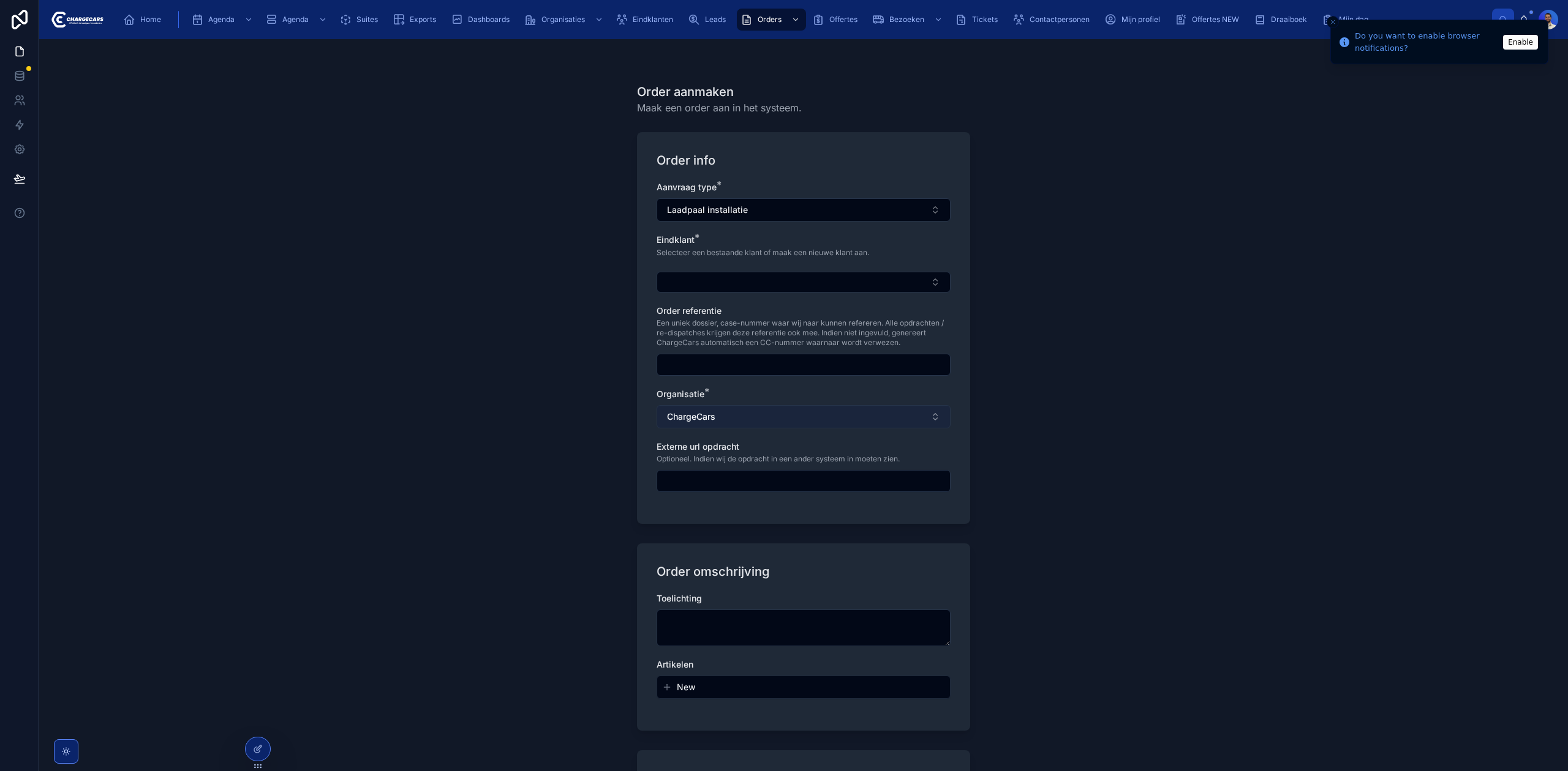
scroll to position [76, 0]
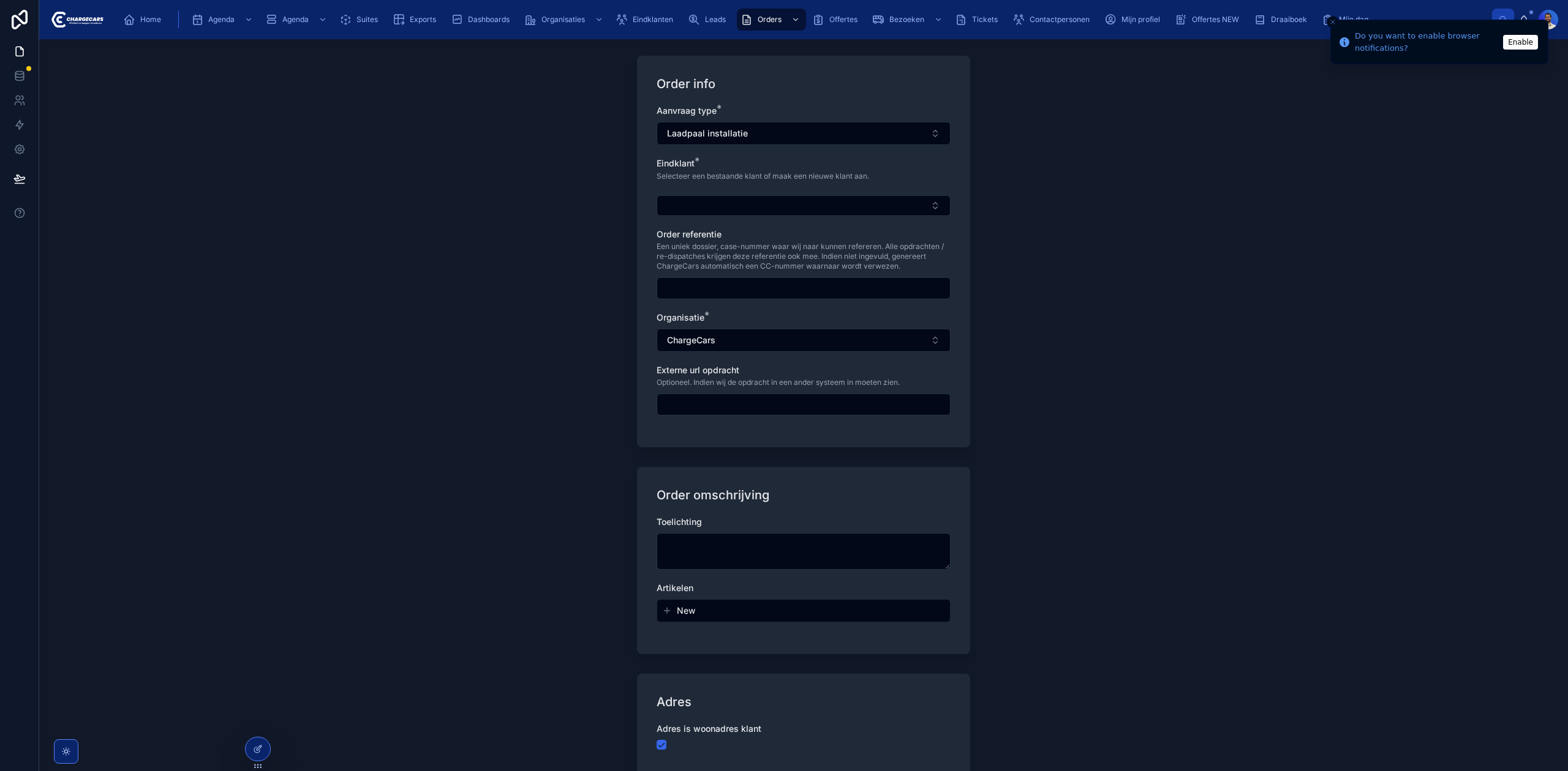
click at [692, 289] on input "text" at bounding box center [803, 288] width 293 height 17
click at [473, 189] on div "Order aanmaken Maak een order aan in het systeem. Order info Aanvraag type * La…" at bounding box center [803, 406] width 1529 height 732
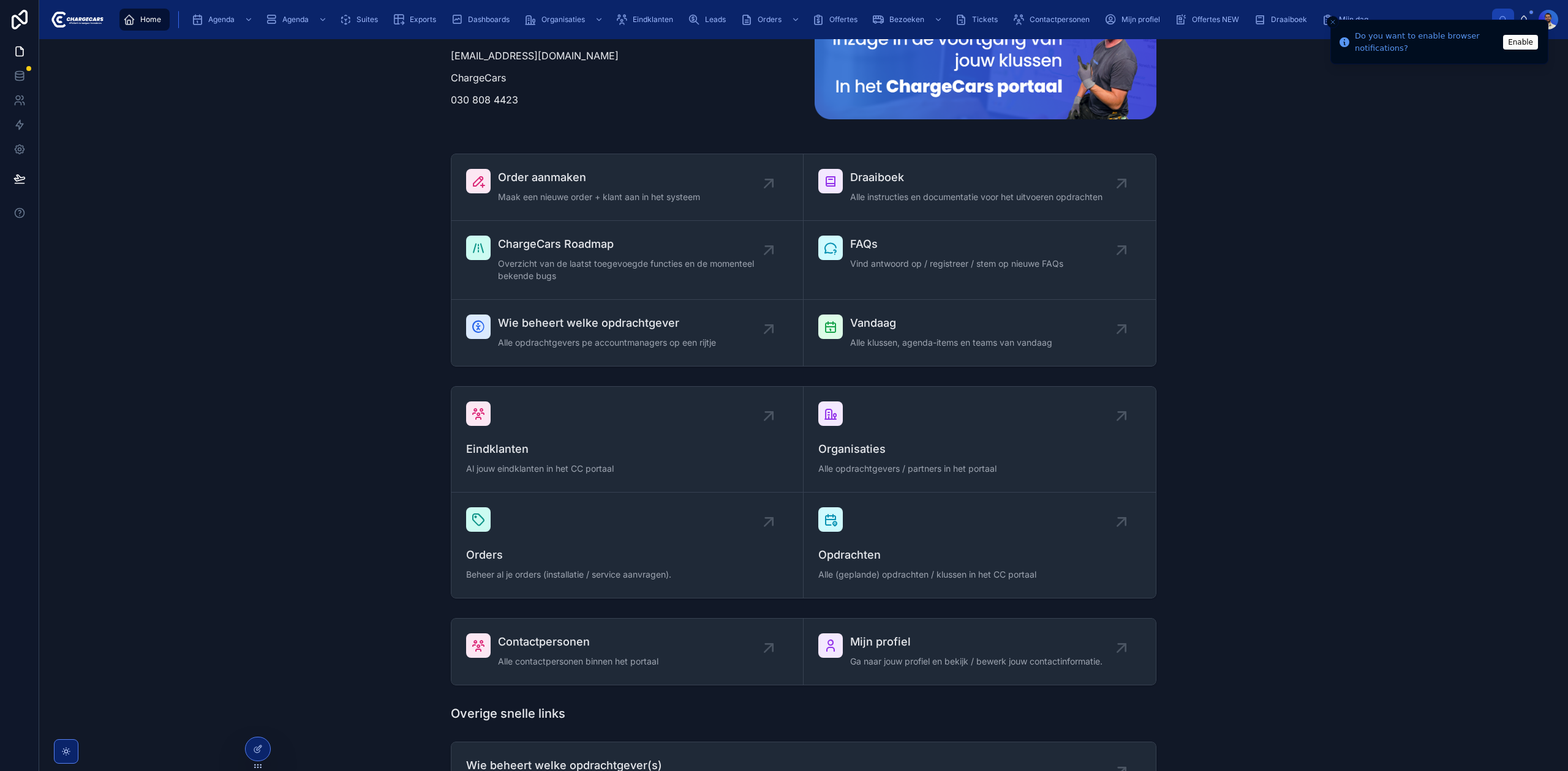
click at [461, 126] on div "Welkom Job! Dit is jouw ChargeCars portaal job@chargecars.nl ChargeCars 030 808…" at bounding box center [621, 55] width 356 height 166
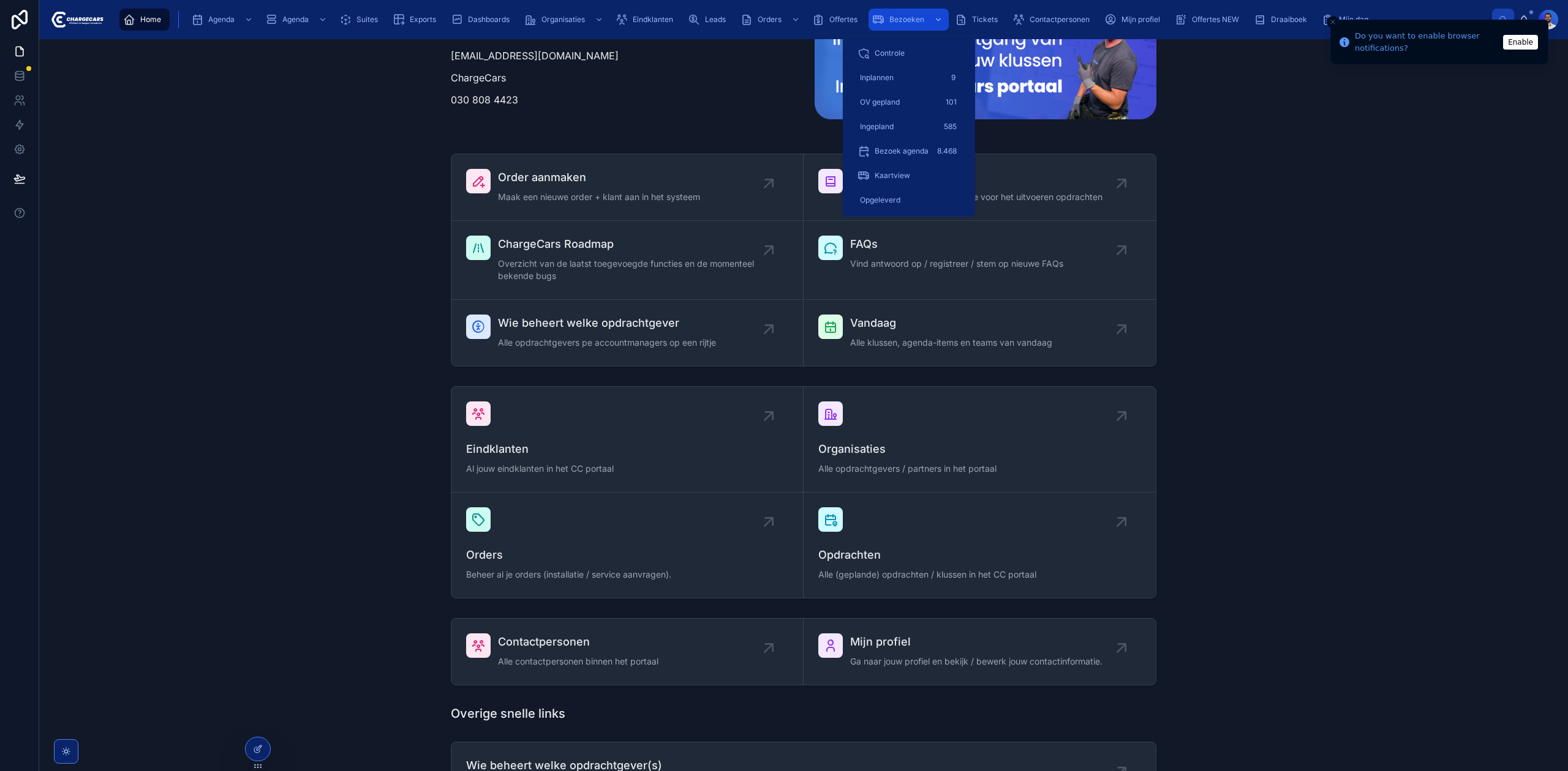
click at [890, 19] on span "Bezoeken" at bounding box center [906, 20] width 35 height 9
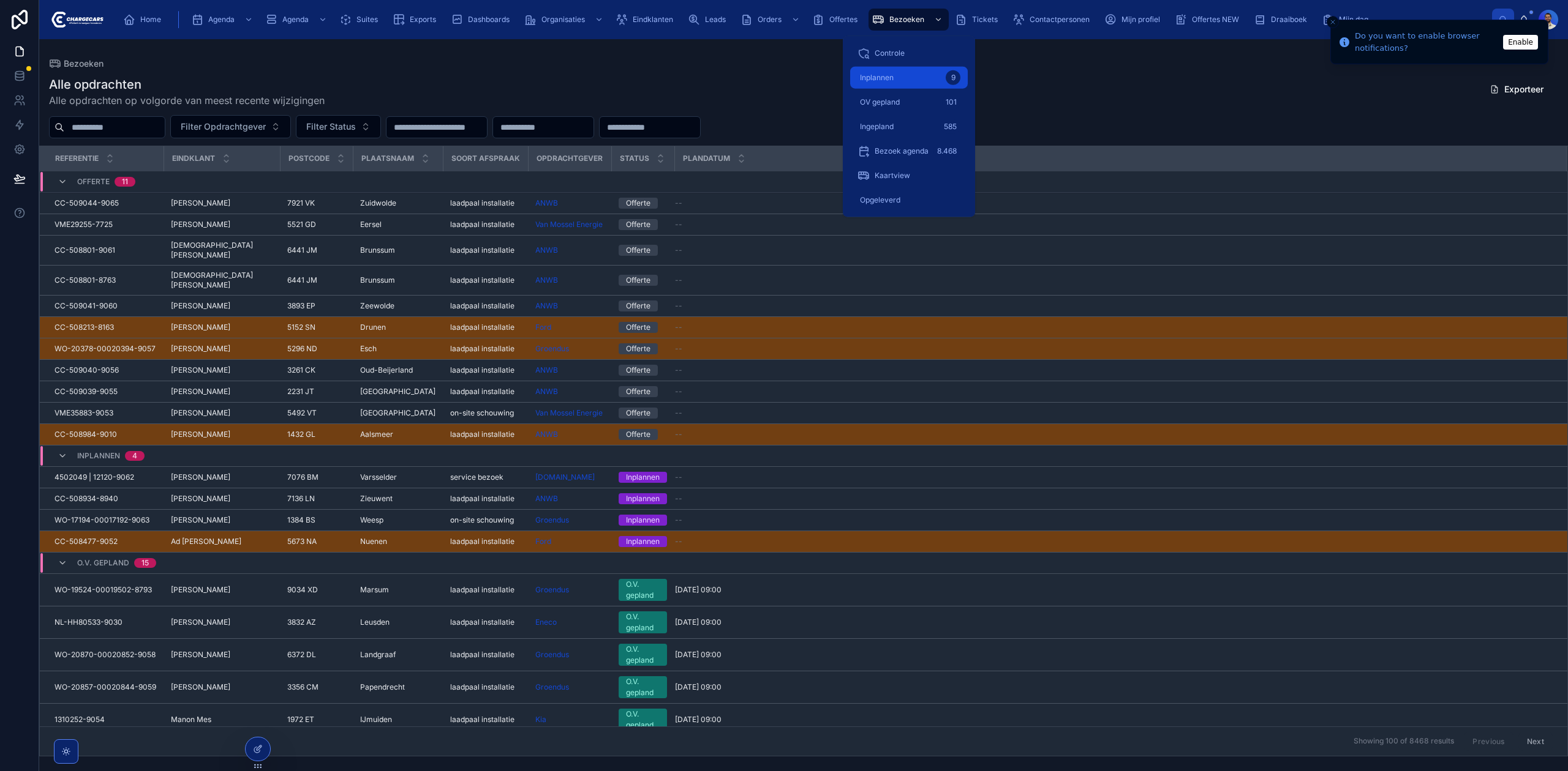
click at [882, 78] on span "Inplannen" at bounding box center [877, 78] width 34 height 9
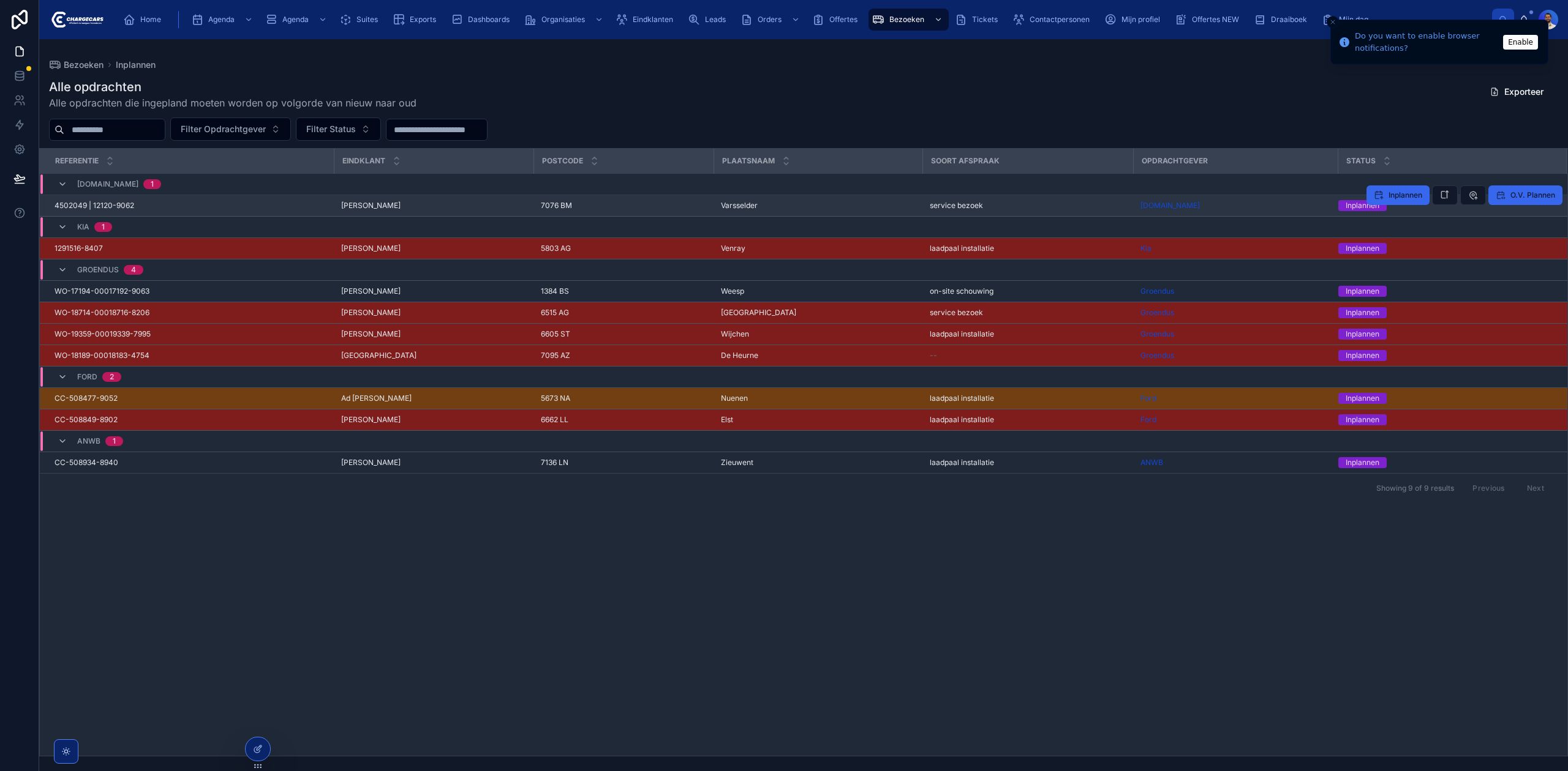
click at [194, 201] on div "4502049 | 12120-9062 4502049 | 12120-9062" at bounding box center [190, 206] width 272 height 9
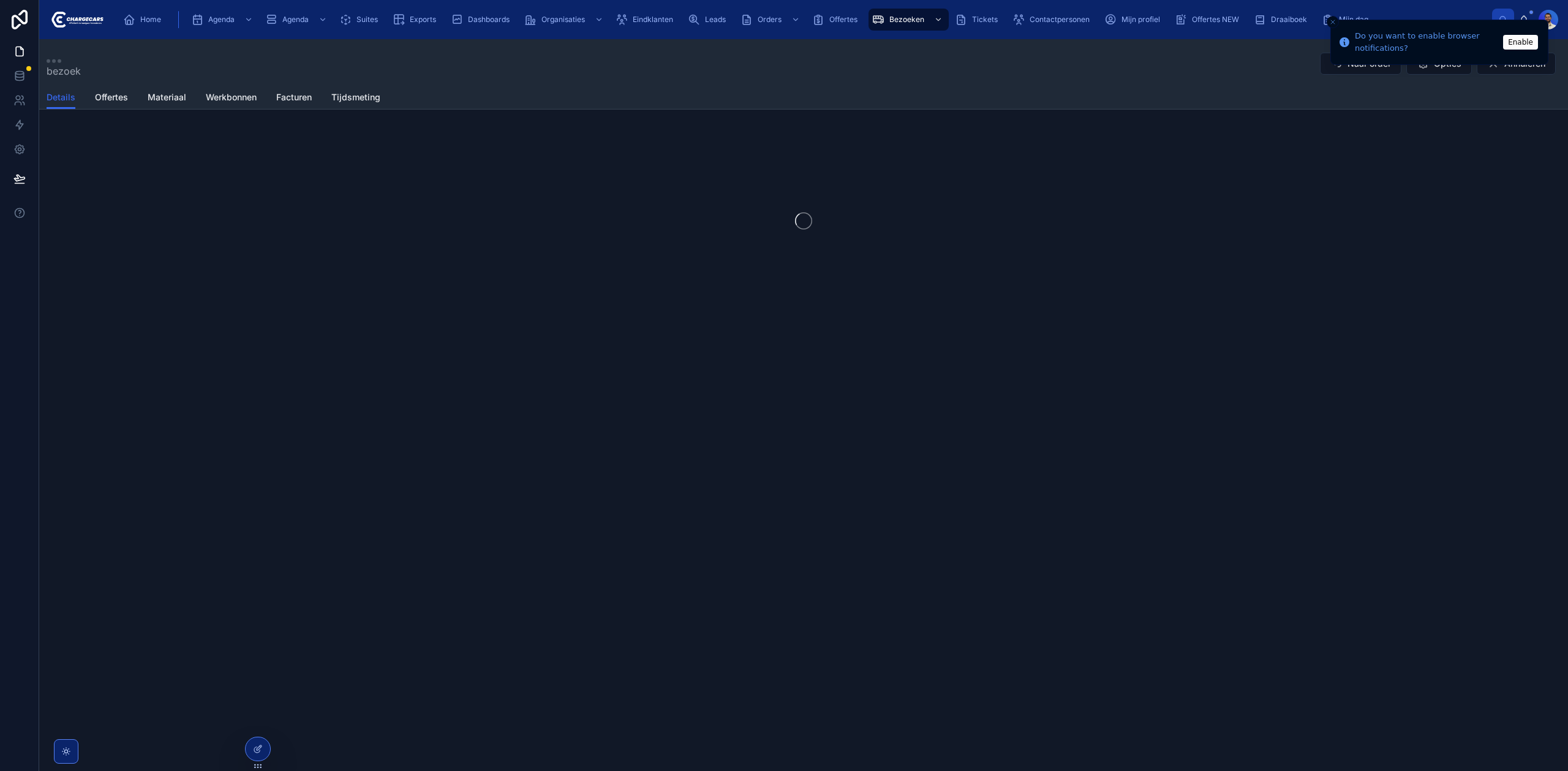
click at [1336, 25] on button "Close toast" at bounding box center [1332, 22] width 12 height 12
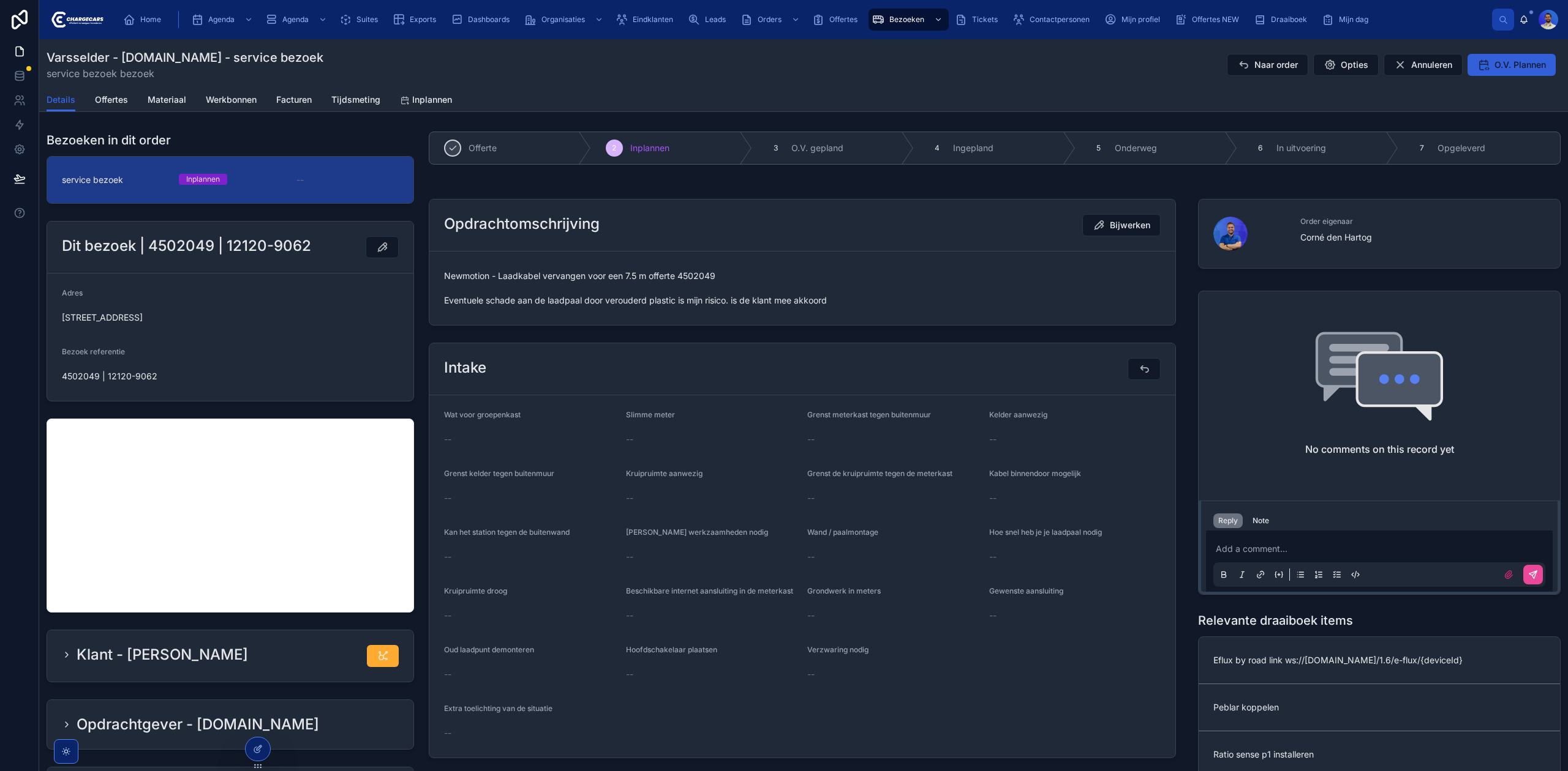
click at [1499, 65] on span "O.V. Plannen" at bounding box center [1519, 65] width 52 height 12
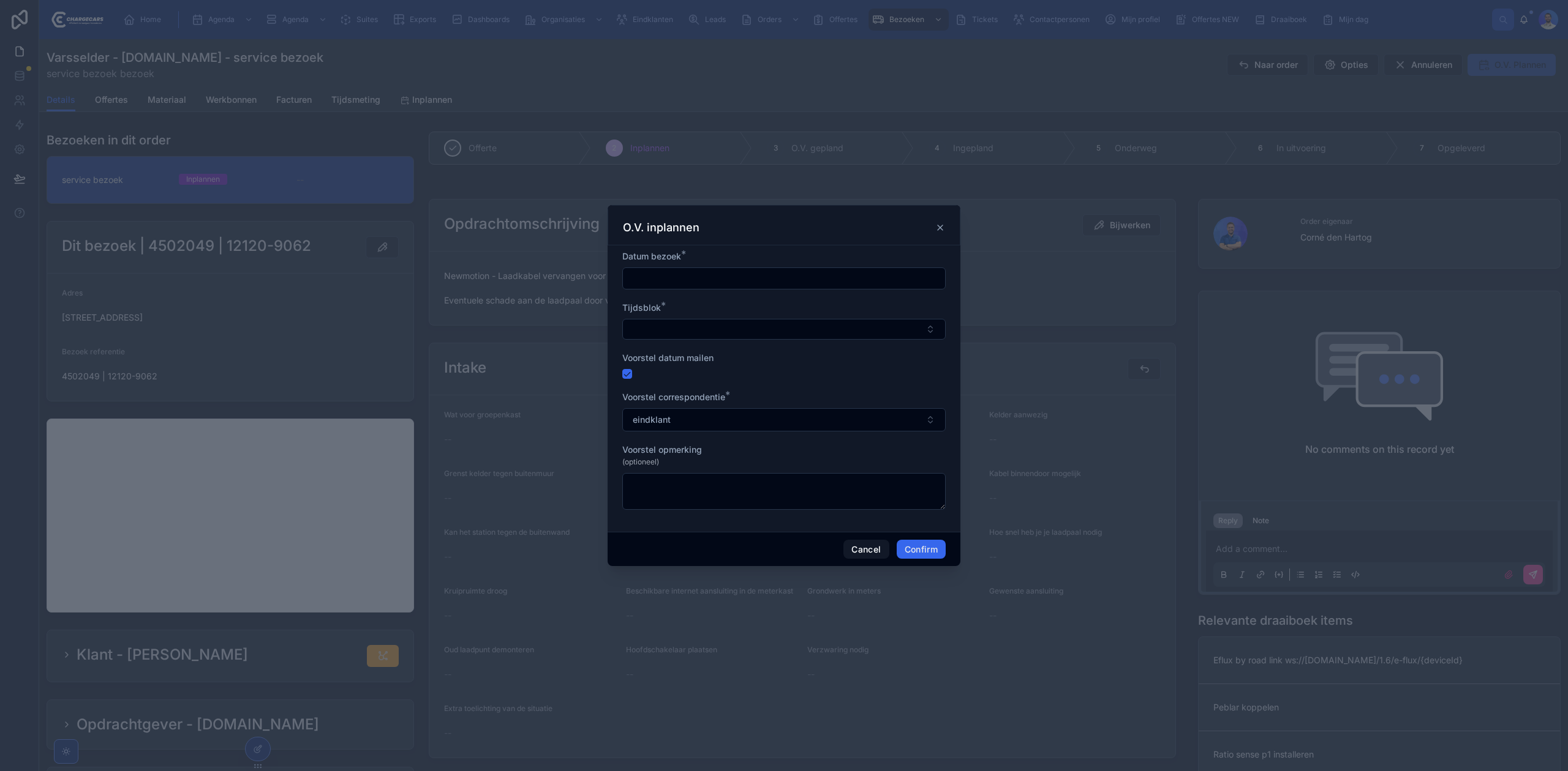
click at [939, 225] on icon at bounding box center [939, 227] width 9 height 9
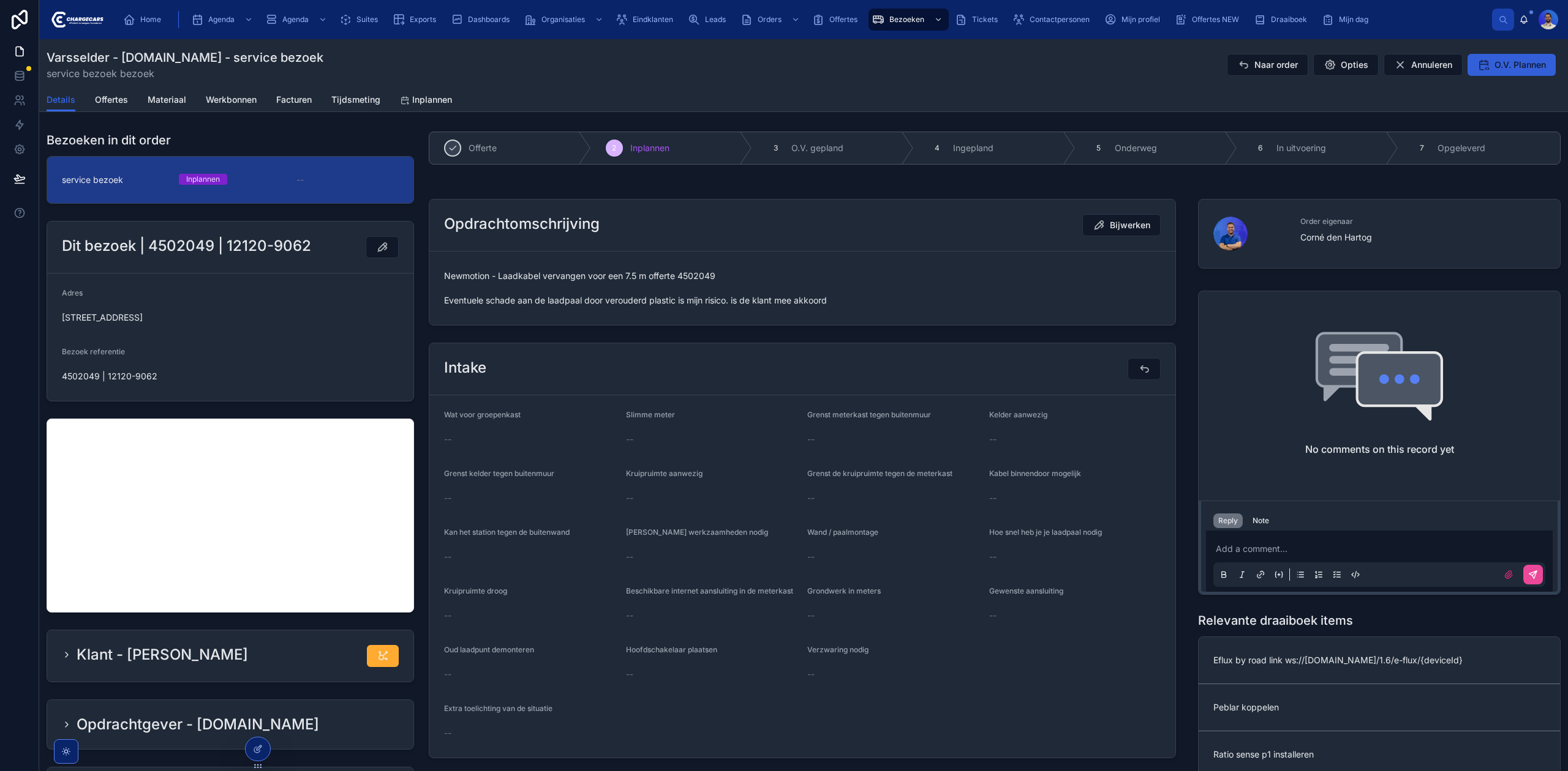
click at [1522, 61] on span "O.V. Plannen" at bounding box center [1519, 65] width 52 height 12
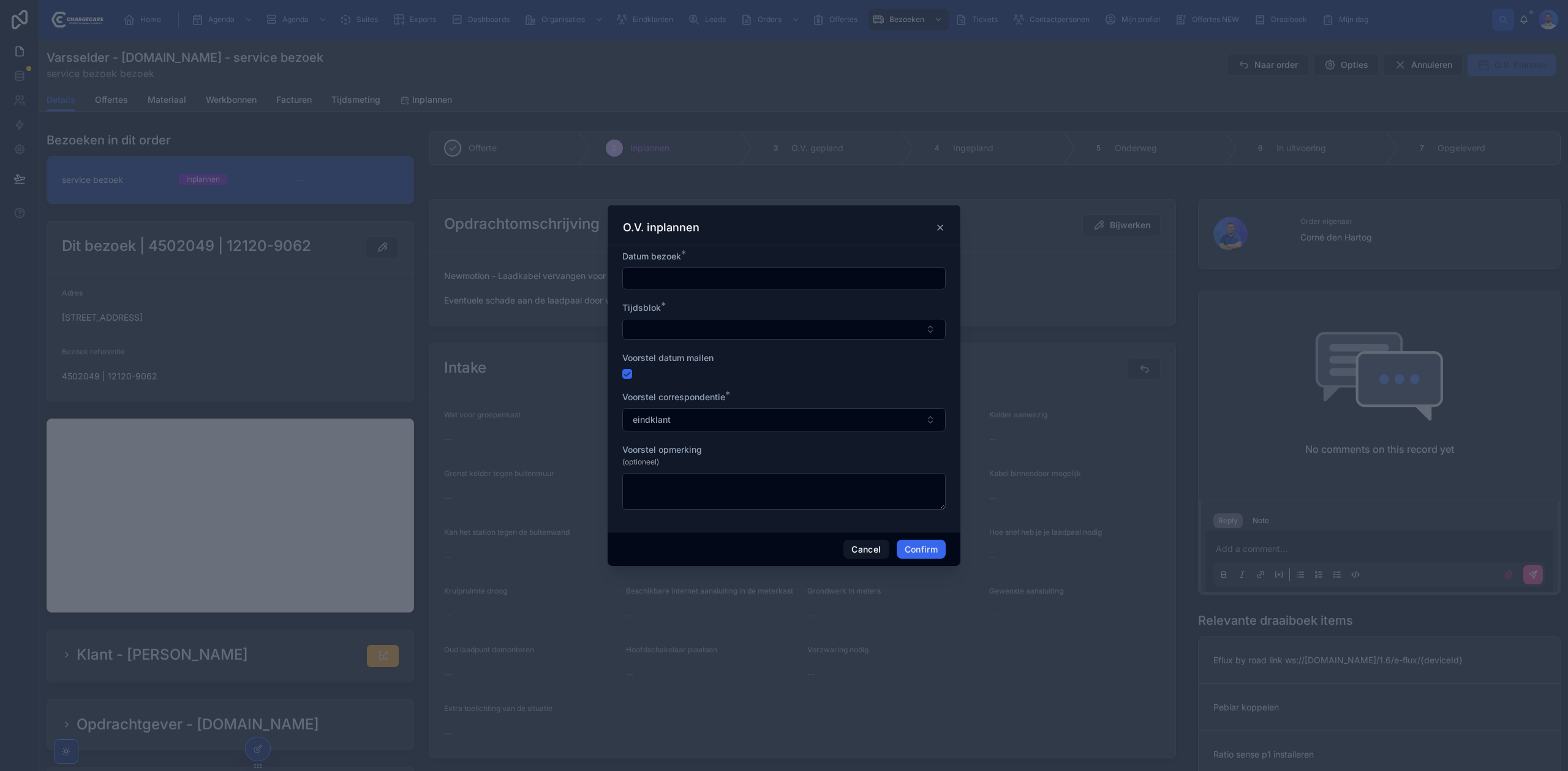
click at [716, 282] on input "text" at bounding box center [784, 278] width 322 height 17
click at [784, 434] on button "18" at bounding box center [783, 433] width 22 height 22
type input "*********"
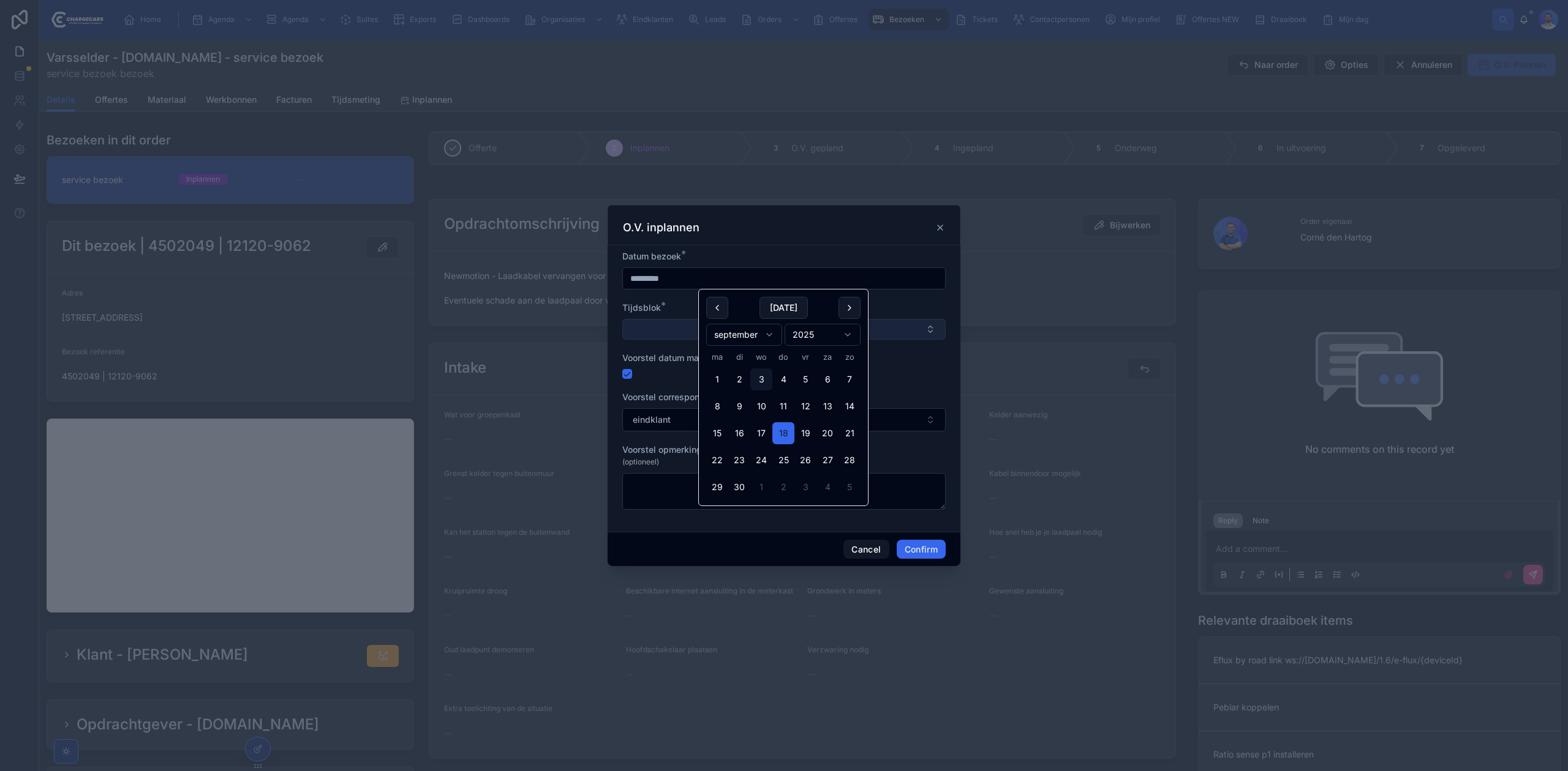
click at [653, 321] on button "Select Button" at bounding box center [784, 330] width 323 height 21
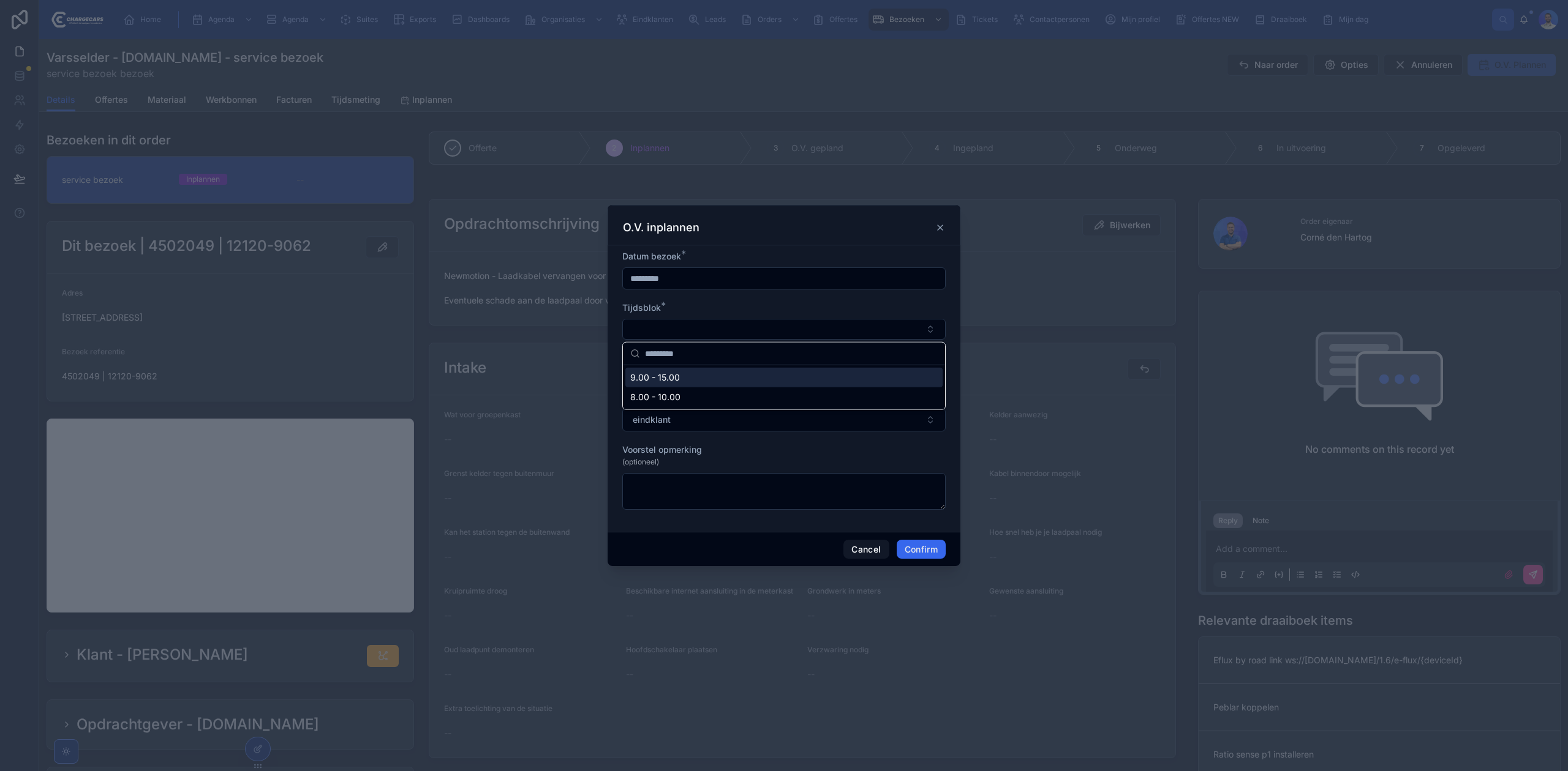
click at [660, 384] on div "9.00 - 15.00" at bounding box center [784, 378] width 318 height 20
click at [917, 554] on button "Confirm" at bounding box center [921, 550] width 49 height 20
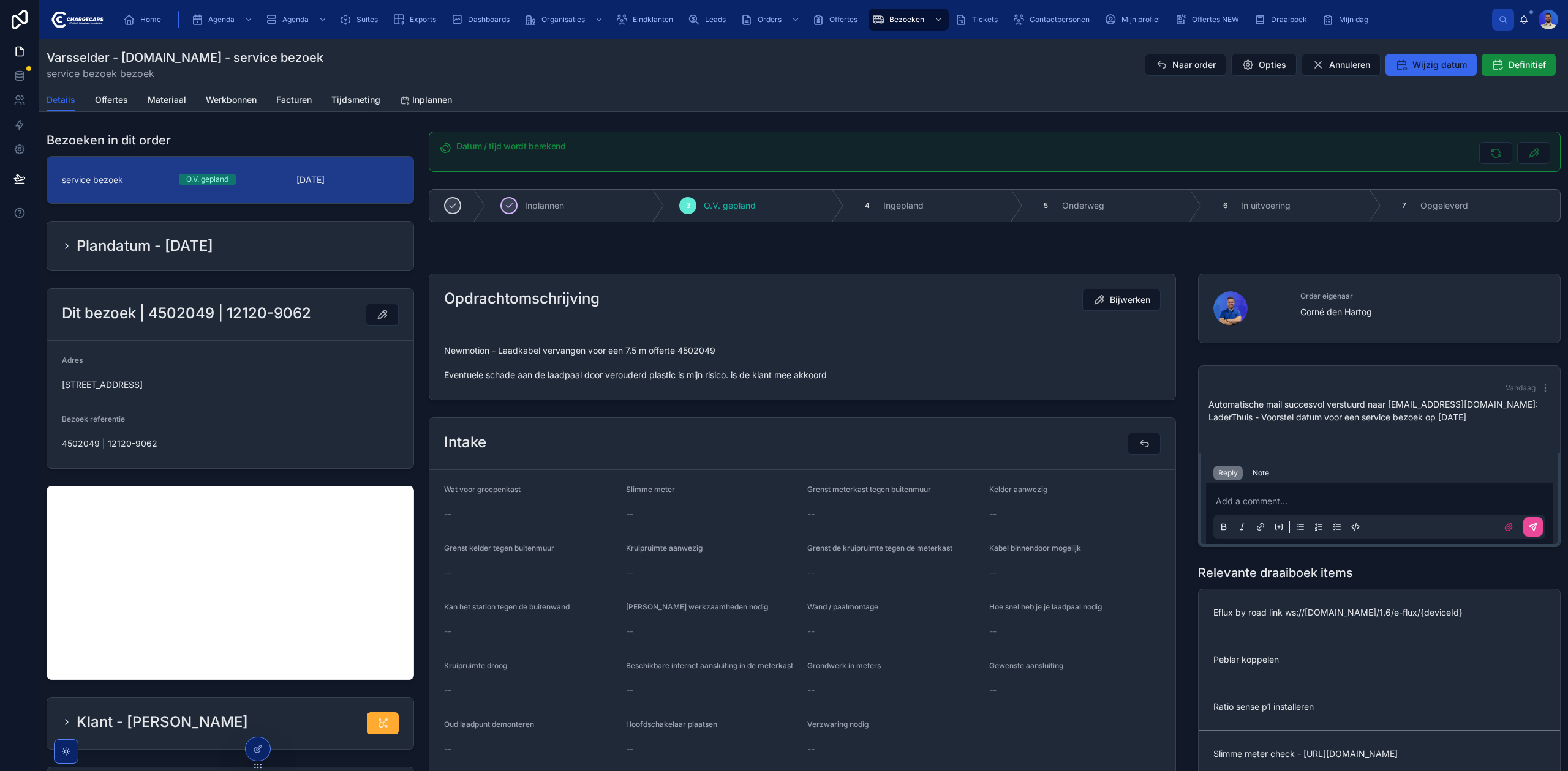
click at [1443, 421] on p "Automatische mail succesvol verstuurd naar peter.dellemann@gmail.com: LaderThui…" at bounding box center [1379, 410] width 342 height 25
click at [1391, 409] on p "Automatische mail succesvol verstuurd naar peter.dellemann@gmail.com: LaderThui…" at bounding box center [1379, 410] width 342 height 25
click at [1155, 59] on icon at bounding box center [1160, 65] width 12 height 12
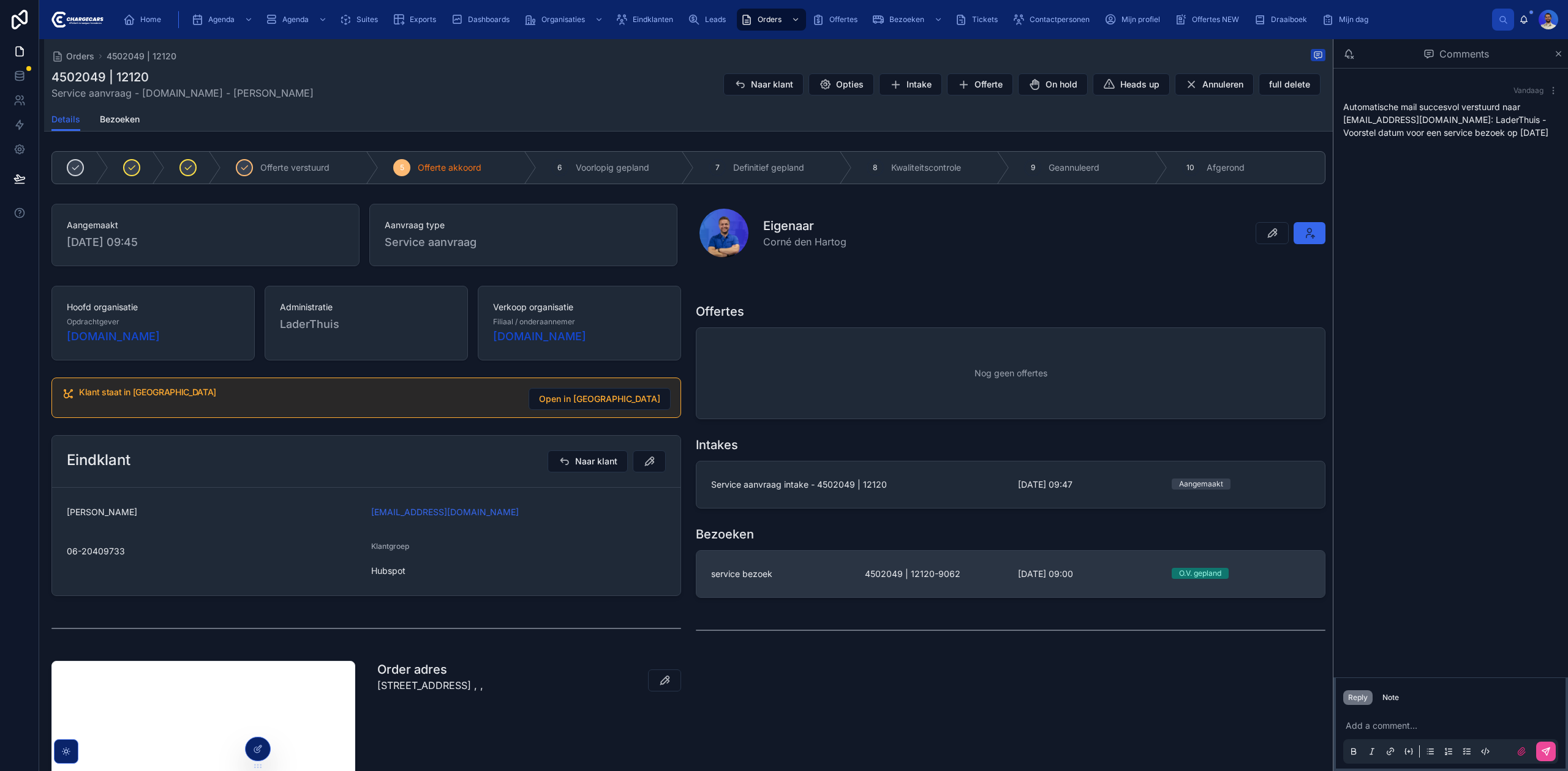
click at [890, 580] on span "4502049 | 12120-9062" at bounding box center [934, 574] width 139 height 12
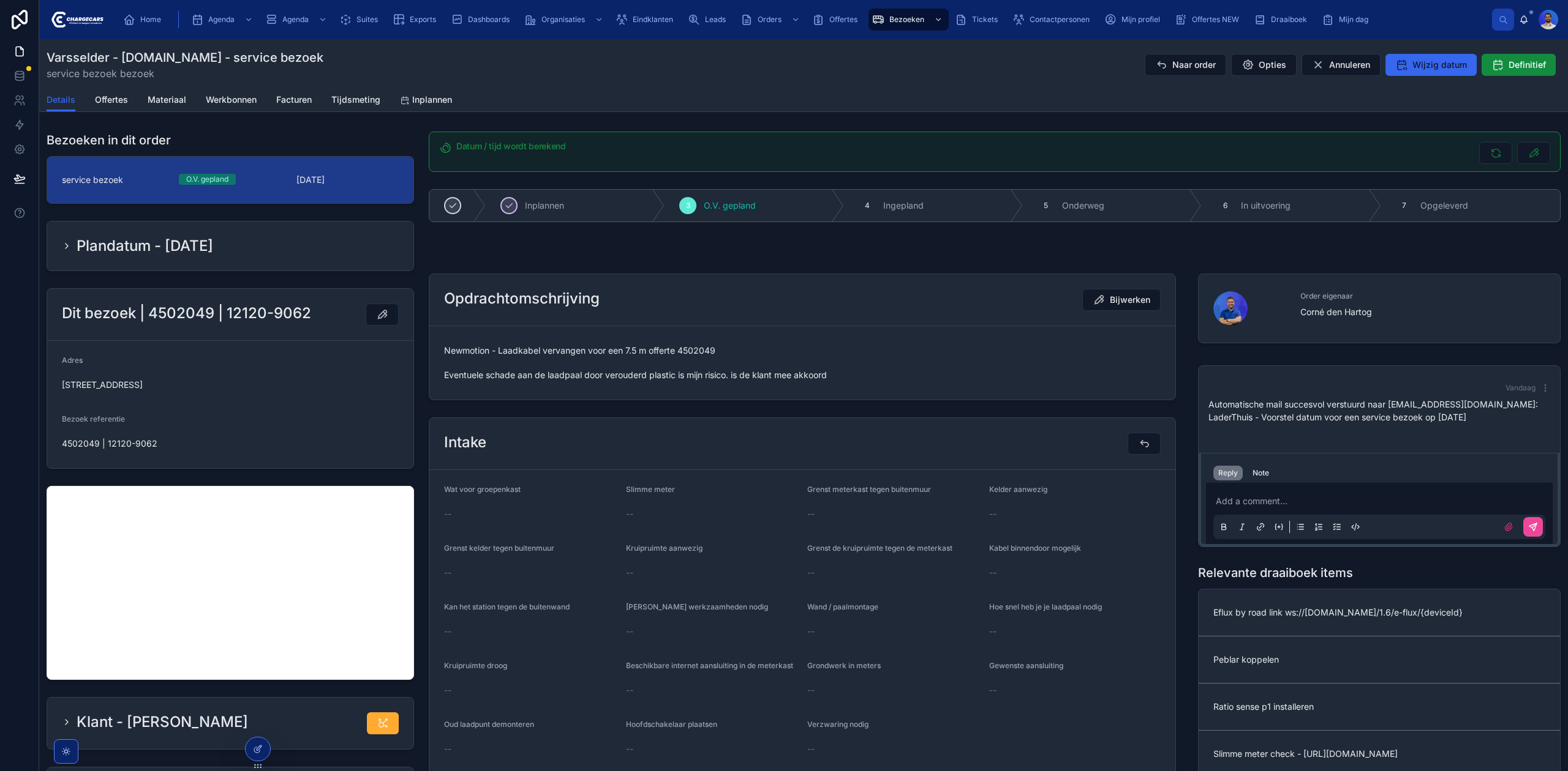
click at [120, 254] on h2 "Plandatum - 18-9-2025" at bounding box center [144, 246] width 136 height 20
click at [69, 247] on icon at bounding box center [67, 246] width 9 height 9
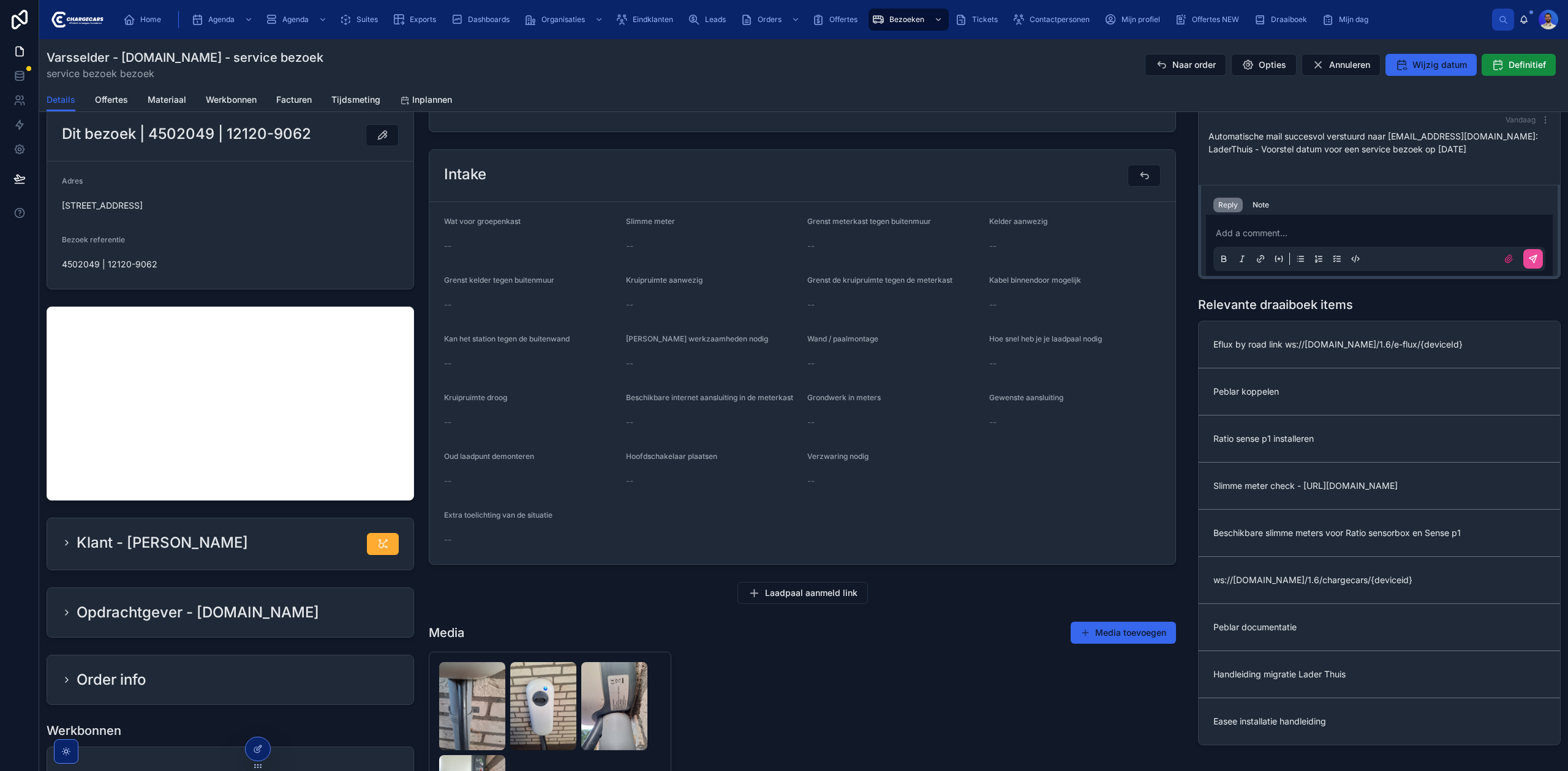
scroll to position [326, 0]
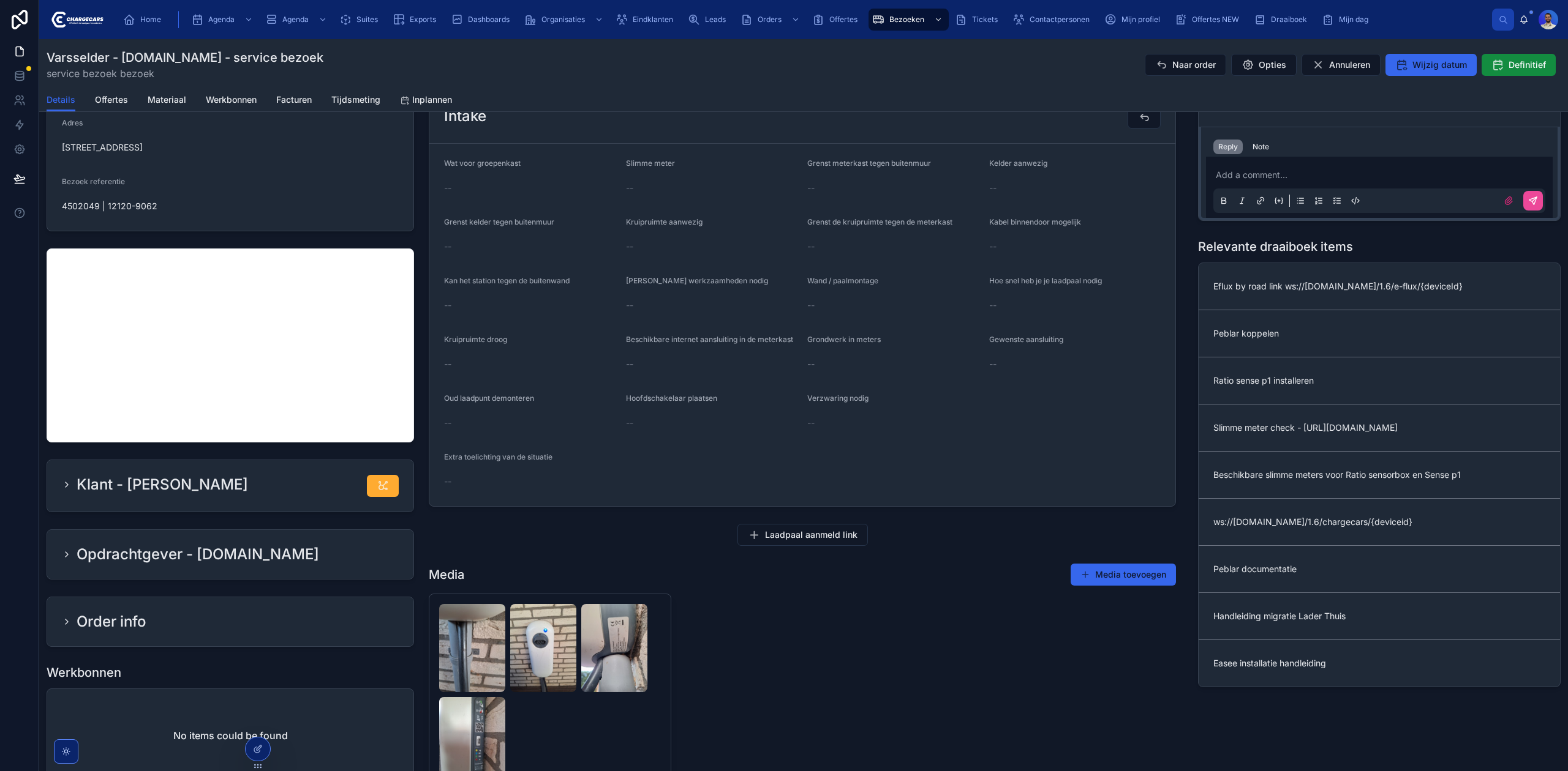
click at [163, 493] on h2 "Klant - Peter Delleman" at bounding box center [162, 485] width 172 height 20
click at [70, 486] on icon at bounding box center [67, 485] width 9 height 9
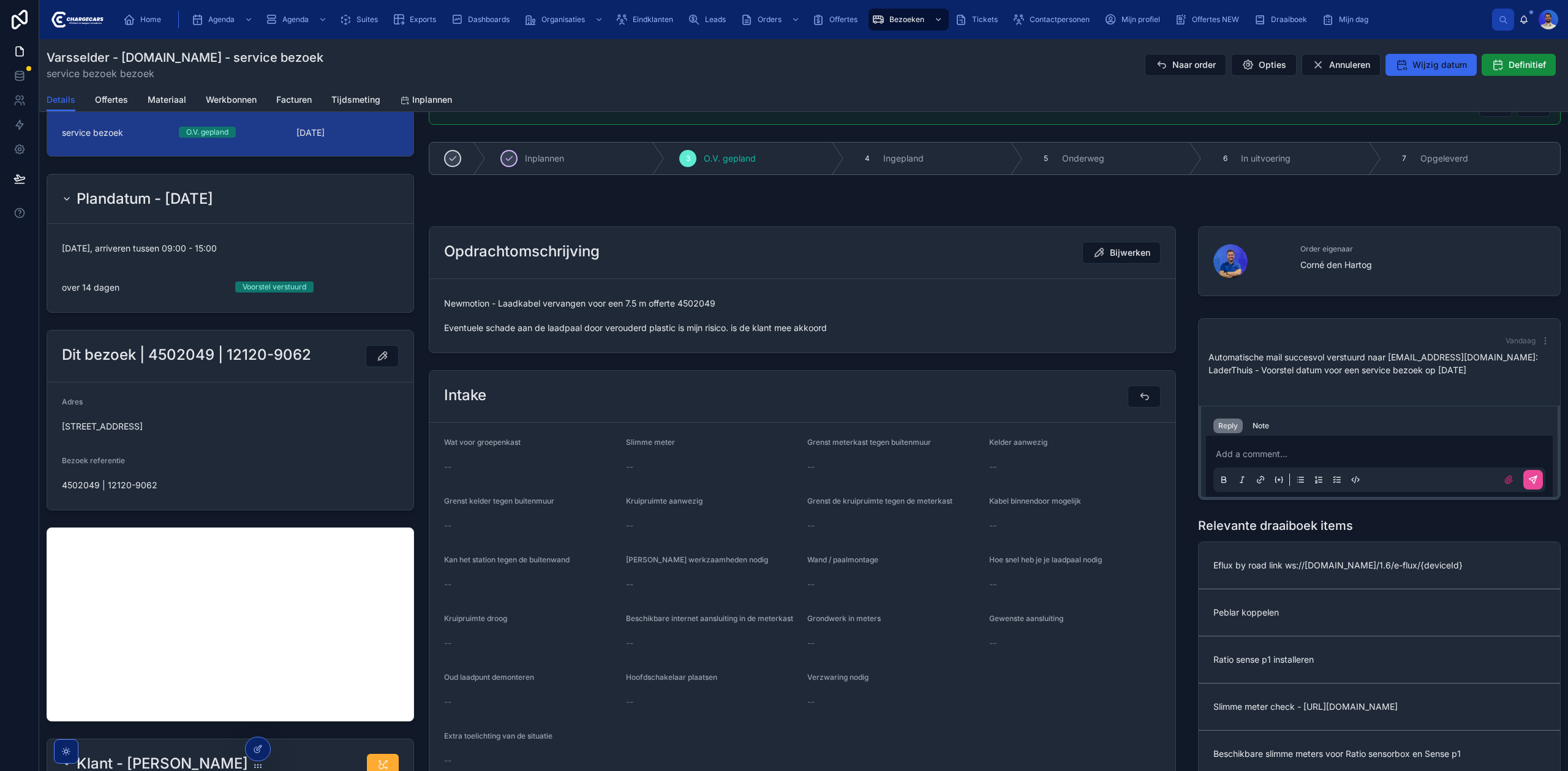
scroll to position [0, 0]
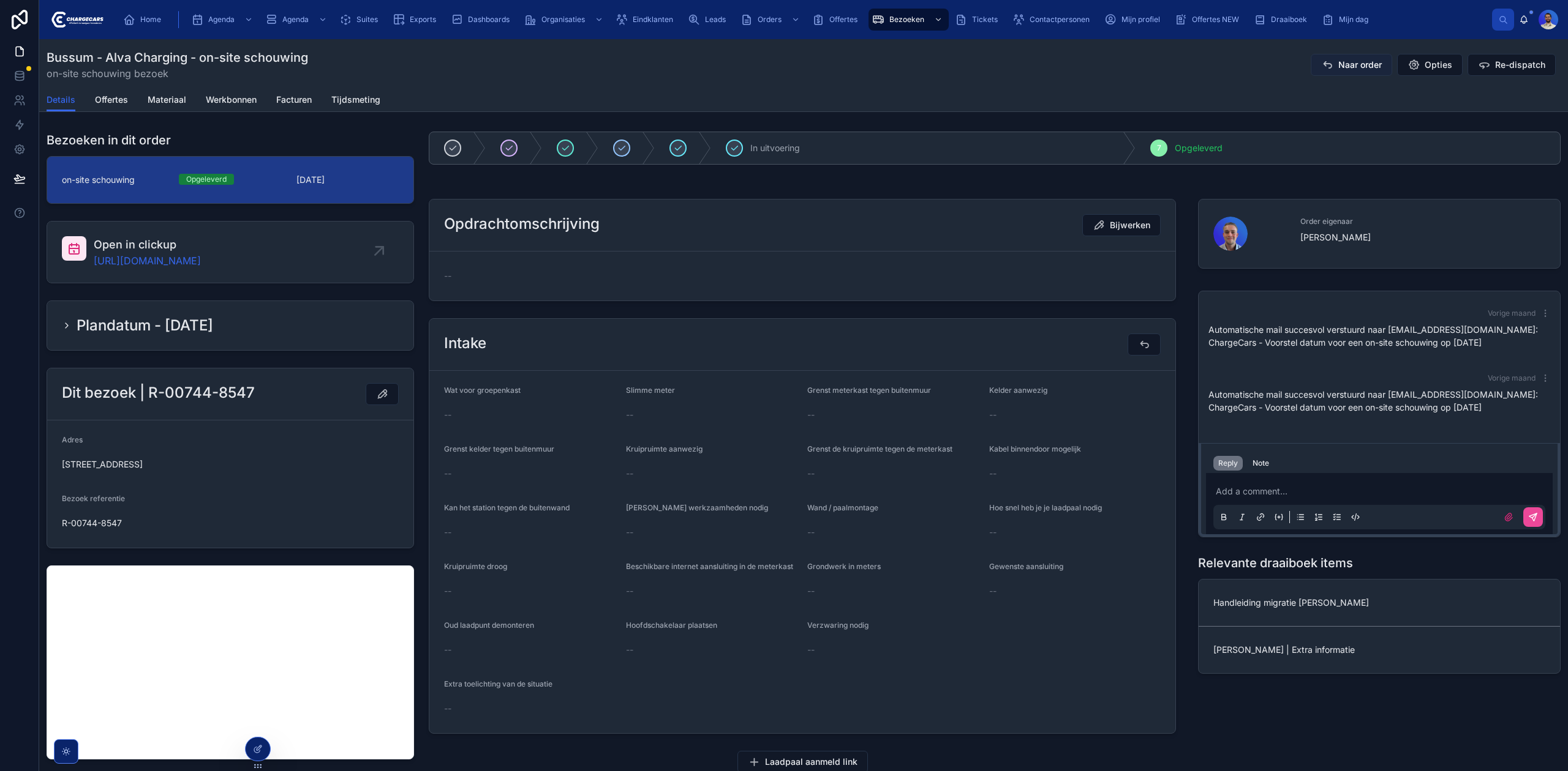
click at [1354, 62] on span "Naar order" at bounding box center [1359, 65] width 43 height 12
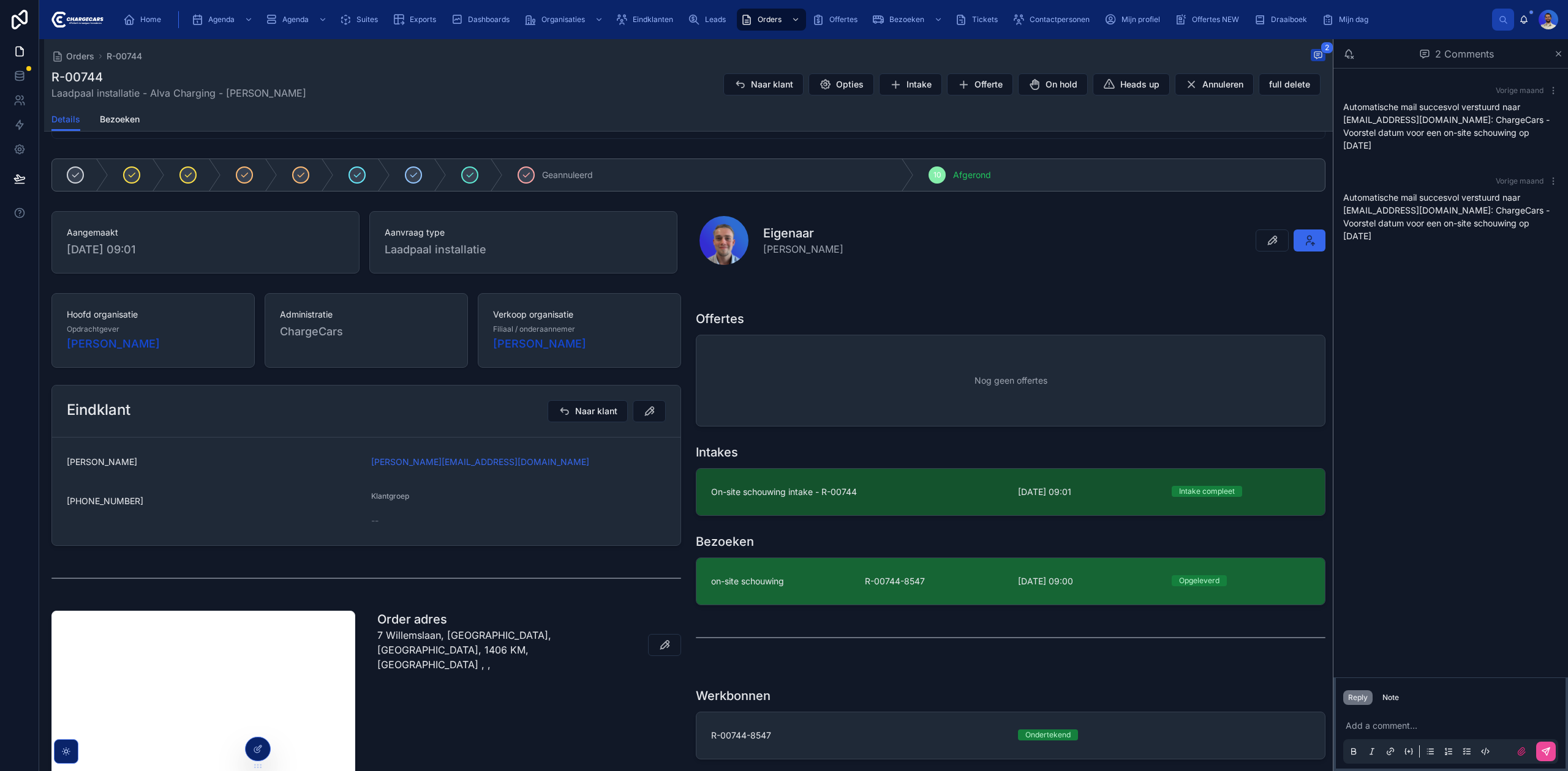
scroll to position [82, 0]
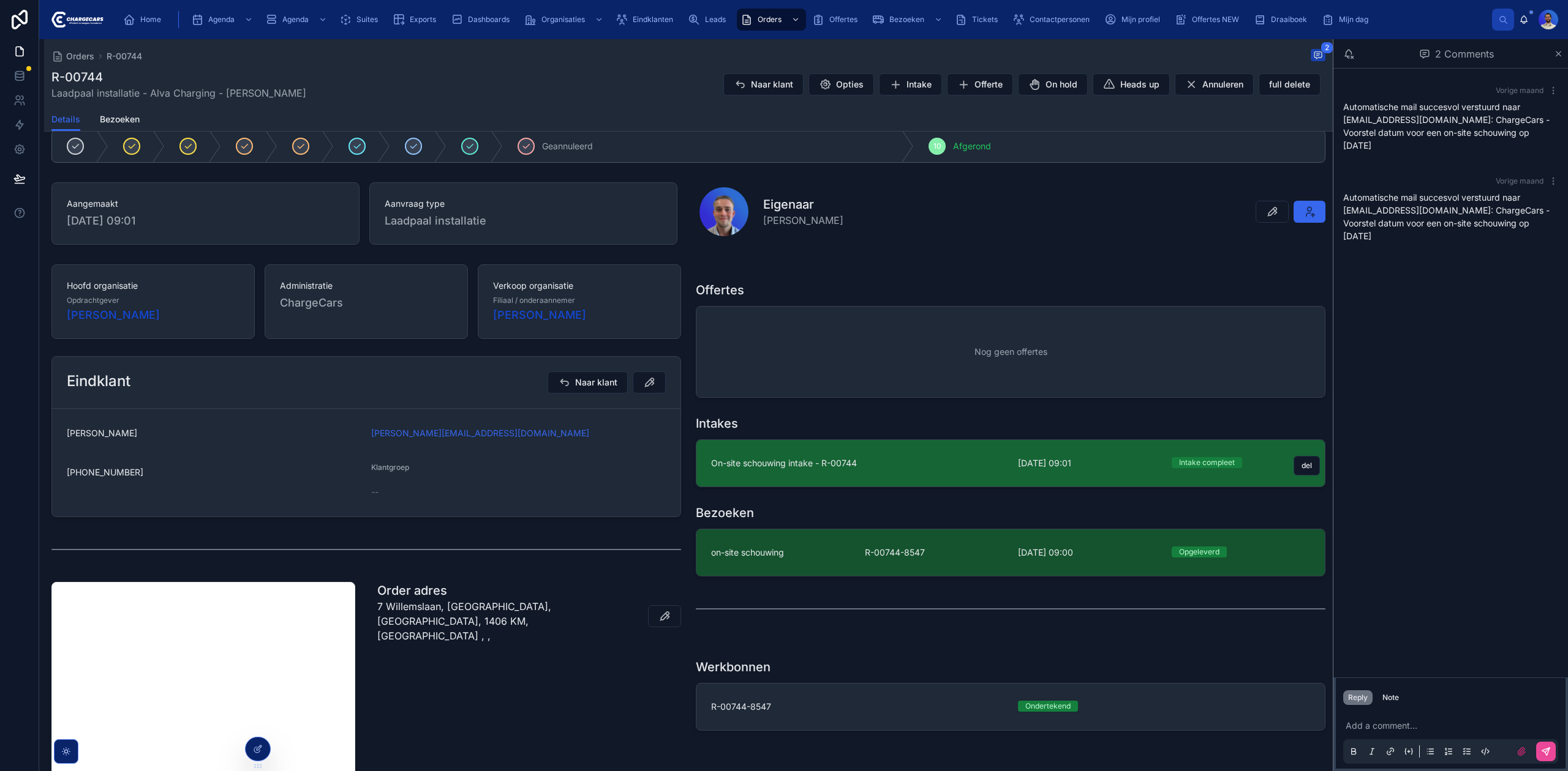
click at [817, 463] on span "On-site schouwing intake - R-00744" at bounding box center [857, 463] width 292 height 12
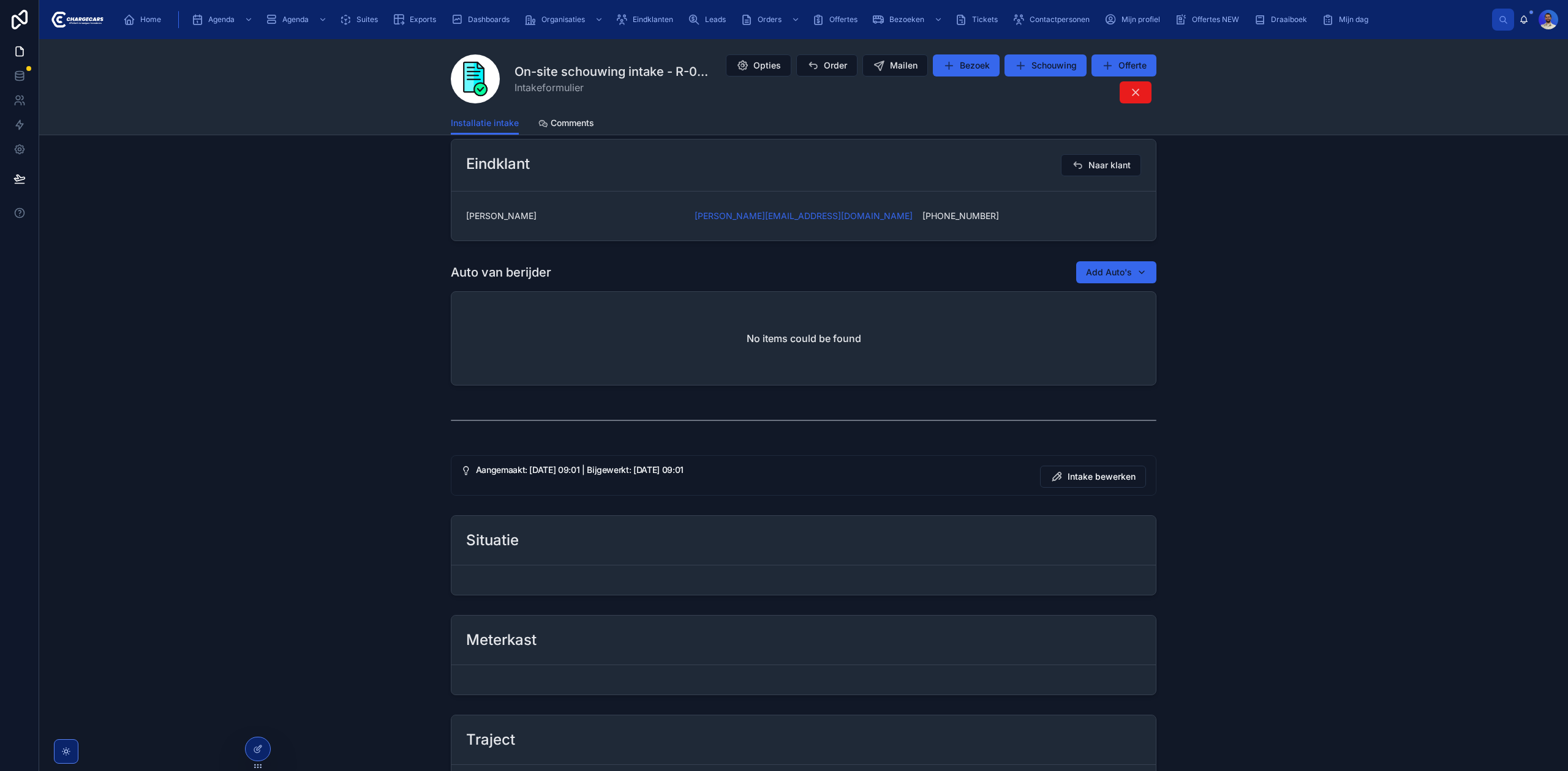
scroll to position [569, 0]
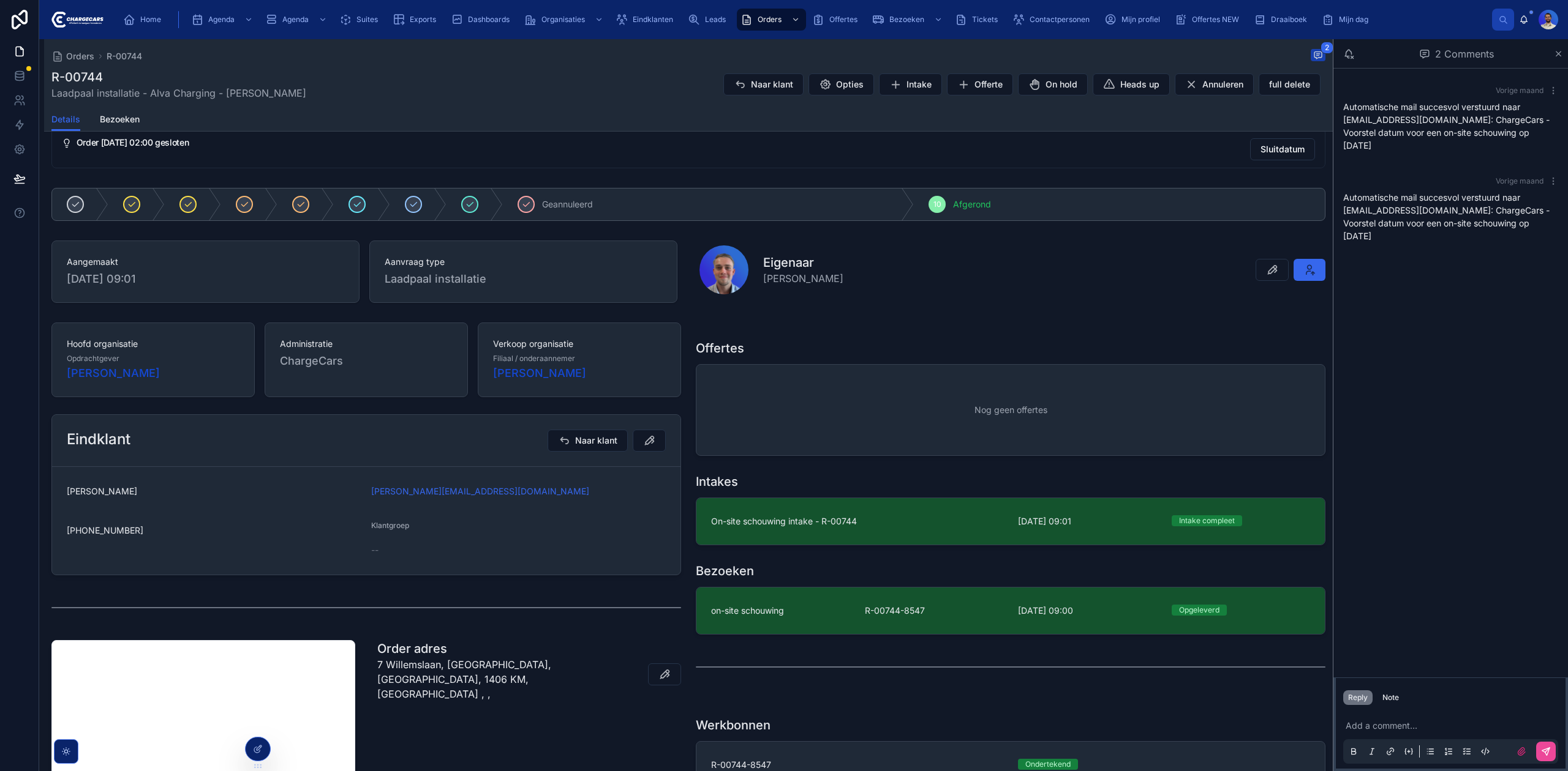
scroll to position [8, 0]
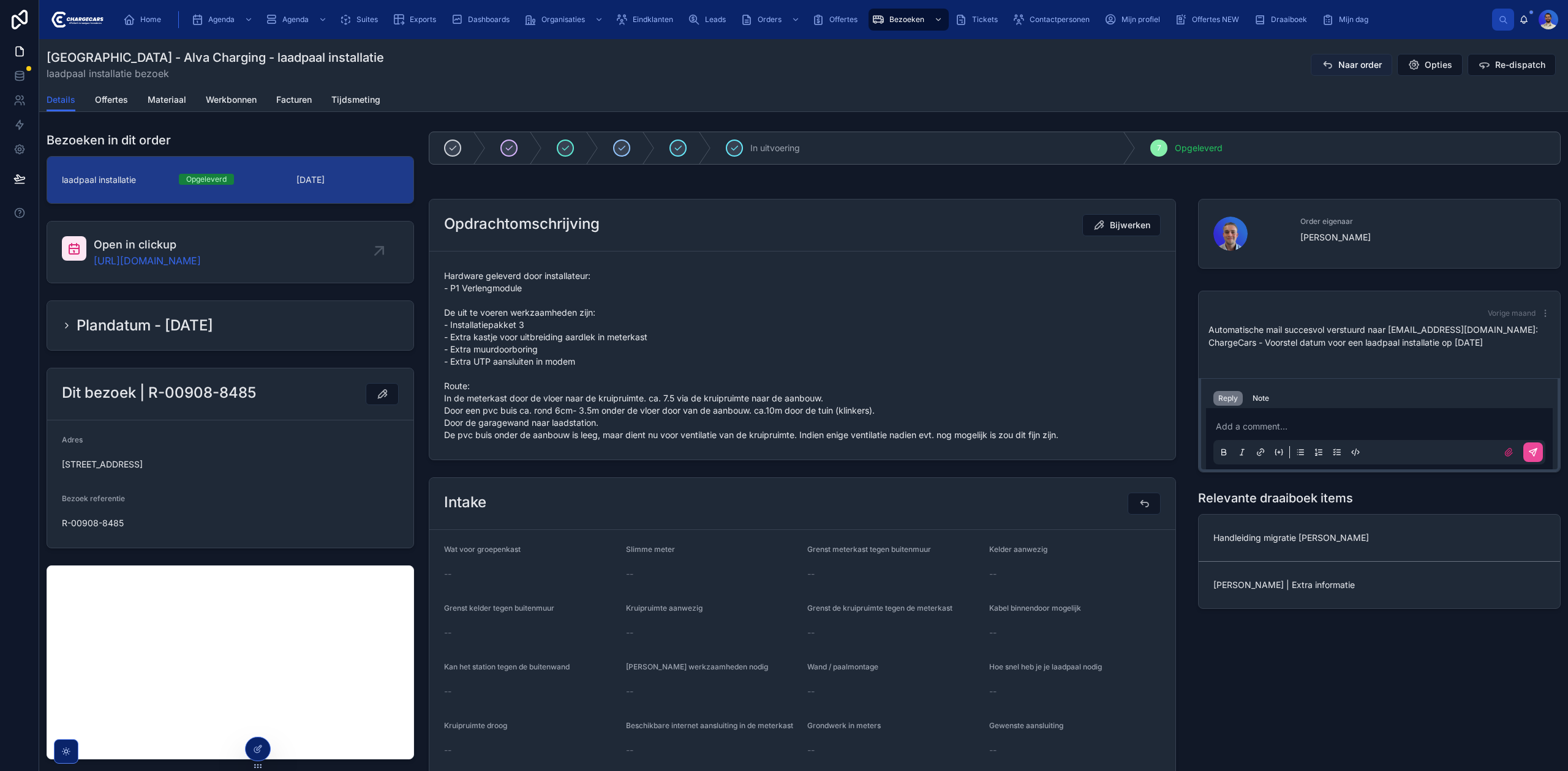
click at [1324, 71] on button "Naar order" at bounding box center [1351, 64] width 82 height 22
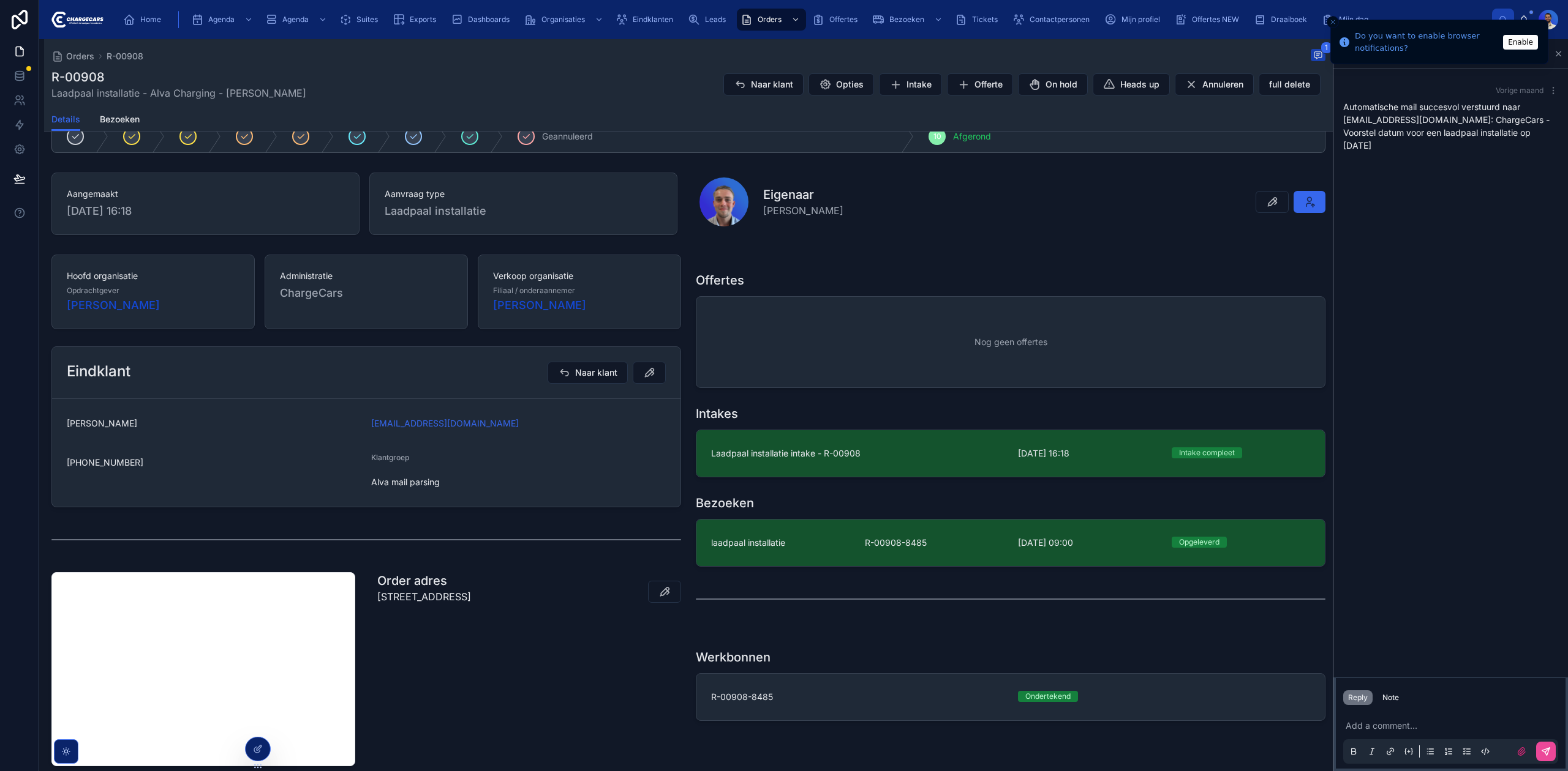
scroll to position [326, 0]
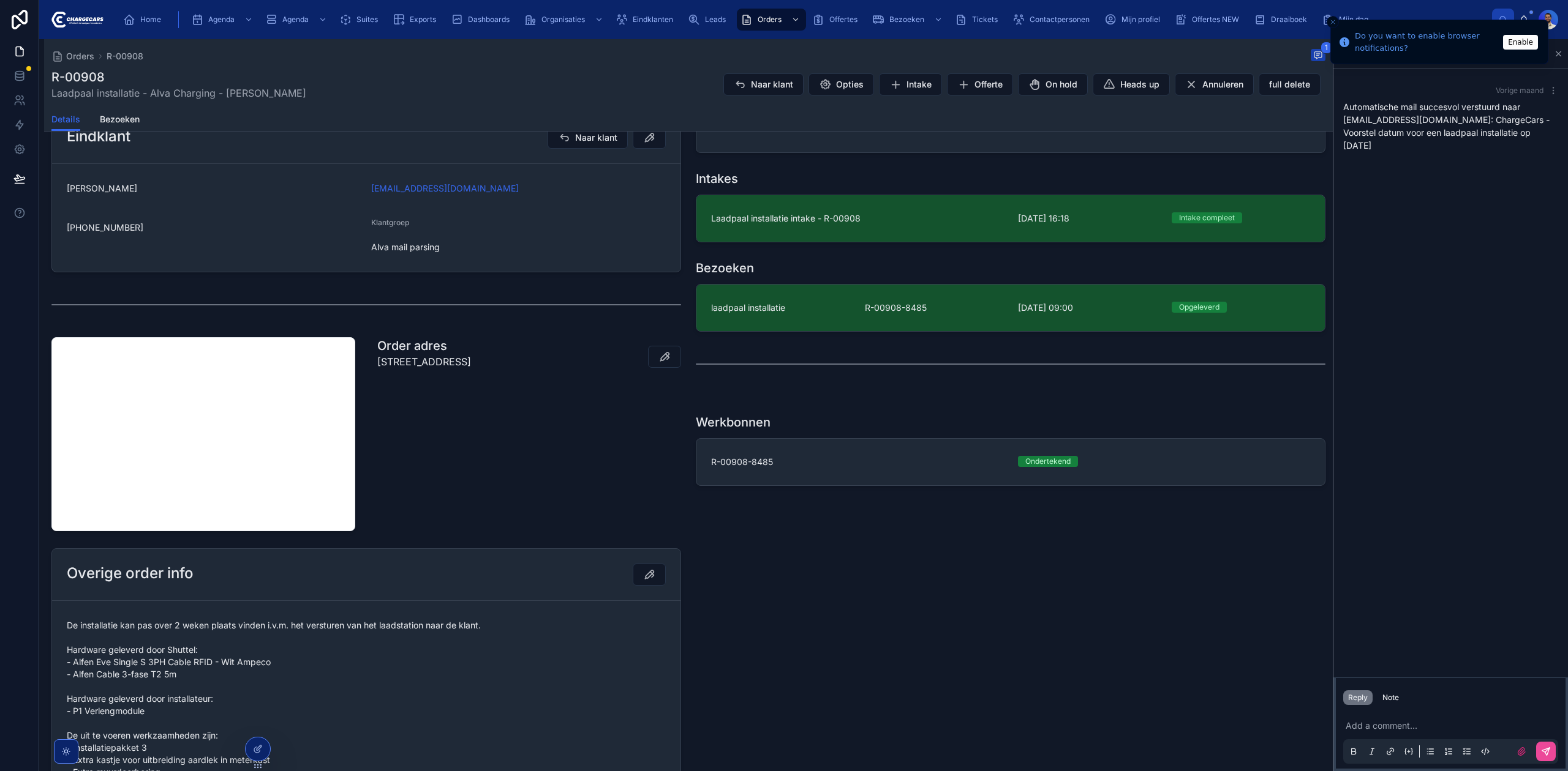
click at [439, 359] on p "[STREET_ADDRESS]" at bounding box center [425, 362] width 94 height 15
click at [439, 359] on p "Hondsruglaan 172 , 5629 GC, Eindhoven" at bounding box center [425, 362] width 94 height 15
copy p "Hondsruglaan 172 , 5629 GC, Eindhoven"
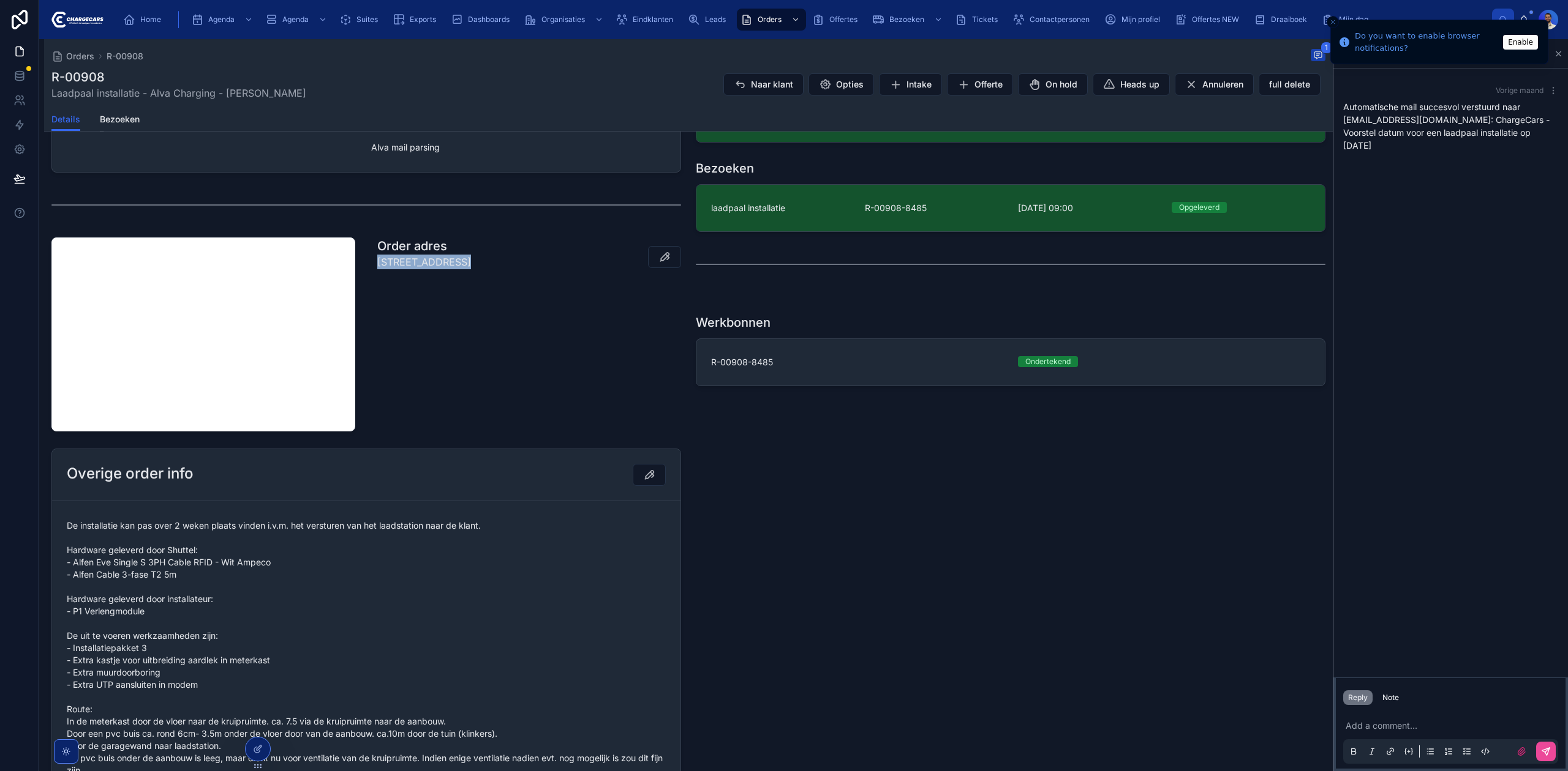
scroll to position [537, 0]
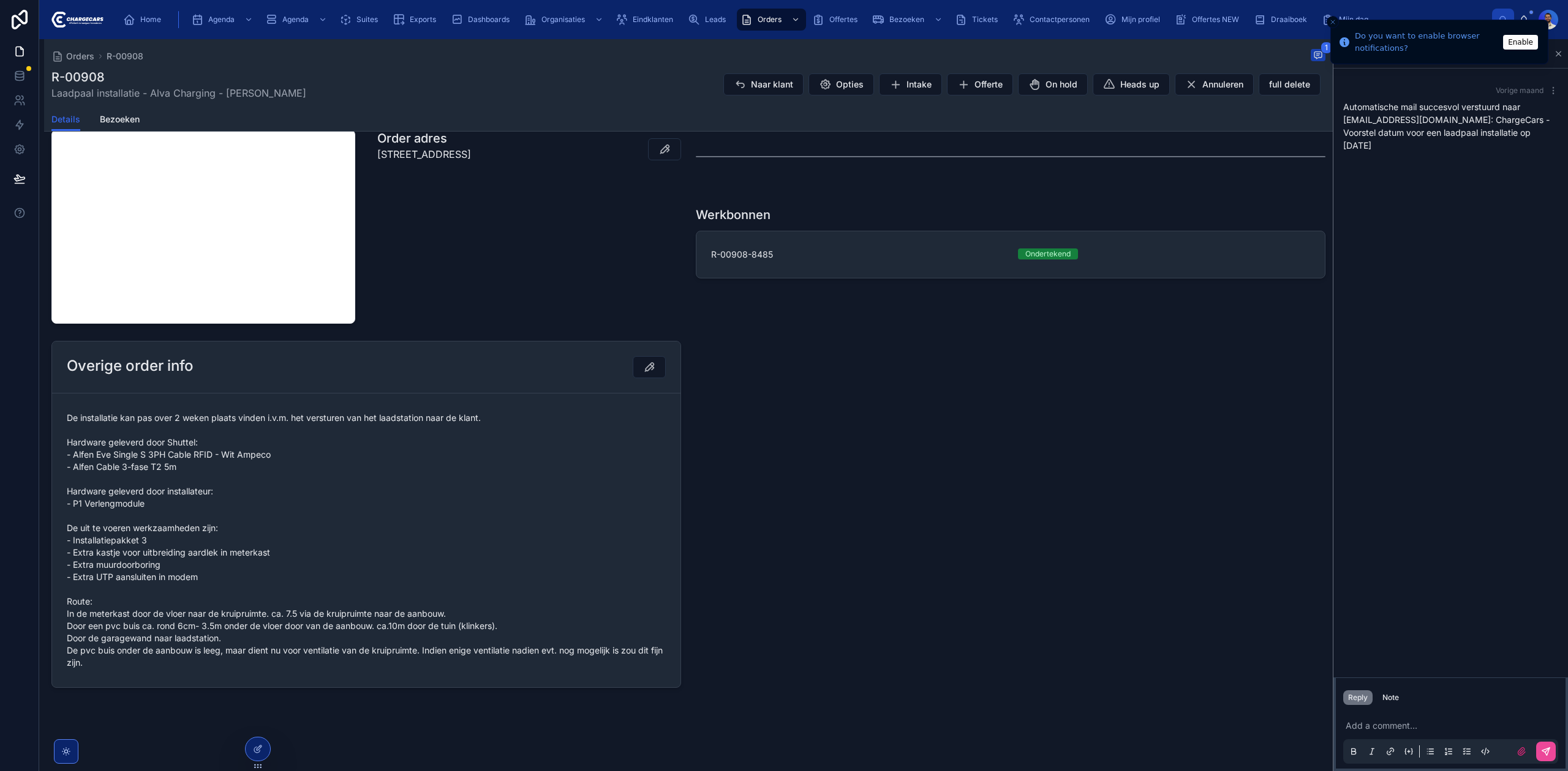
click at [655, 1] on div "Home Agenda Agenda Suites Exports Dashboards Organisaties Eindklanten Leads Ord…" at bounding box center [803, 20] width 1529 height 39
click at [655, 13] on div "Eindklanten" at bounding box center [646, 19] width 62 height 20
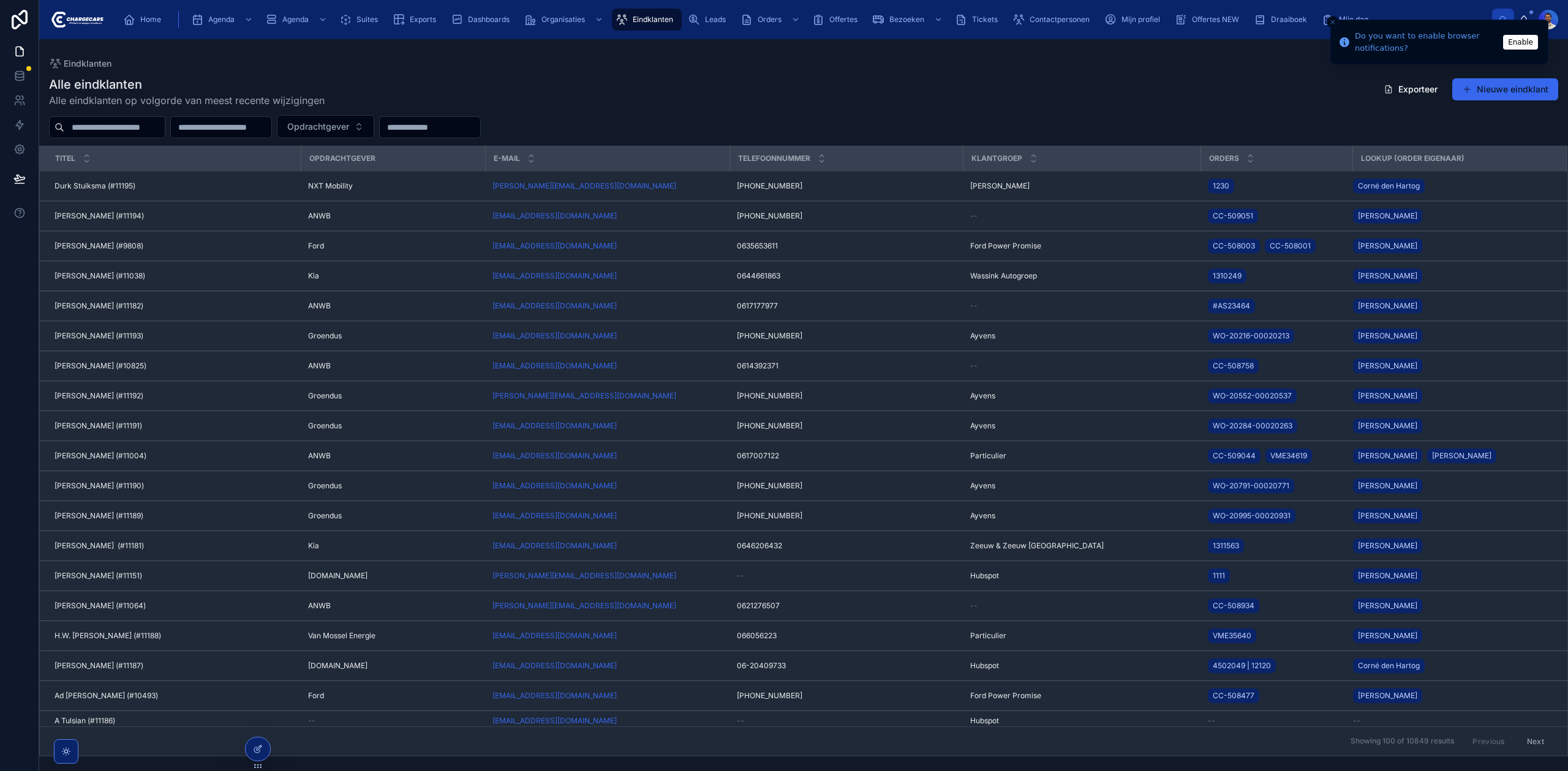
click at [165, 117] on div at bounding box center [107, 127] width 116 height 22
click at [155, 123] on input "text" at bounding box center [114, 127] width 101 height 17
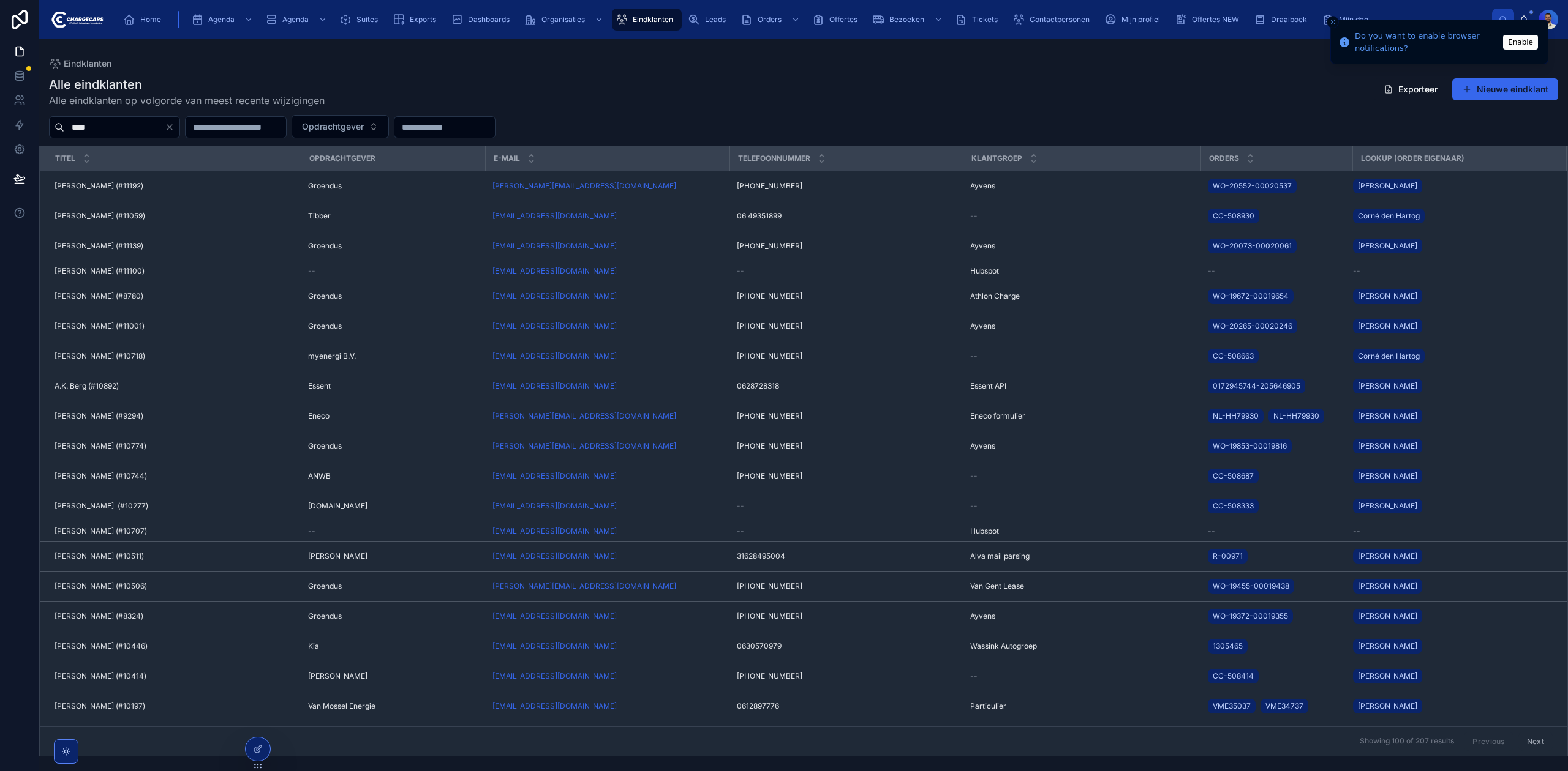
click at [131, 130] on input "****" at bounding box center [114, 127] width 101 height 17
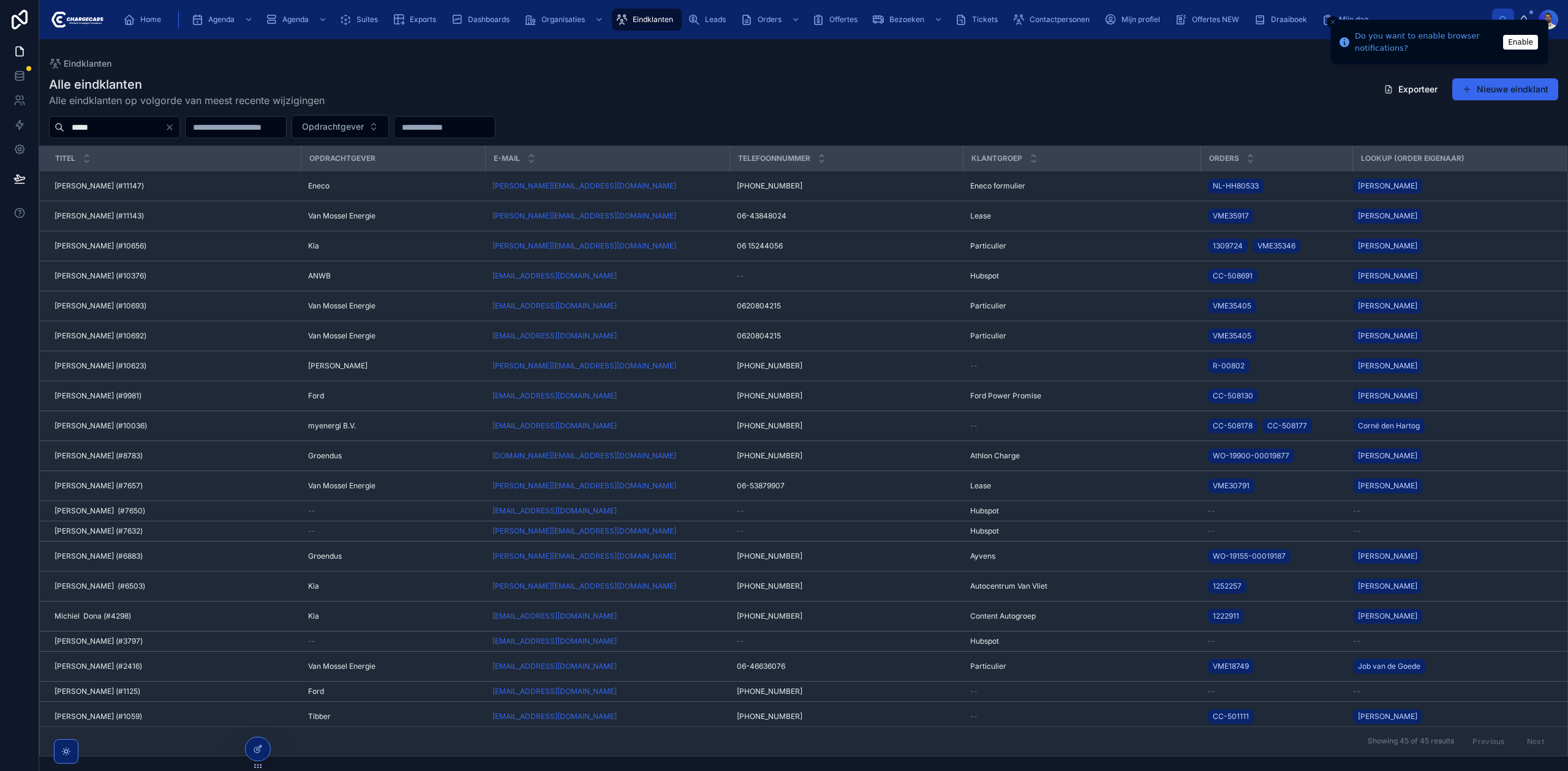
click at [111, 132] on input "*****" at bounding box center [114, 127] width 101 height 17
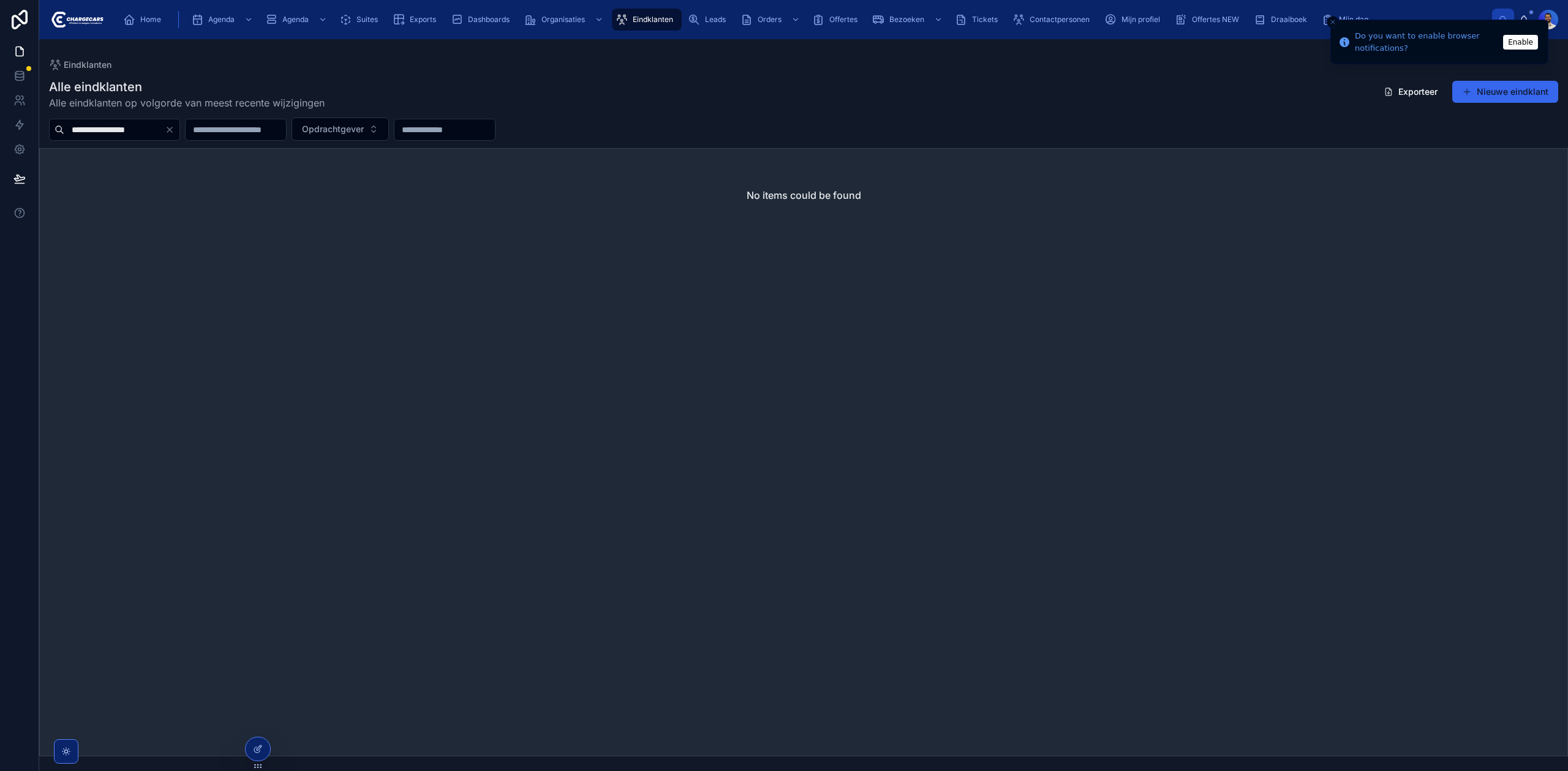
click at [164, 124] on input "**********" at bounding box center [114, 130] width 101 height 17
click at [126, 129] on input "**********" at bounding box center [114, 130] width 101 height 17
drag, startPoint x: 118, startPoint y: 132, endPoint x: 126, endPoint y: 128, distance: 8.9
click at [118, 132] on input "**********" at bounding box center [114, 130] width 101 height 17
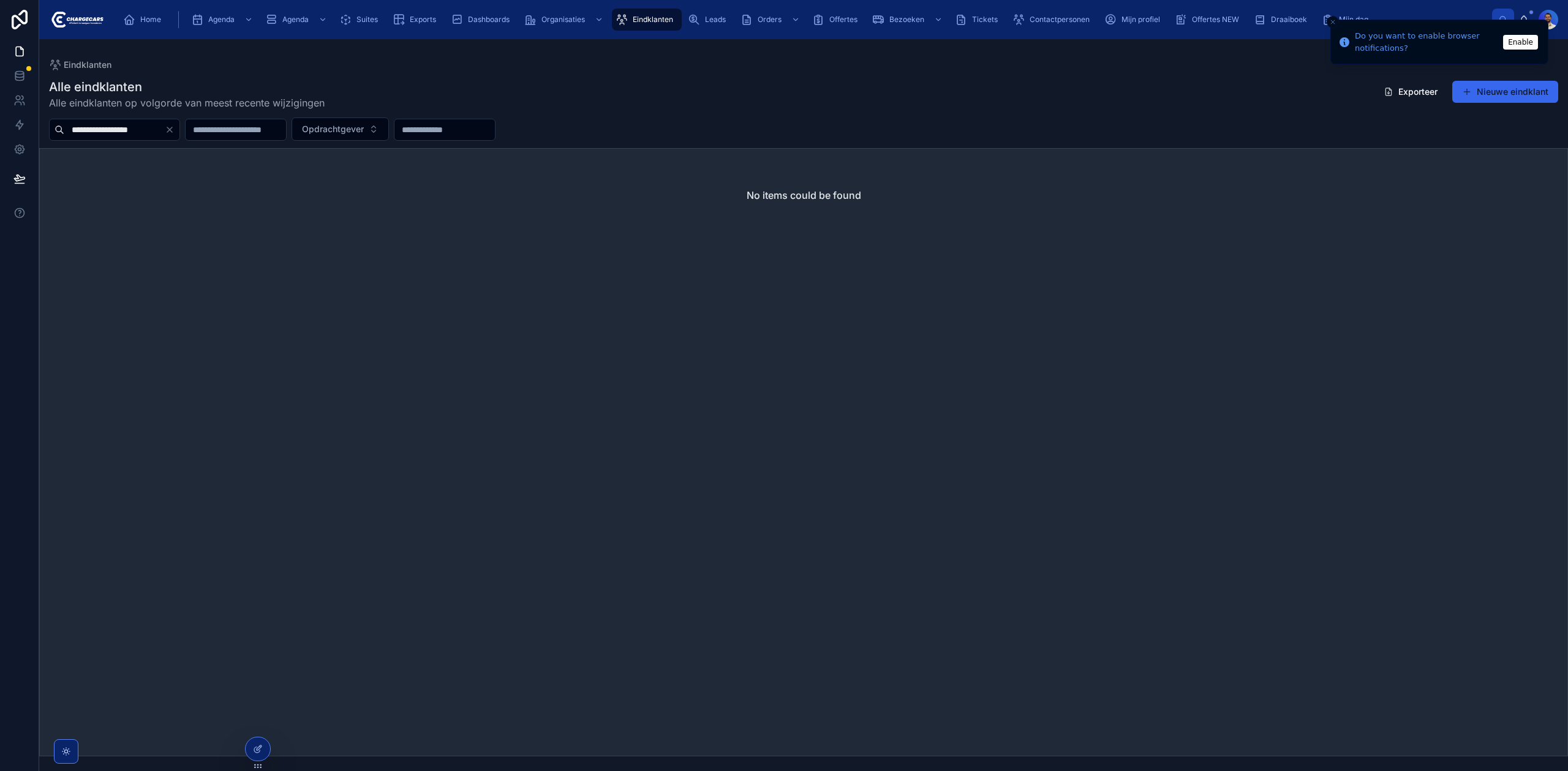
type input "**********"
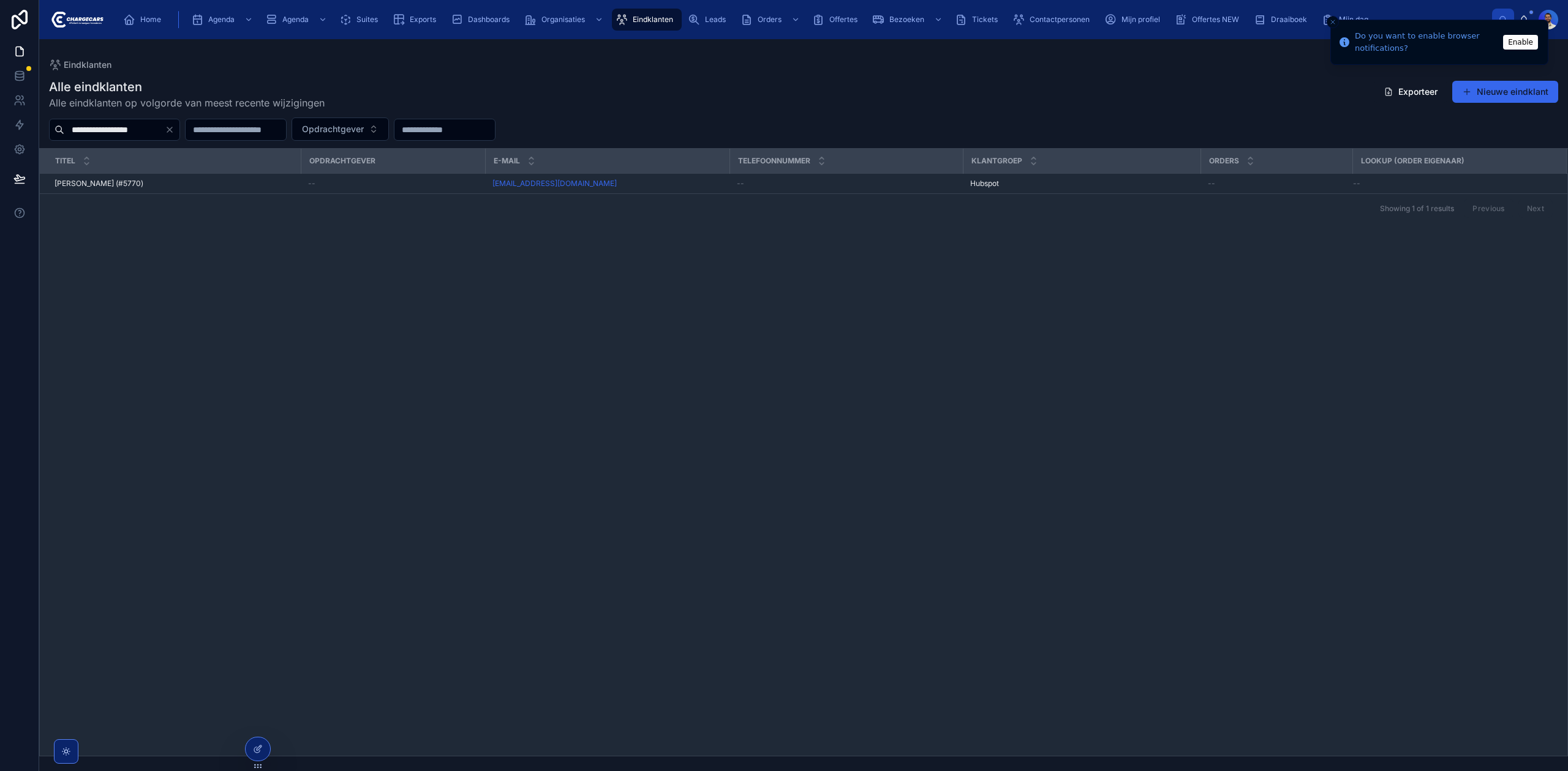
click at [1334, 21] on icon "Close toast" at bounding box center [1332, 23] width 8 height 8
click at [1542, 17] on div at bounding box center [1547, 19] width 20 height 20
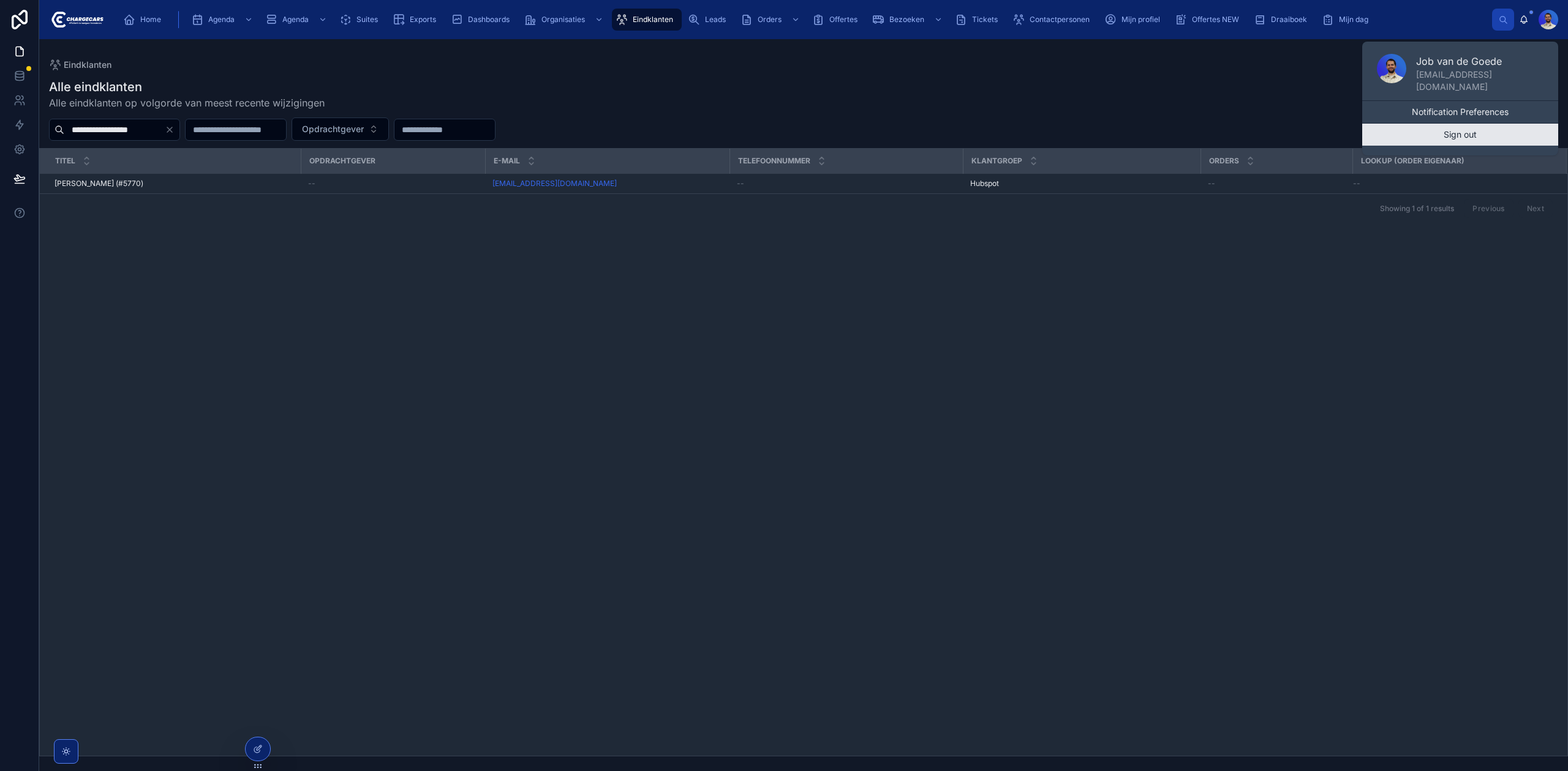
click at [1472, 130] on button "Sign out" at bounding box center [1460, 134] width 196 height 22
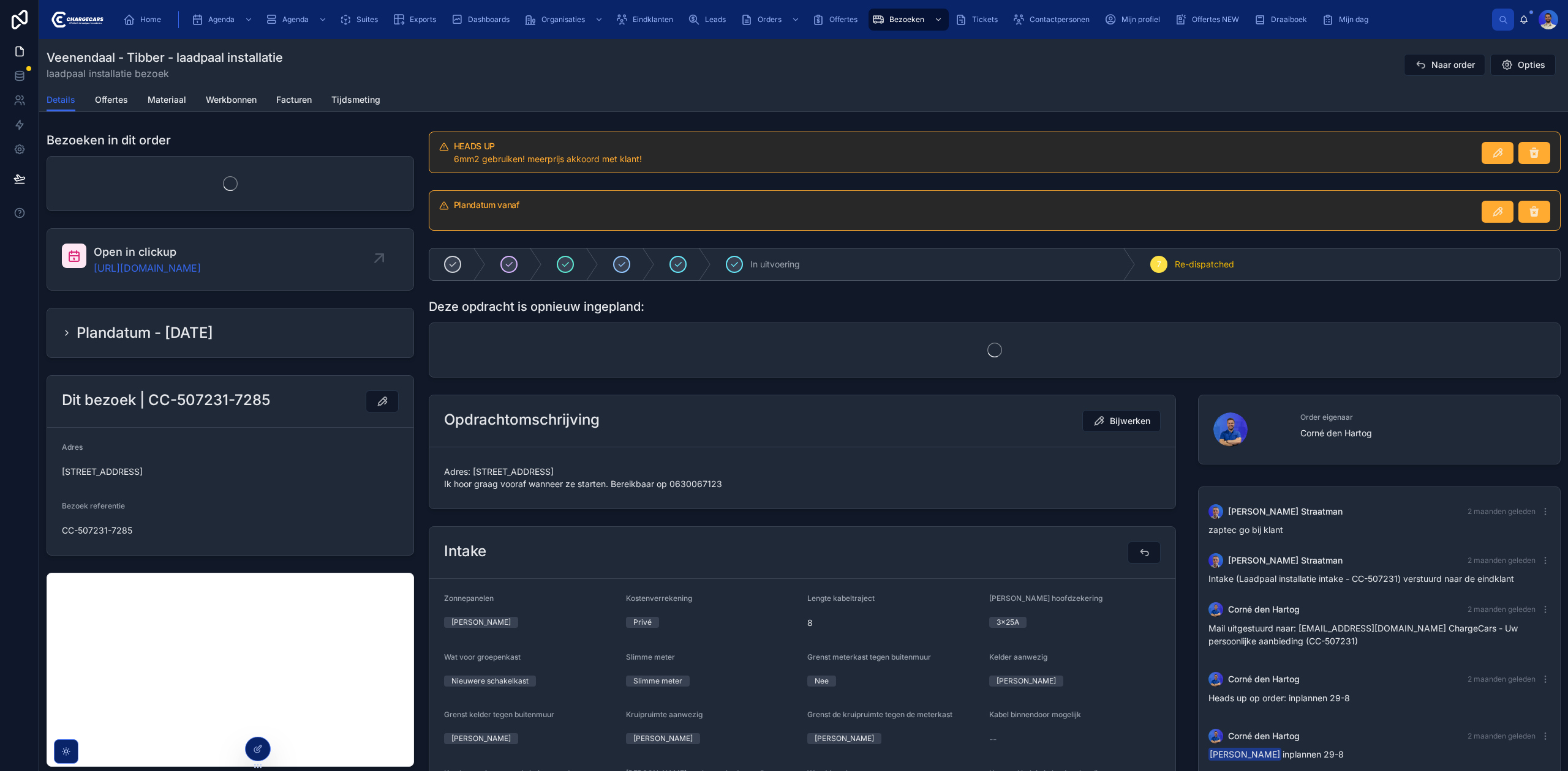
scroll to position [3, 0]
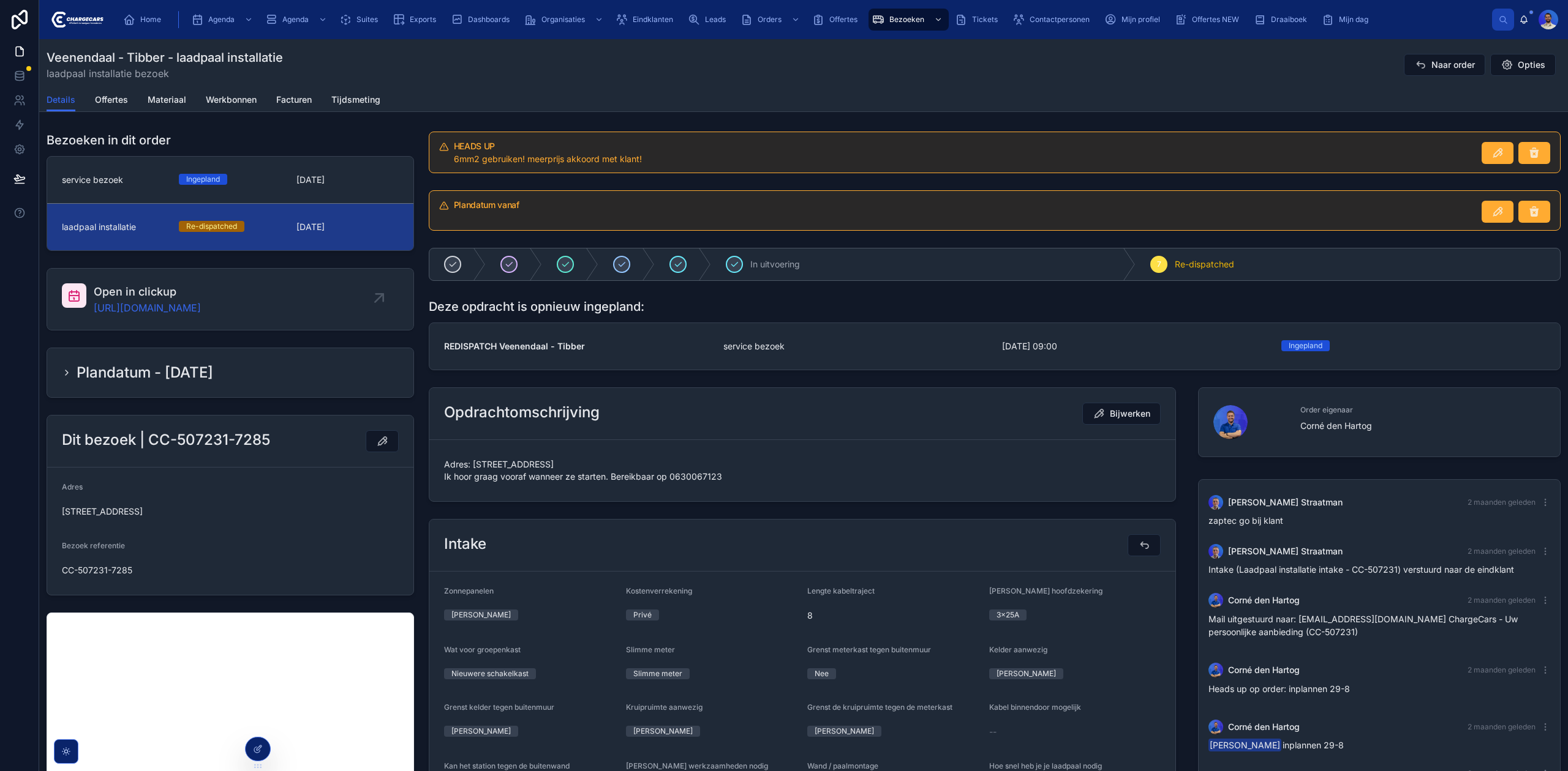
click at [136, 100] on div "Details Offertes Materiaal Werkbonnen Facturen Tijdsmeting" at bounding box center [803, 100] width 1514 height 23
click at [98, 177] on span "service bezoek" at bounding box center [92, 179] width 61 height 12
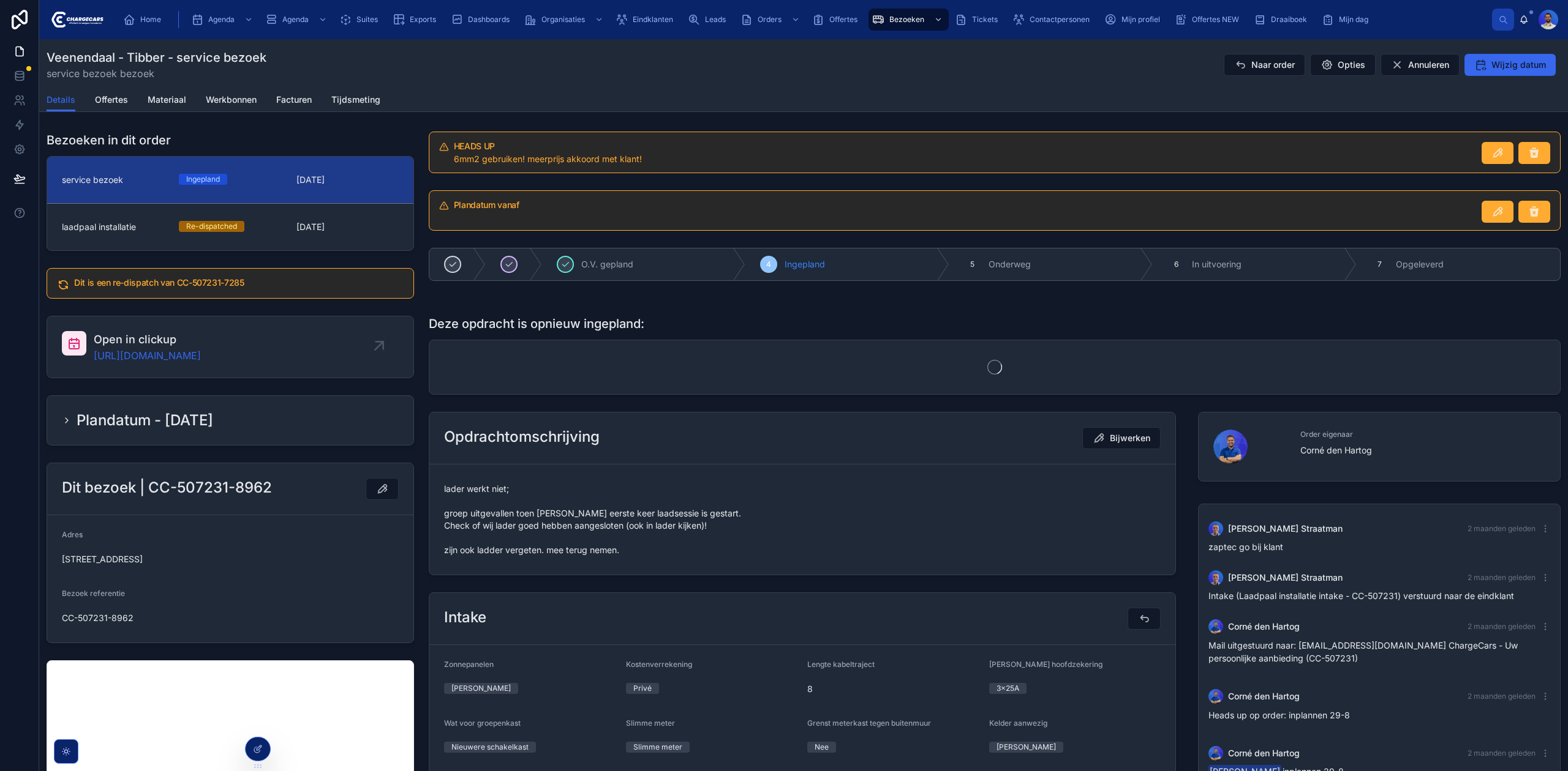
scroll to position [3, 0]
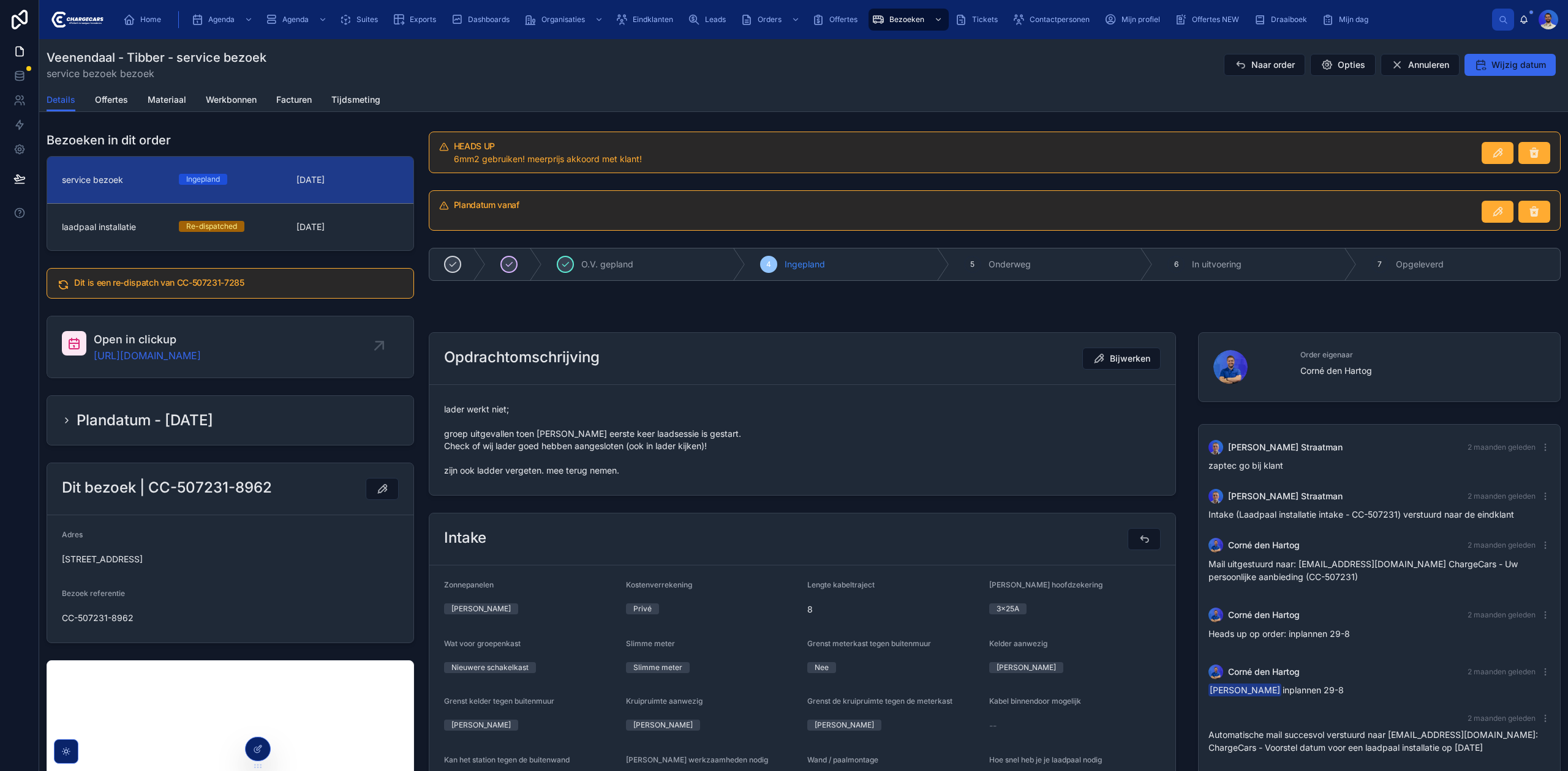
click at [527, 422] on span "lader werkt niet; groep uitgevallen toen [PERSON_NAME] eerste keer laadsessie i…" at bounding box center [802, 440] width 717 height 73
click at [520, 437] on span "lader werkt niet; groep uitgevallen toen [PERSON_NAME] eerste keer laadsessie i…" at bounding box center [802, 440] width 717 height 73
click at [505, 449] on span "lader werkt niet; groep uitgevallen toen [PERSON_NAME] eerste keer laadsessie i…" at bounding box center [802, 440] width 717 height 73
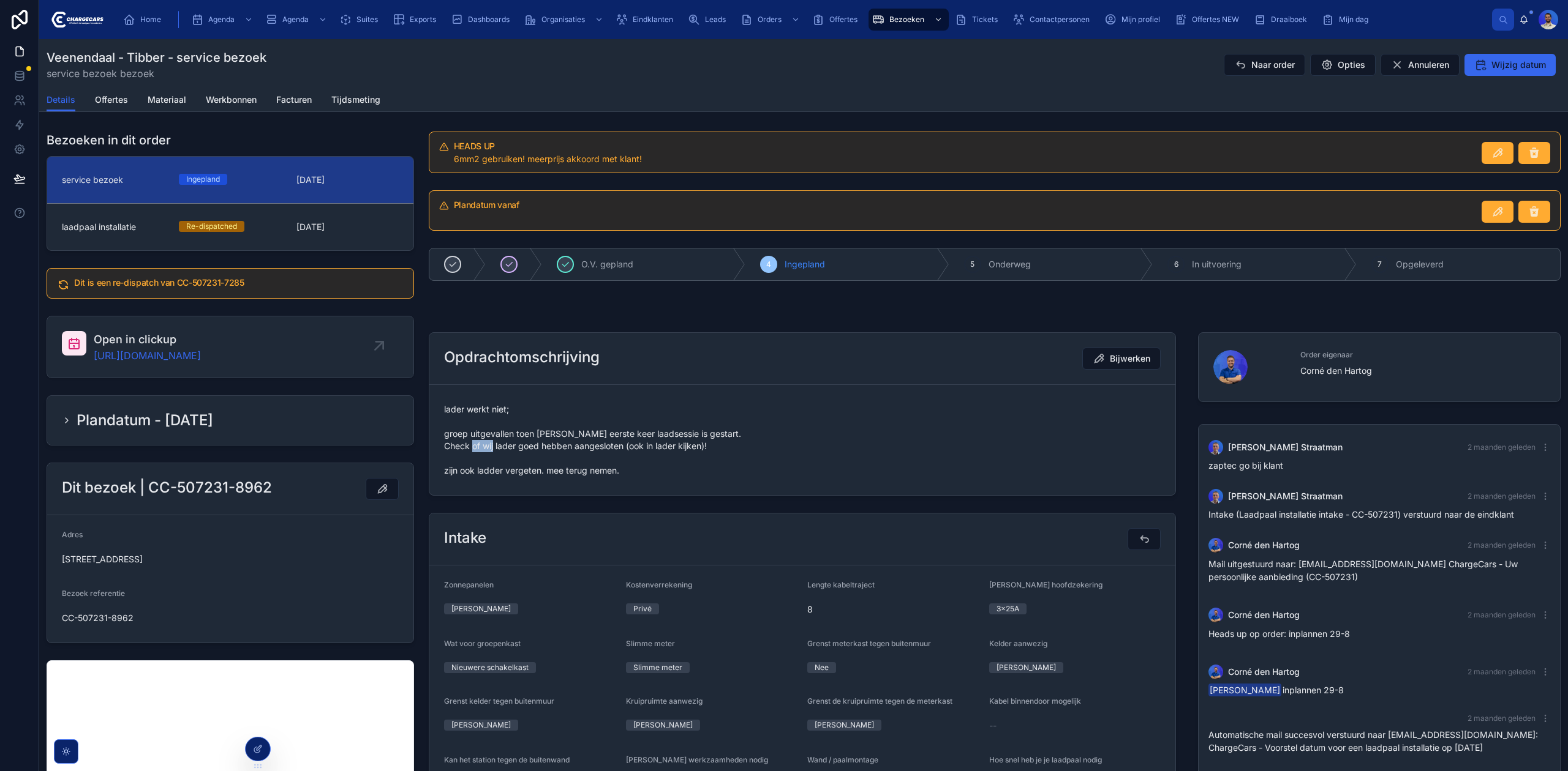
click at [505, 449] on span "lader werkt niet; groep uitgevallen toen [PERSON_NAME] eerste keer laadsessie i…" at bounding box center [802, 440] width 717 height 73
click at [474, 468] on span "lader werkt niet; groep uitgevallen toen [PERSON_NAME] eerste keer laadsessie i…" at bounding box center [802, 440] width 717 height 73
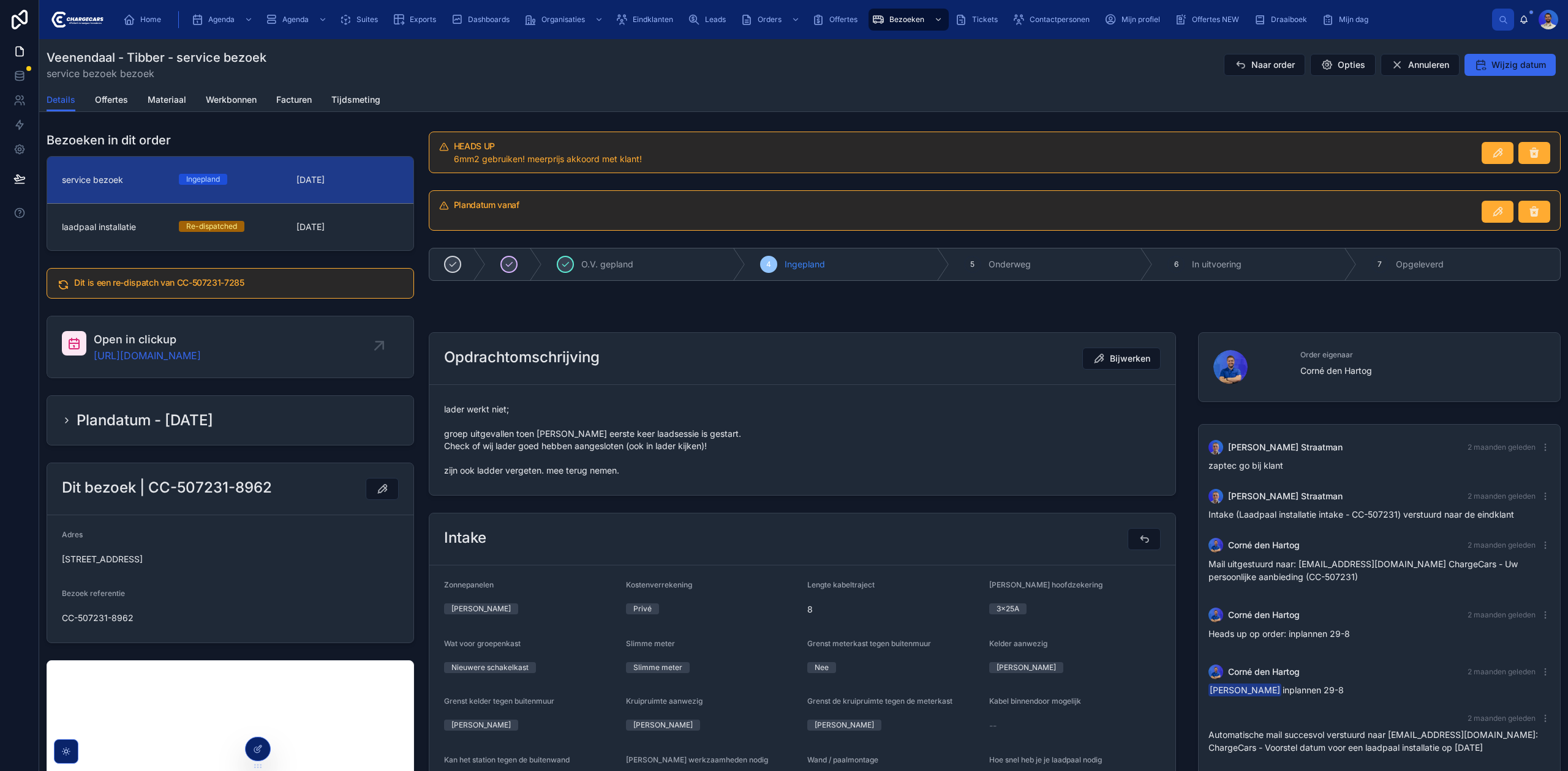
click at [486, 460] on span "lader werkt niet; groep uitgevallen toen meneer eerste keer laadsessie is gesta…" at bounding box center [802, 440] width 717 height 73
click at [475, 471] on span "lader werkt niet; groep uitgevallen toen meneer eerste keer laadsessie is gesta…" at bounding box center [802, 440] width 717 height 73
click at [475, 470] on span "lader werkt niet; groep uitgevallen toen meneer eerste keer laadsessie is gesta…" at bounding box center [802, 440] width 717 height 73
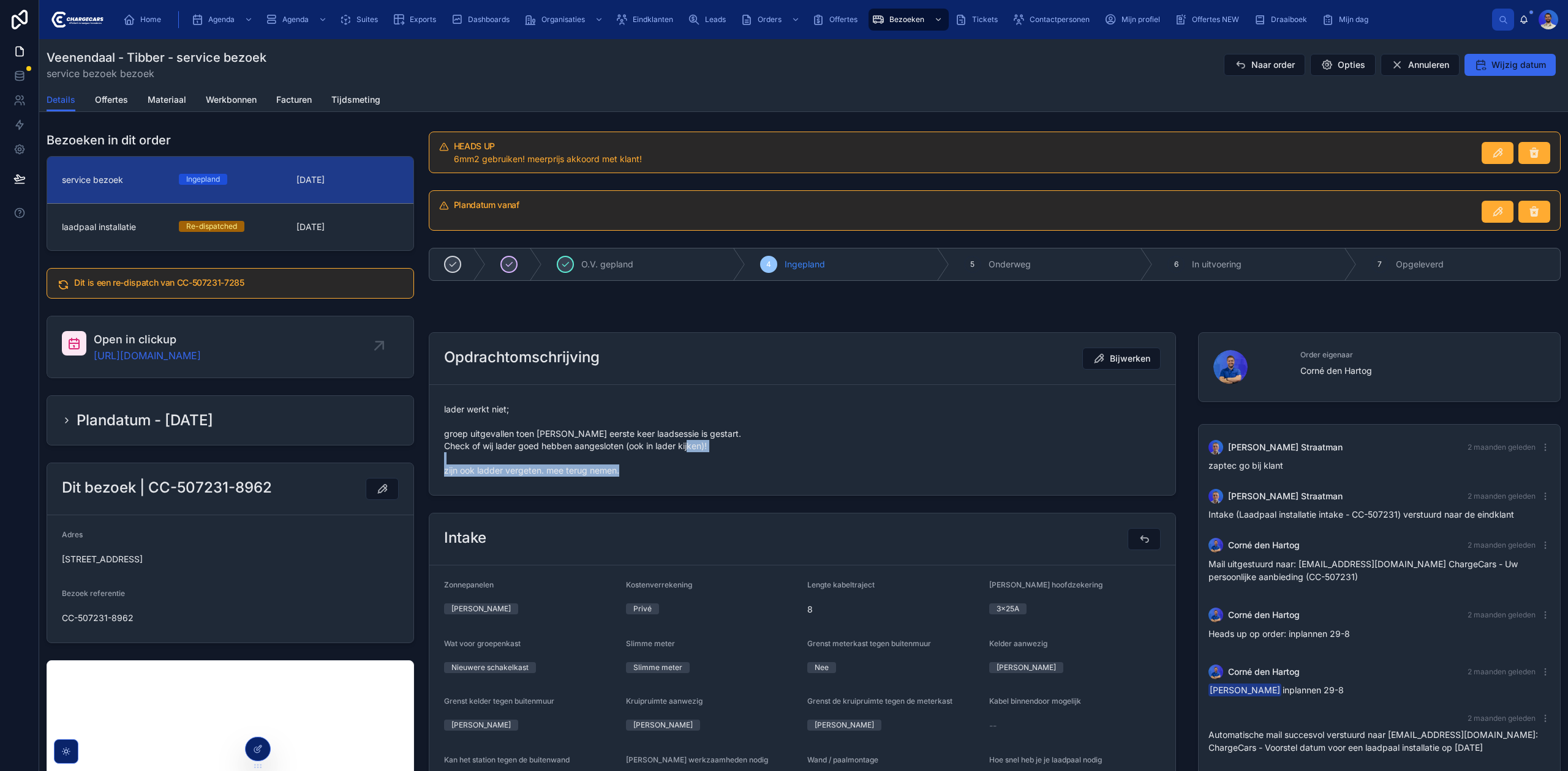
click at [475, 470] on span "lader werkt niet; groep uitgevallen toen meneer eerste keer laadsessie is gesta…" at bounding box center [802, 440] width 717 height 73
click at [596, 480] on div "lader werkt niet; groep uitgevallen toen meneer eerste keer laadsessie is gesta…" at bounding box center [802, 440] width 717 height 81
click at [536, 472] on span "lader werkt niet; groep uitgevallen toen meneer eerste keer laadsessie is gesta…" at bounding box center [802, 440] width 717 height 73
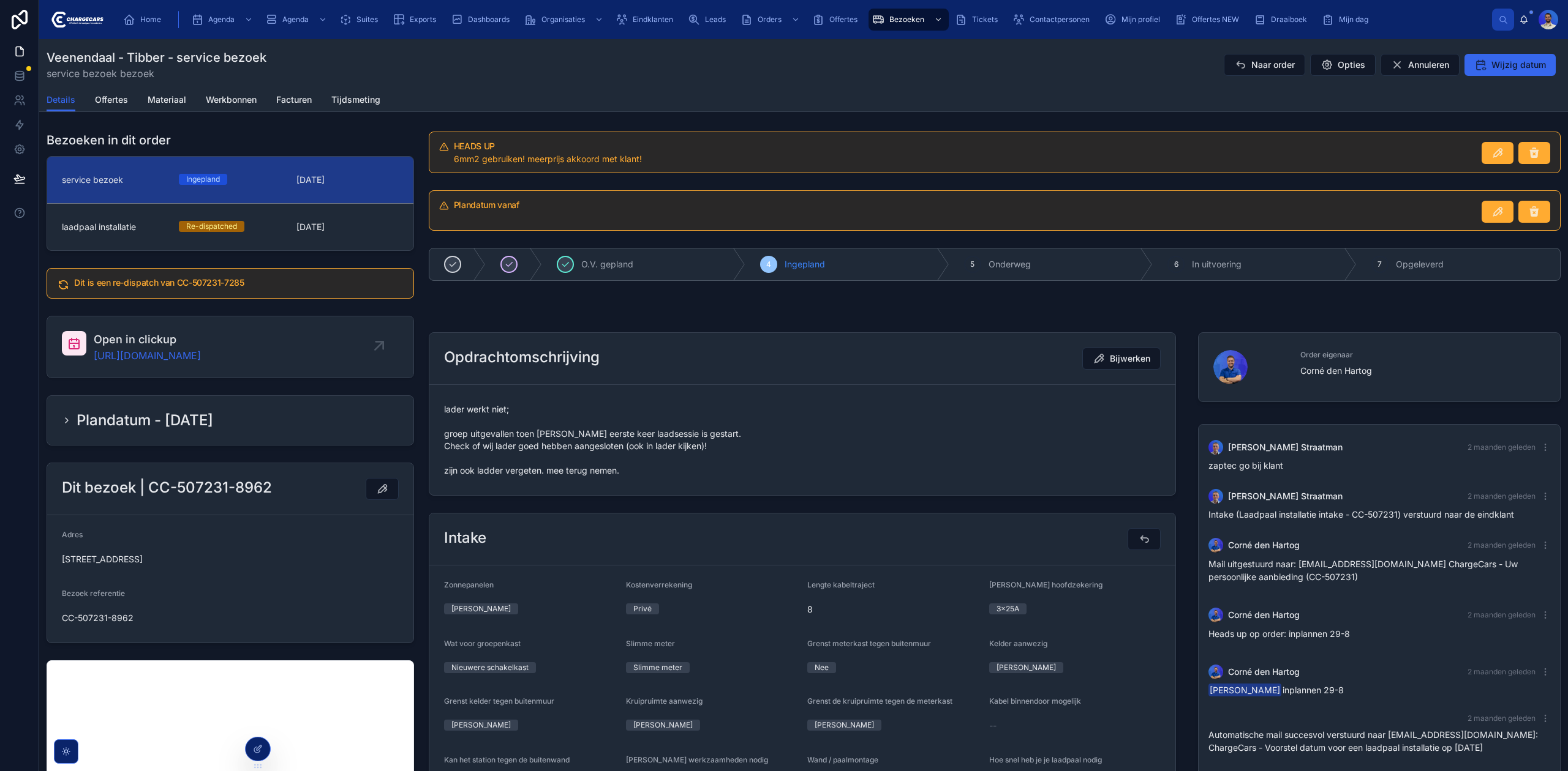
click at [590, 461] on span "lader werkt niet; groep uitgevallen toen meneer eerste keer laadsessie is gesta…" at bounding box center [802, 440] width 717 height 73
click at [297, 237] on link "laadpaal installatie Re-dispatched 29-8-2025" at bounding box center [230, 226] width 366 height 47
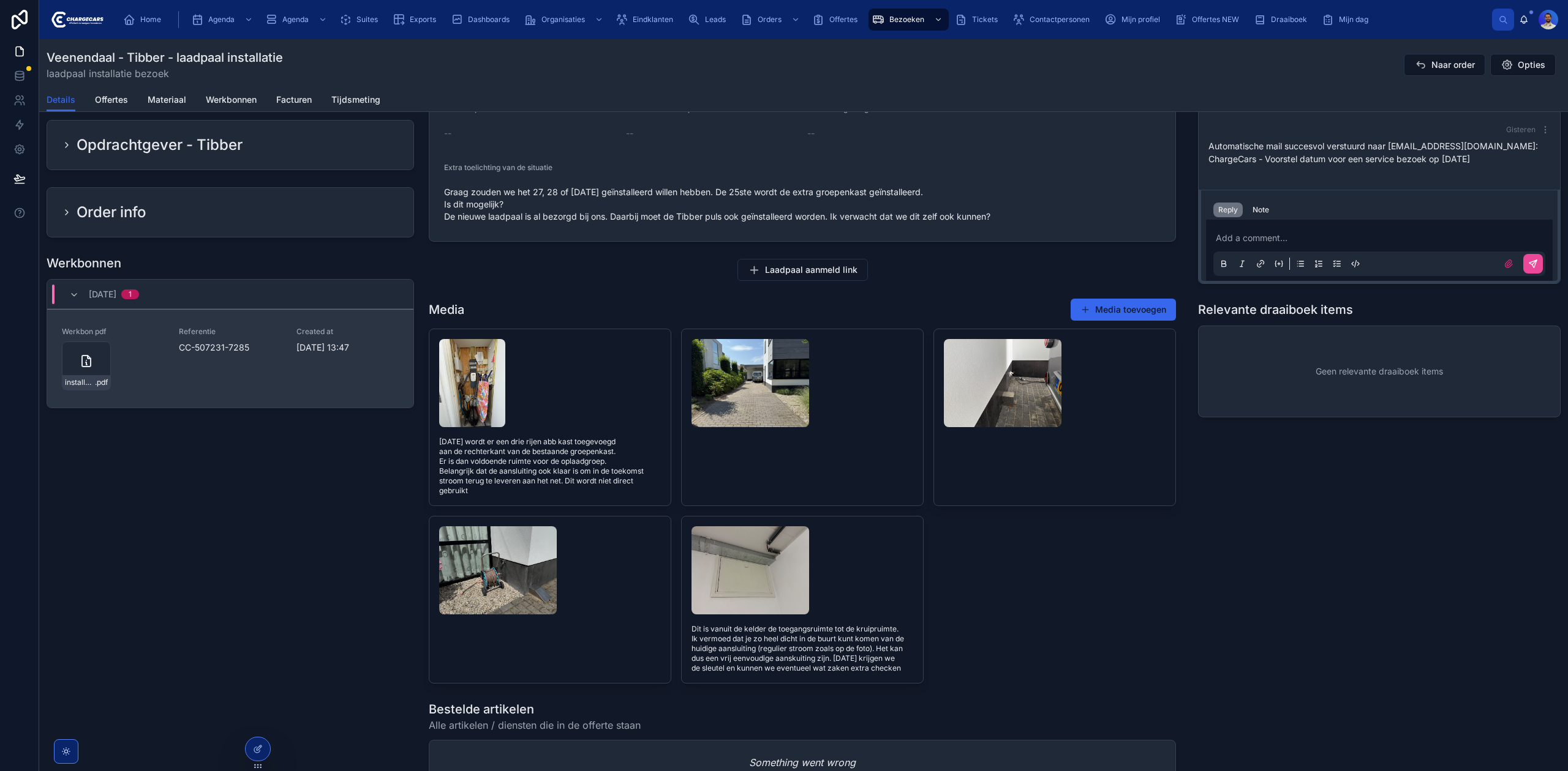
scroll to position [773, 0]
click at [85, 378] on div "installatie-werkbon_cc-507231-7285_undefined-chadli-hachani_86c4j9dv1 .pdf" at bounding box center [86, 367] width 49 height 49
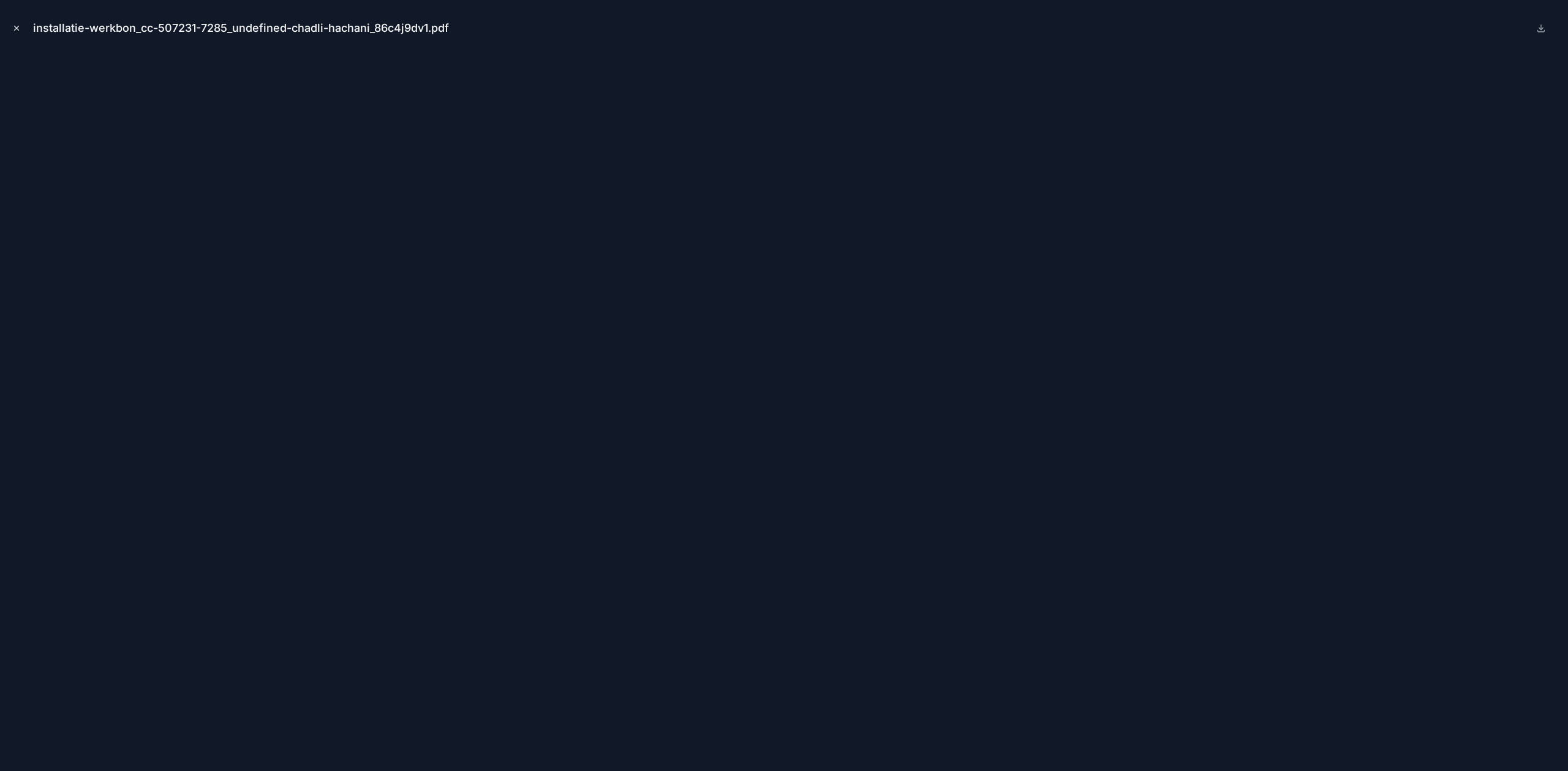
click at [12, 27] on icon "Close modal" at bounding box center [16, 27] width 8 height 8
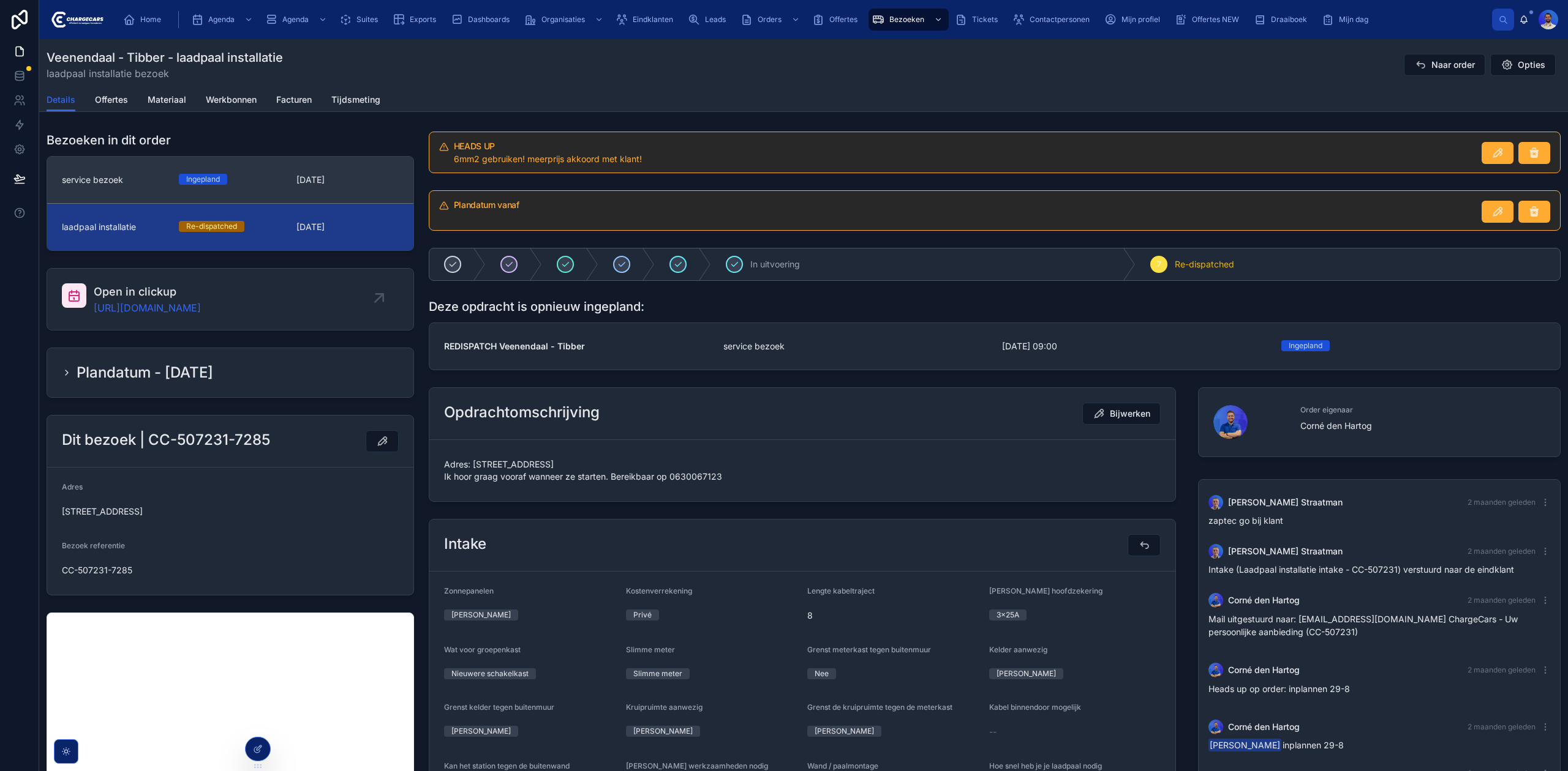
click at [106, 198] on link "service bezoek Ingepland 9-9-2025" at bounding box center [230, 180] width 366 height 47
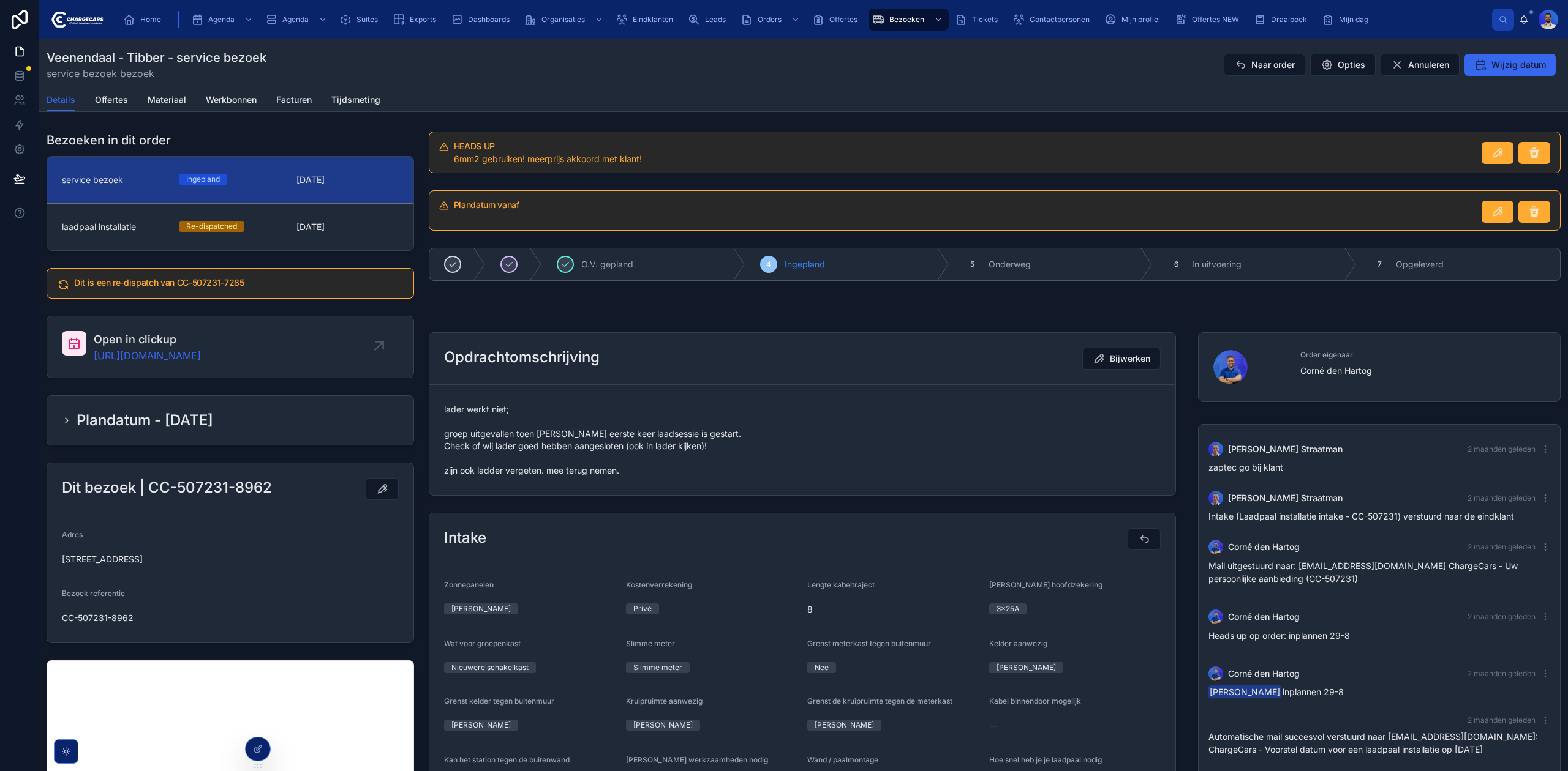
scroll to position [3, 0]
click at [524, 432] on span "lader werkt niet; groep uitgevallen toen meneer eerste keer laadsessie is gesta…" at bounding box center [802, 440] width 717 height 73
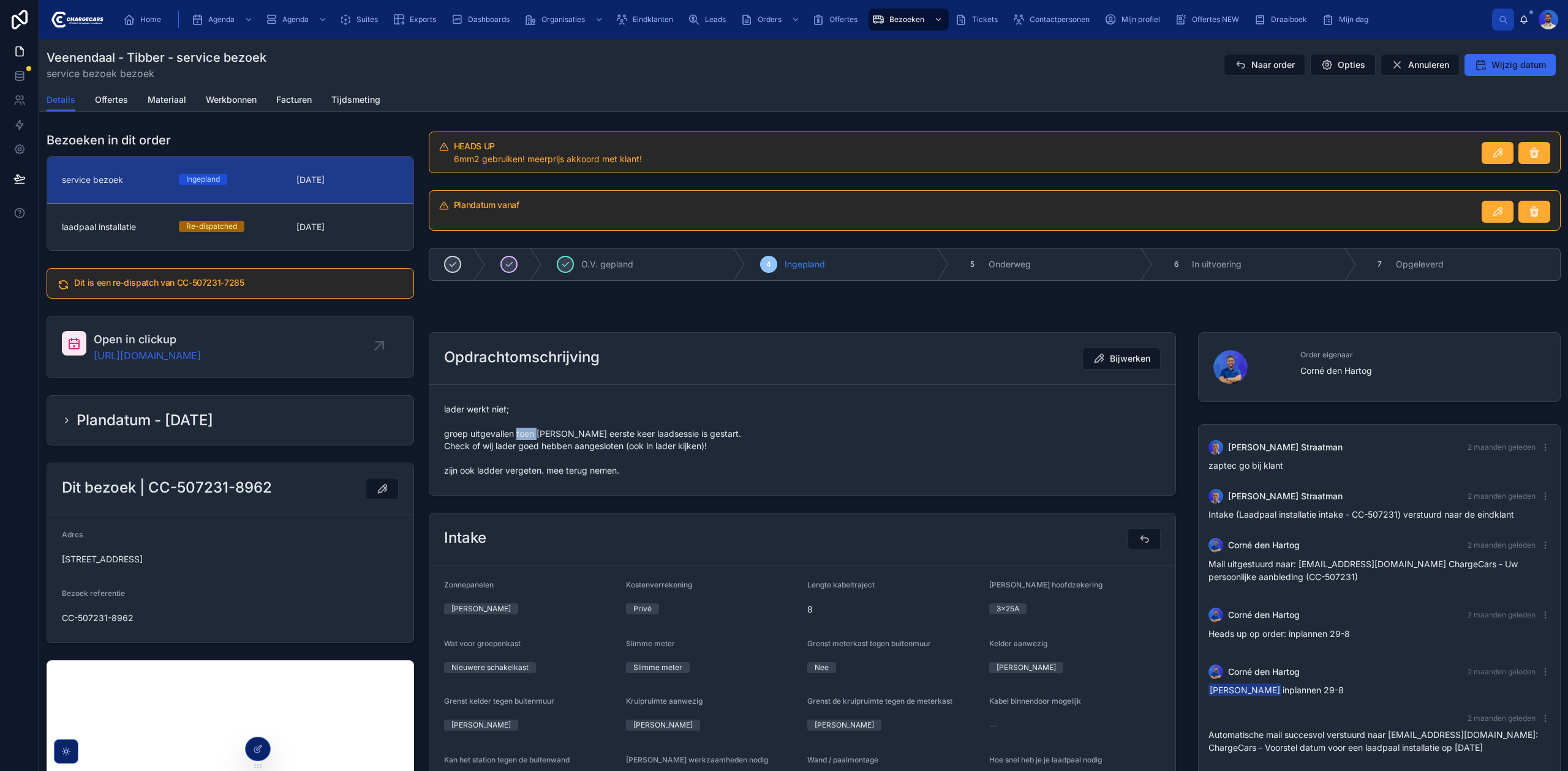
click at [524, 432] on span "lader werkt niet; groep uitgevallen toen meneer eerste keer laadsessie is gesta…" at bounding box center [802, 440] width 717 height 73
click at [489, 446] on span "lader werkt niet; groep uitgevallen toen meneer eerste keer laadsessie is gesta…" at bounding box center [802, 440] width 717 height 73
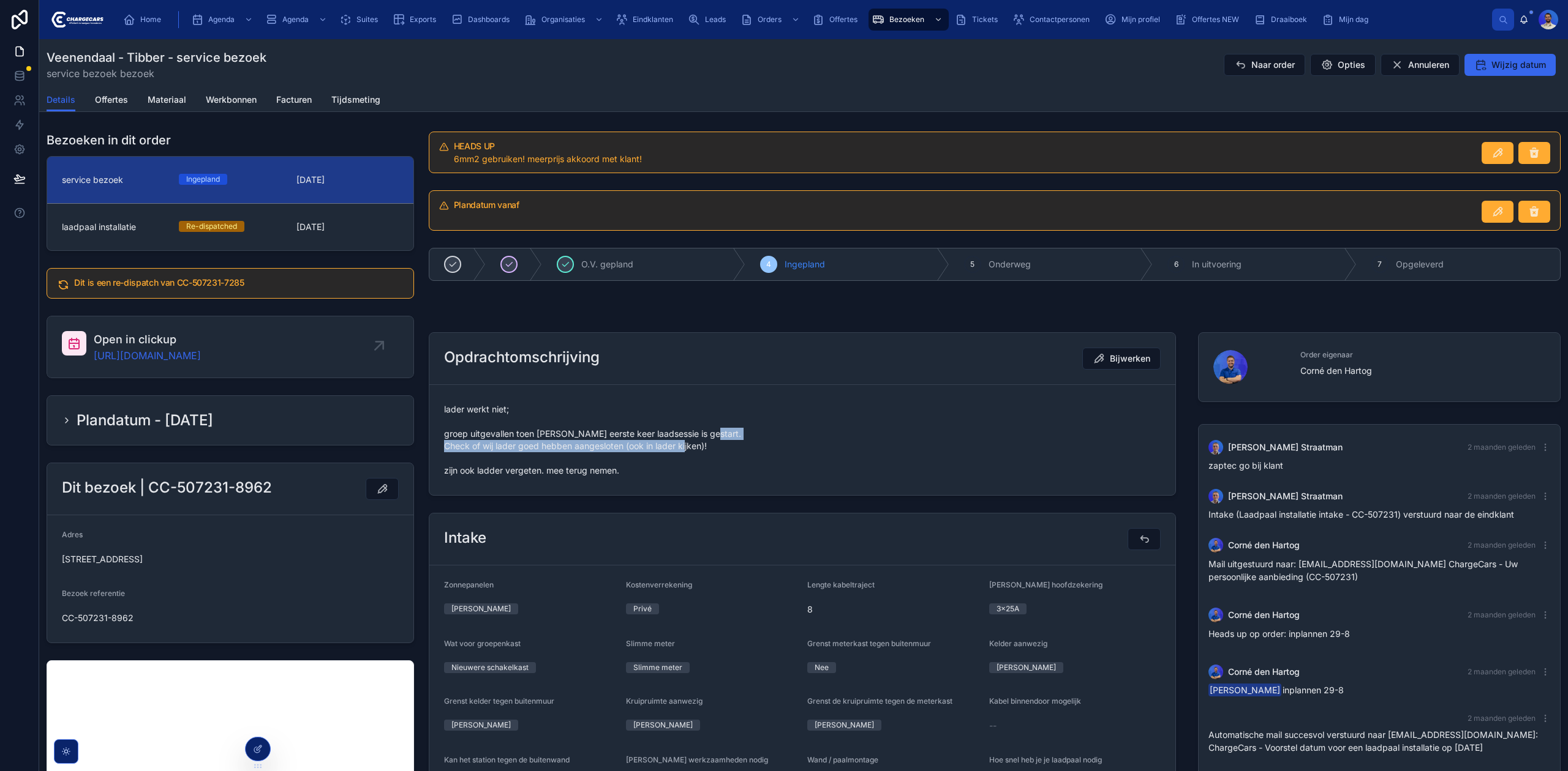
click at [475, 461] on span "lader werkt niet; groep uitgevallen toen meneer eerste keer laadsessie is gesta…" at bounding box center [802, 440] width 717 height 73
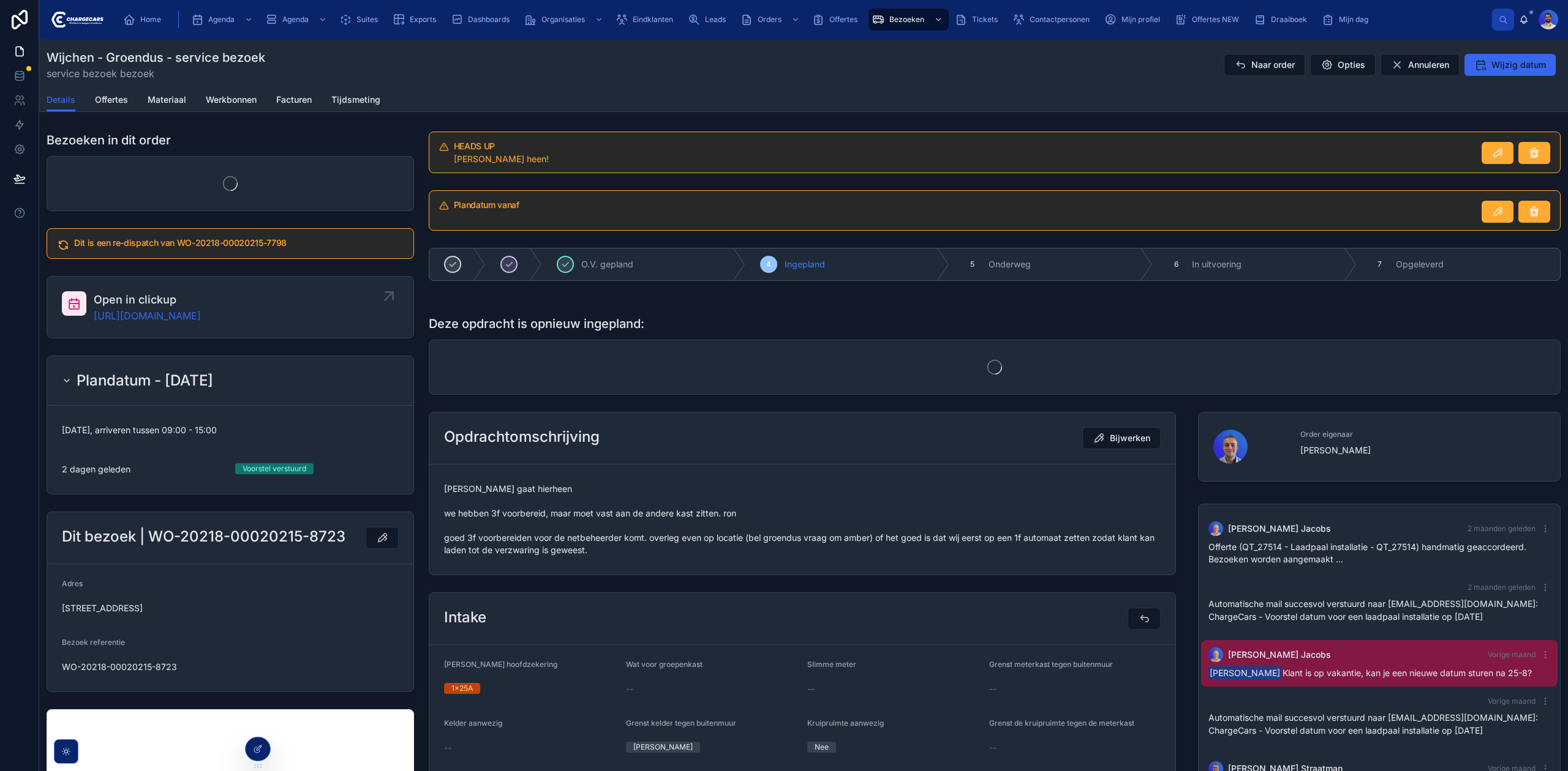
scroll to position [201, 0]
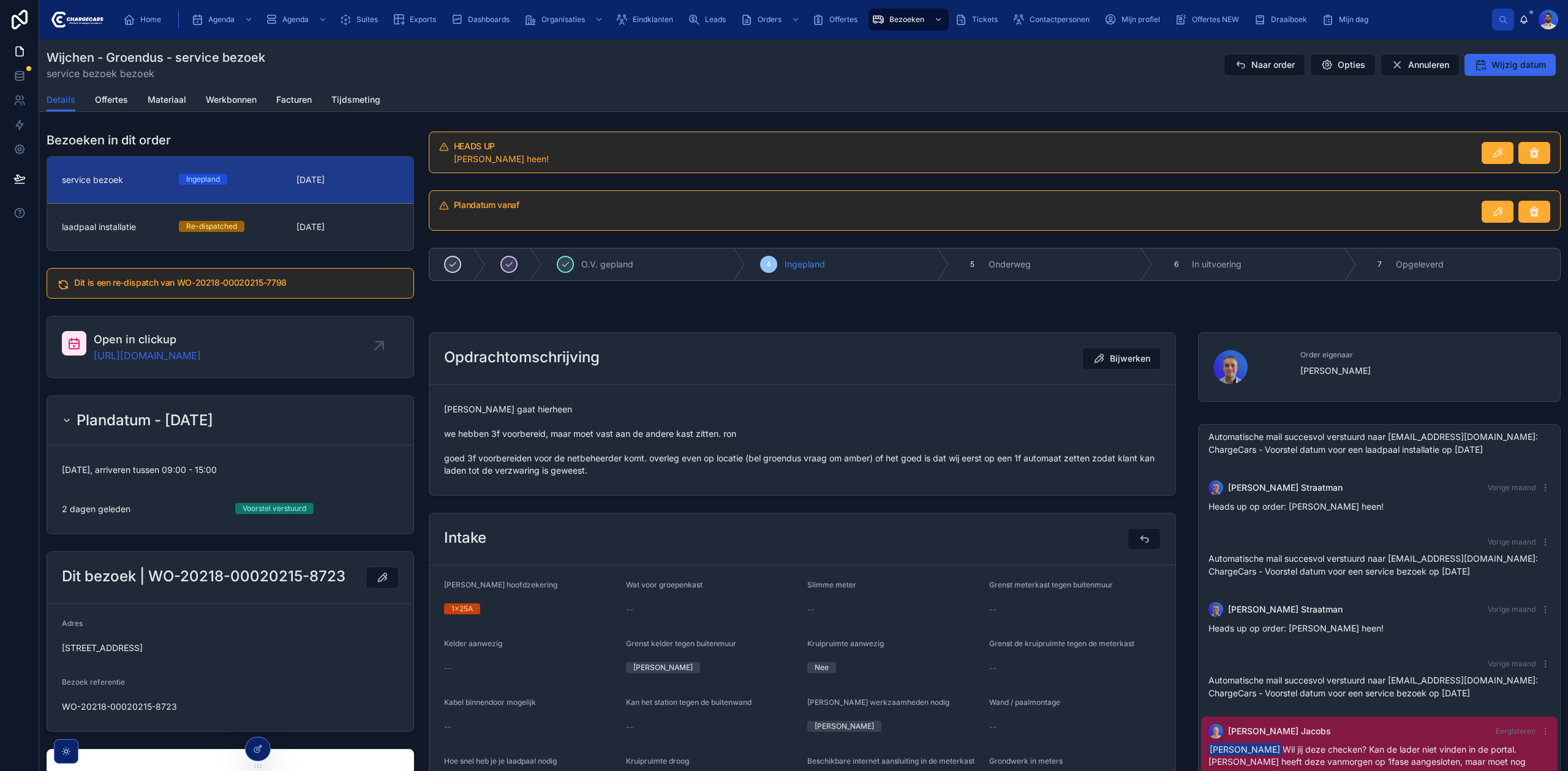
click at [571, 437] on span "[PERSON_NAME] gaat hierheen we hebben 3f voorbereid, maar moet vast aan de ande…" at bounding box center [802, 440] width 717 height 73
click at [557, 468] on span "[PERSON_NAME] gaat hierheen we hebben 3f voorbereid, maar moet vast aan de ande…" at bounding box center [802, 440] width 717 height 73
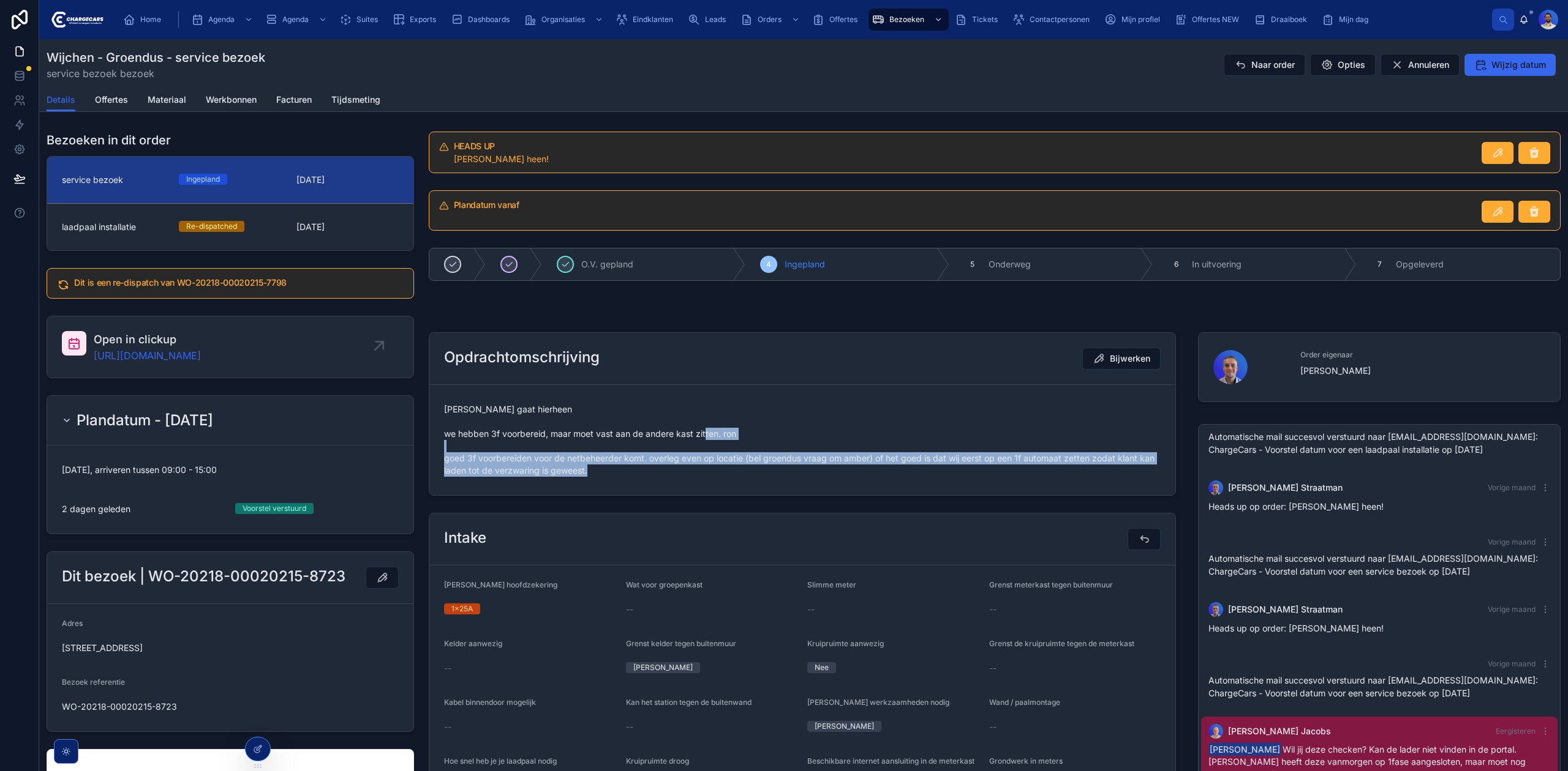
click at [557, 468] on span "[PERSON_NAME] gaat hierheen we hebben 3f voorbereid, maar moet vast aan de ande…" at bounding box center [802, 440] width 717 height 73
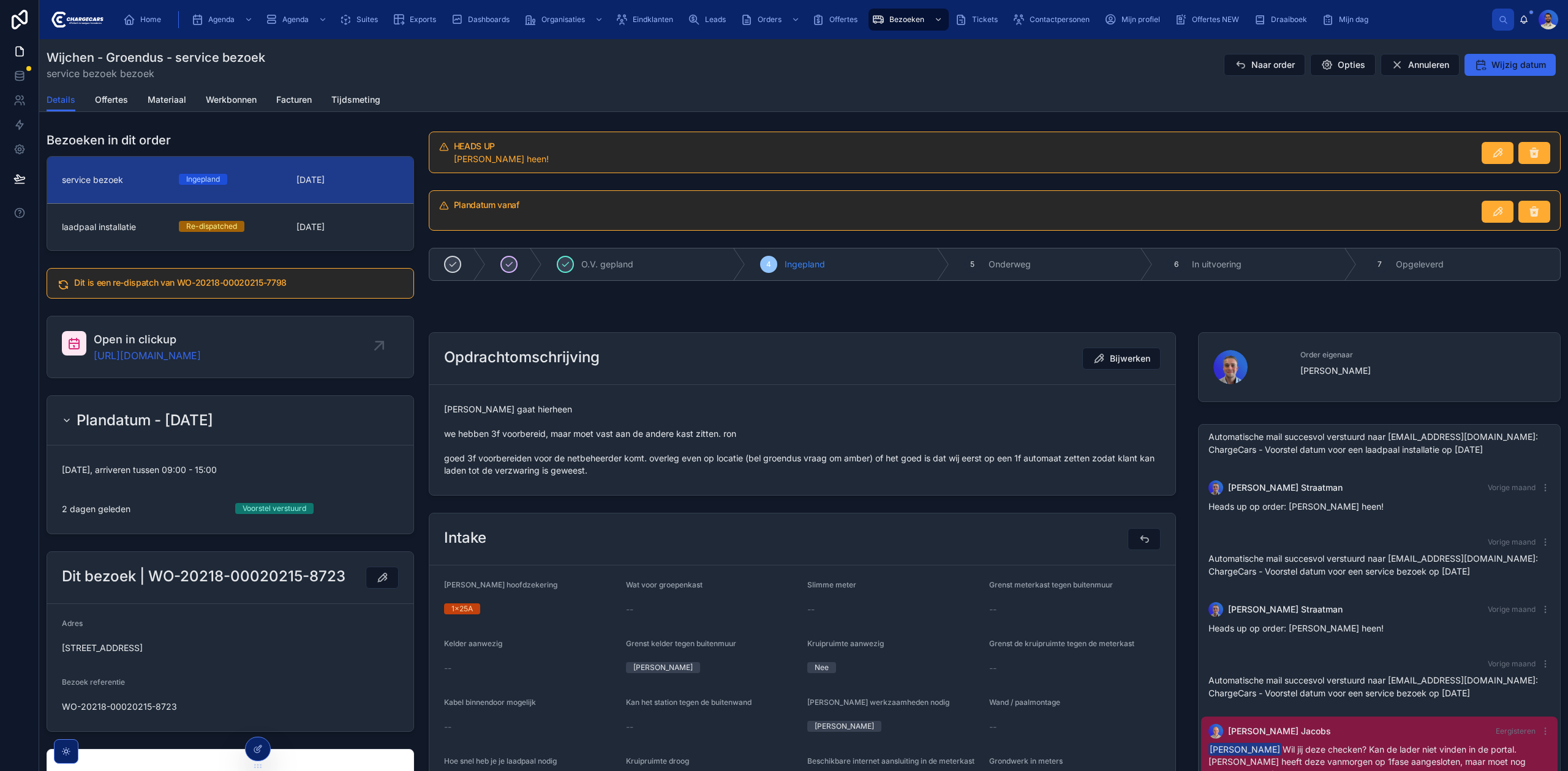
click at [513, 431] on span "[PERSON_NAME] gaat hierheen we hebben 3f voorbereid, maar moet vast aan de ande…" at bounding box center [802, 440] width 717 height 73
click at [510, 458] on span "[PERSON_NAME] gaat hierheen we hebben 3f voorbereid, maar moet vast aan de ande…" at bounding box center [802, 440] width 717 height 73
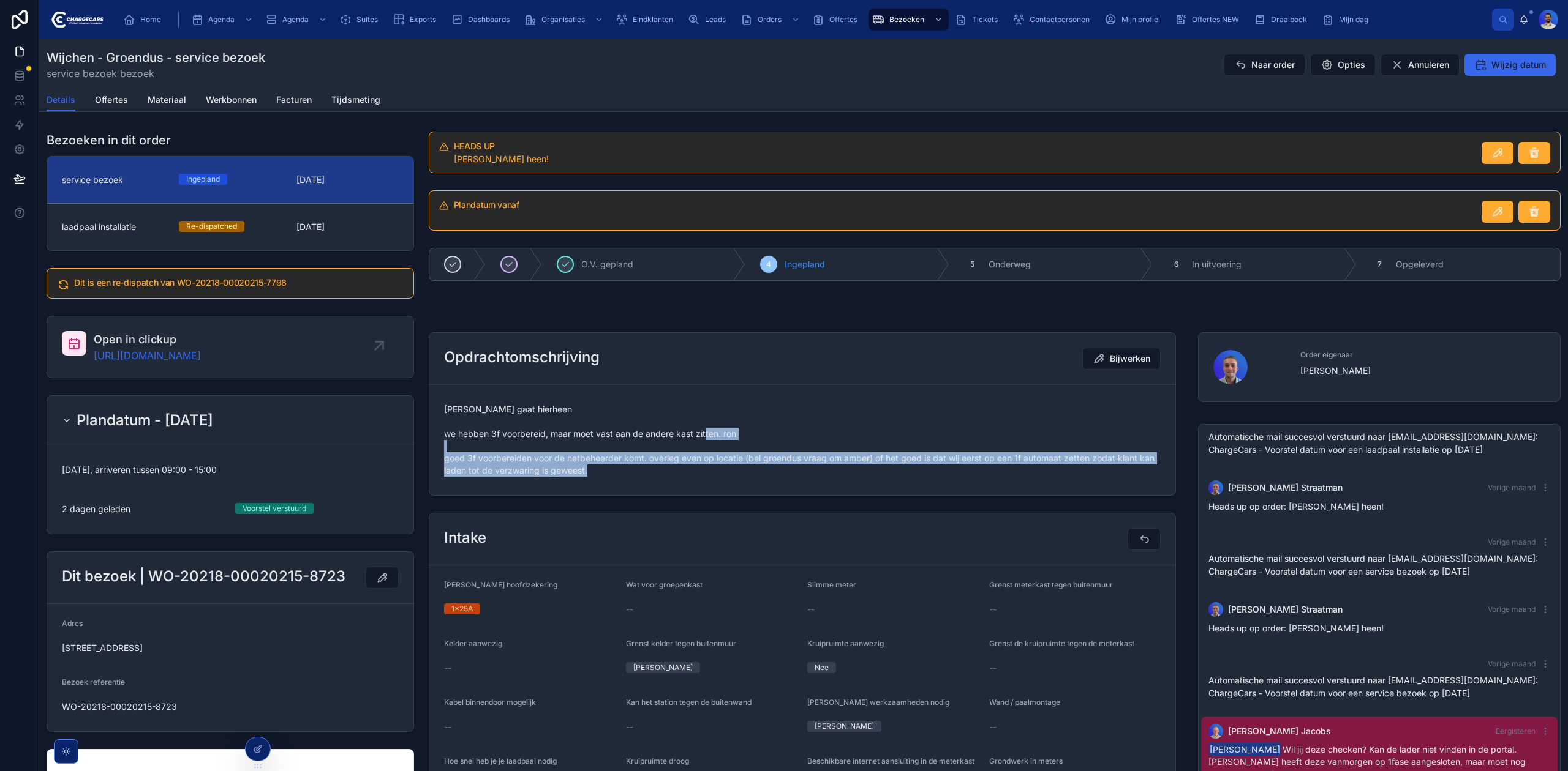
click at [510, 458] on span "[PERSON_NAME] gaat hierheen we hebben 3f voorbereid, maar moet vast aan de ande…" at bounding box center [802, 440] width 717 height 73
